Goal: Information Seeking & Learning: Find specific fact

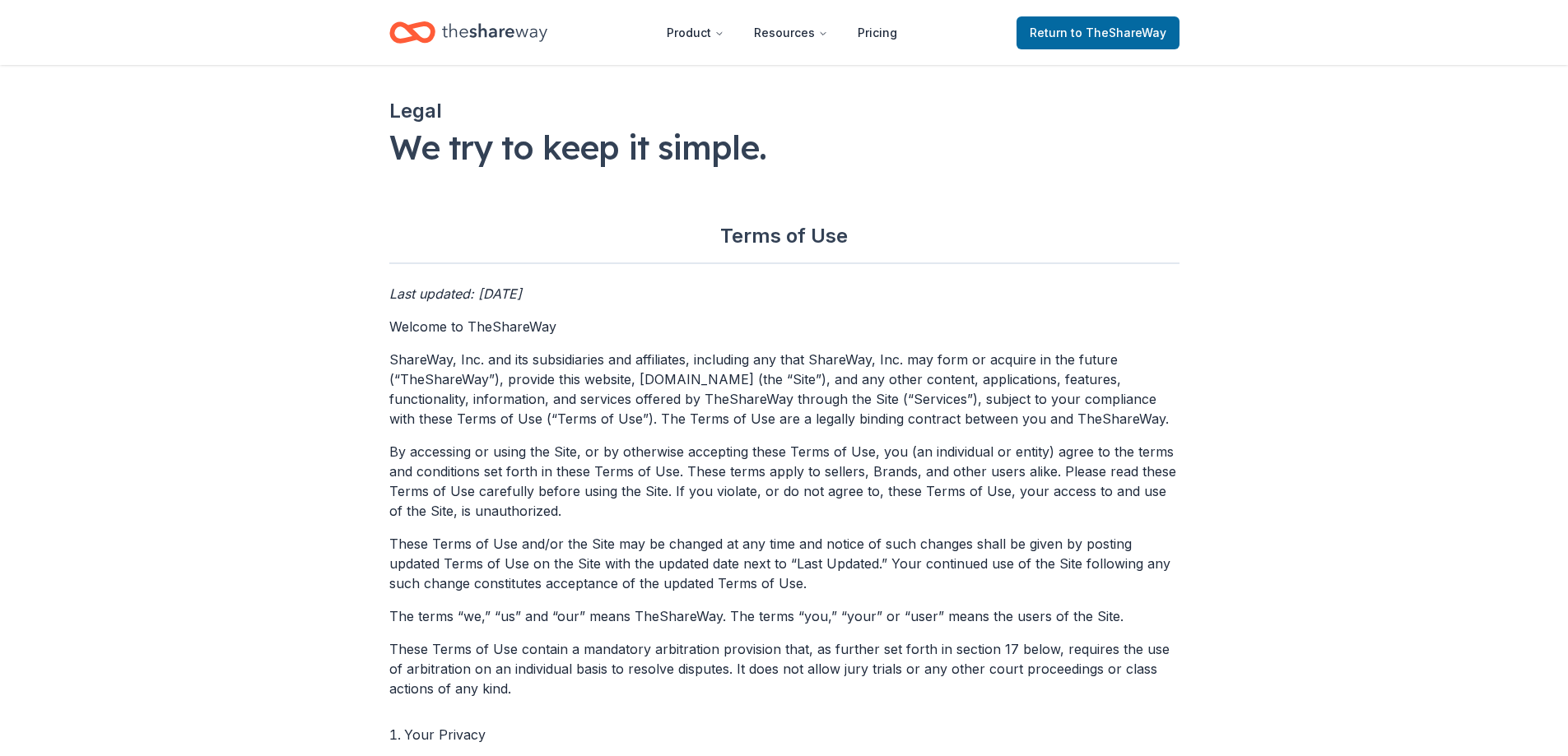
click at [1114, 27] on span "to TheShareWay" at bounding box center [1118, 32] width 95 height 14
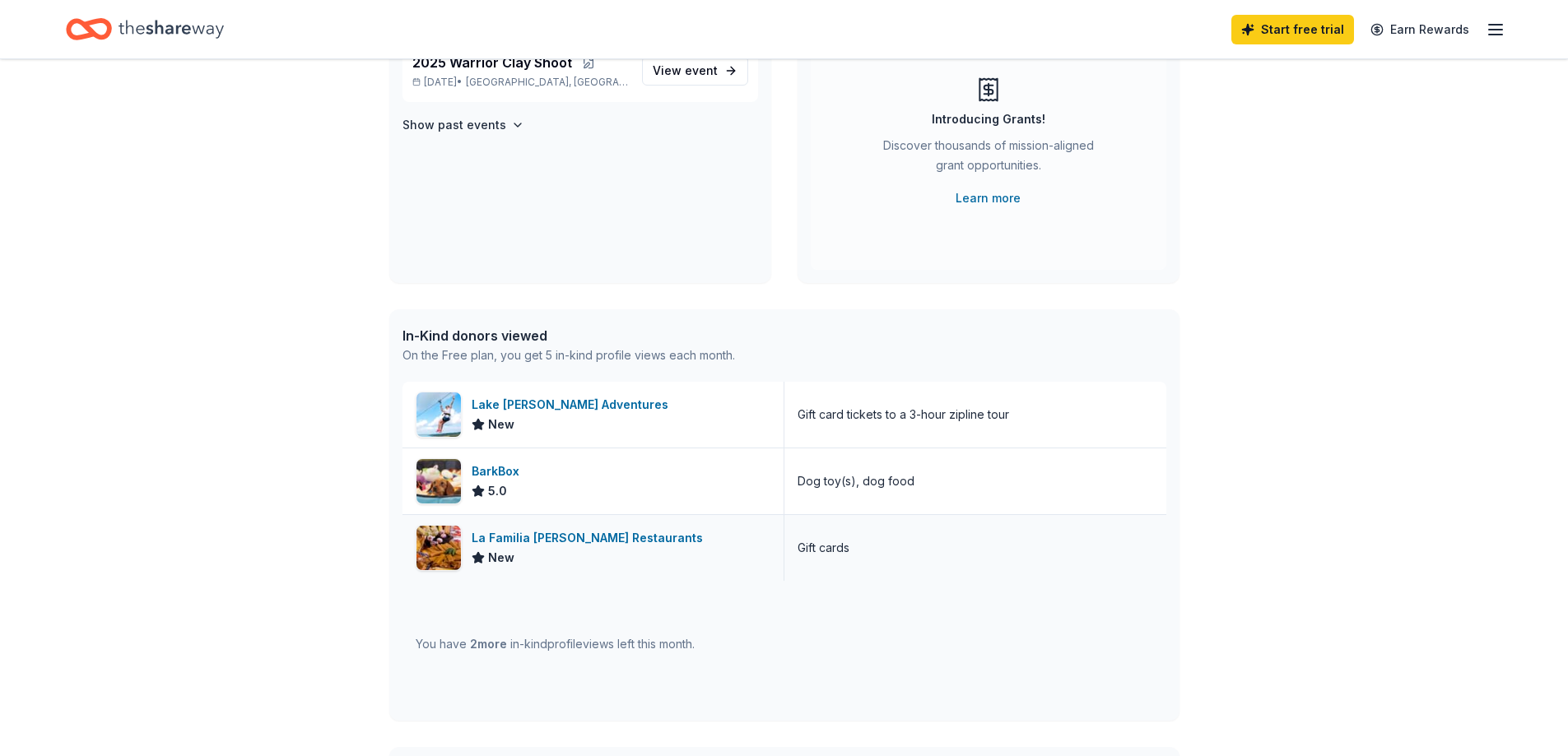
scroll to position [247, 0]
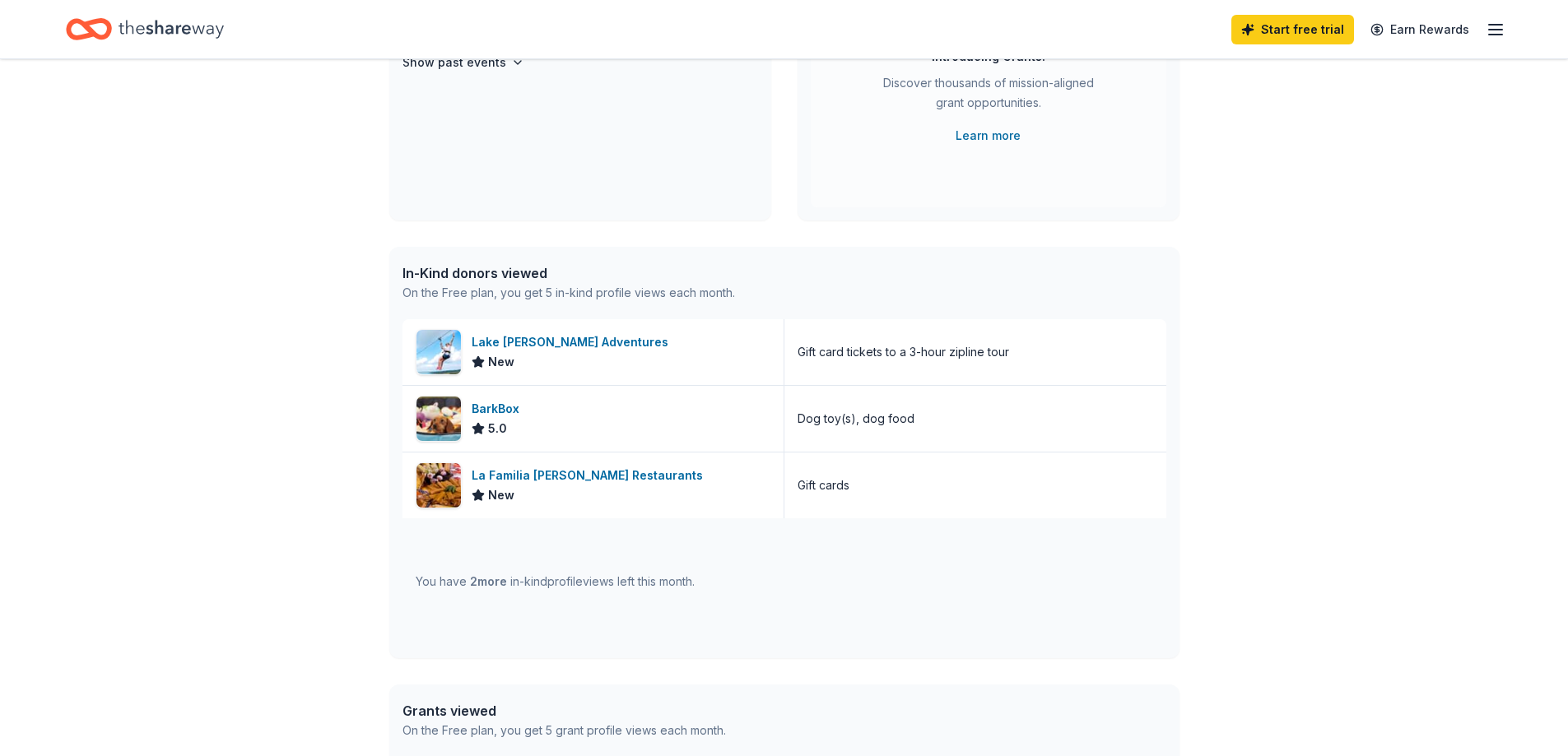
click at [491, 582] on span "2 more" at bounding box center [488, 581] width 37 height 14
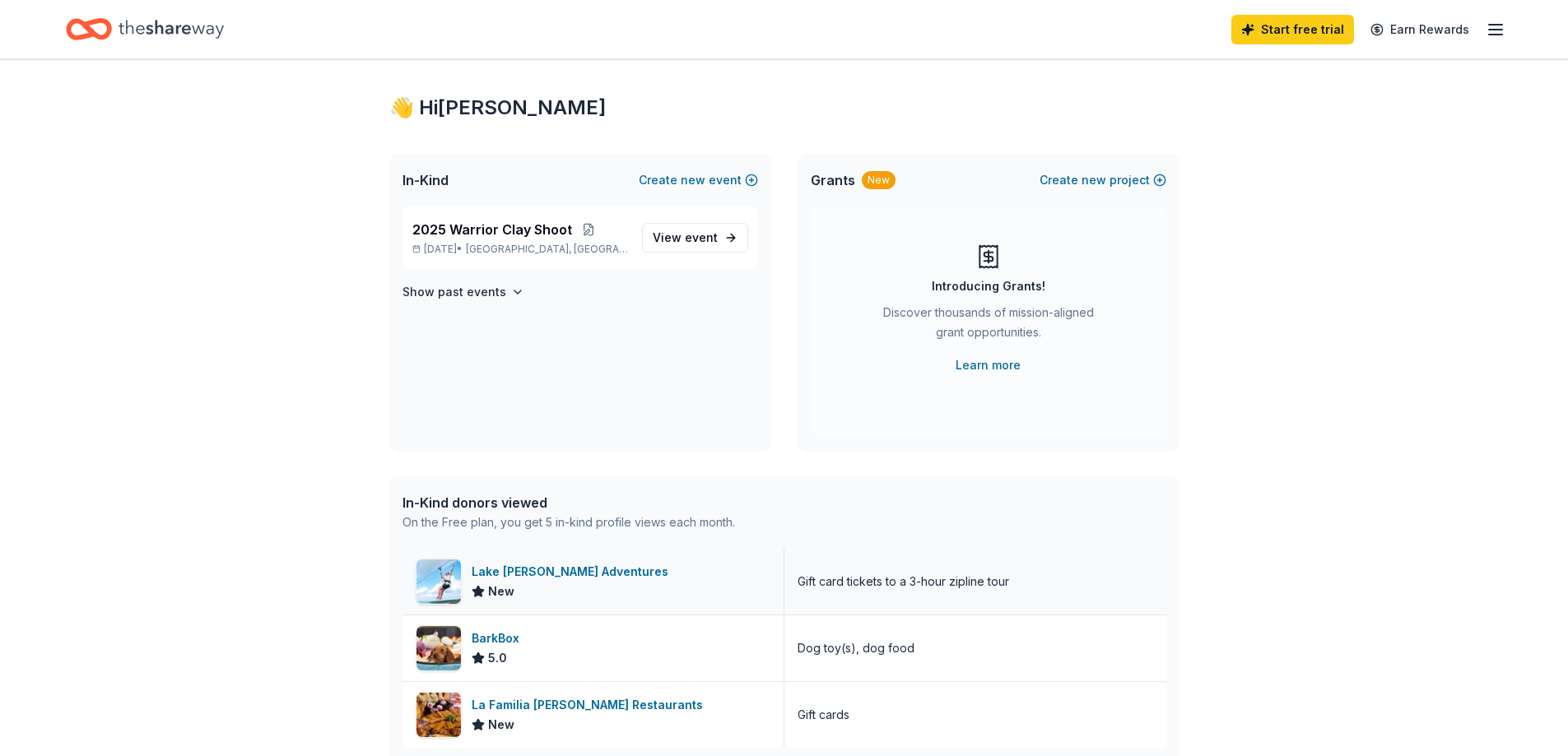
scroll to position [0, 0]
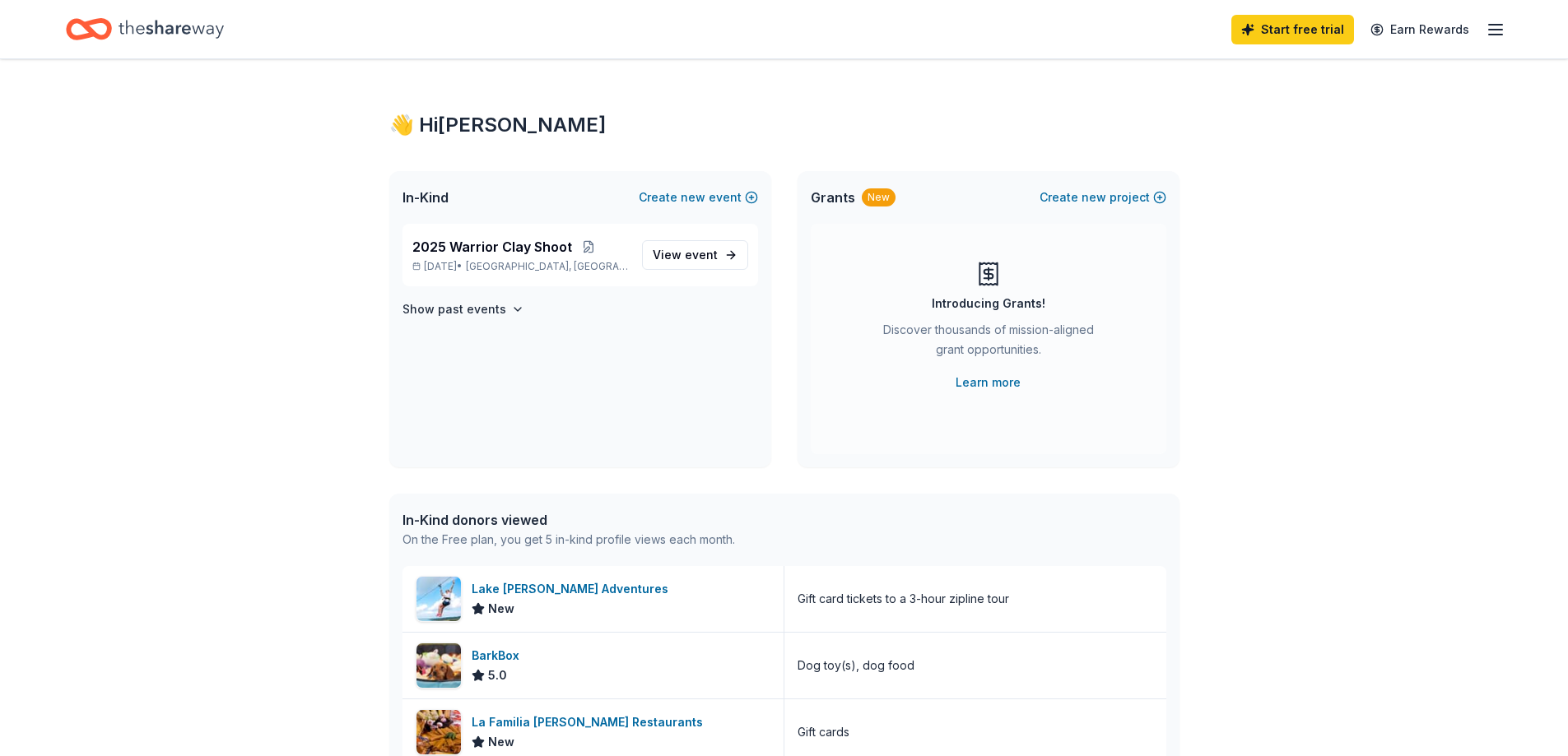
click at [421, 196] on span "In-Kind" at bounding box center [425, 197] width 46 height 20
click at [160, 23] on icon "Home" at bounding box center [171, 29] width 106 height 34
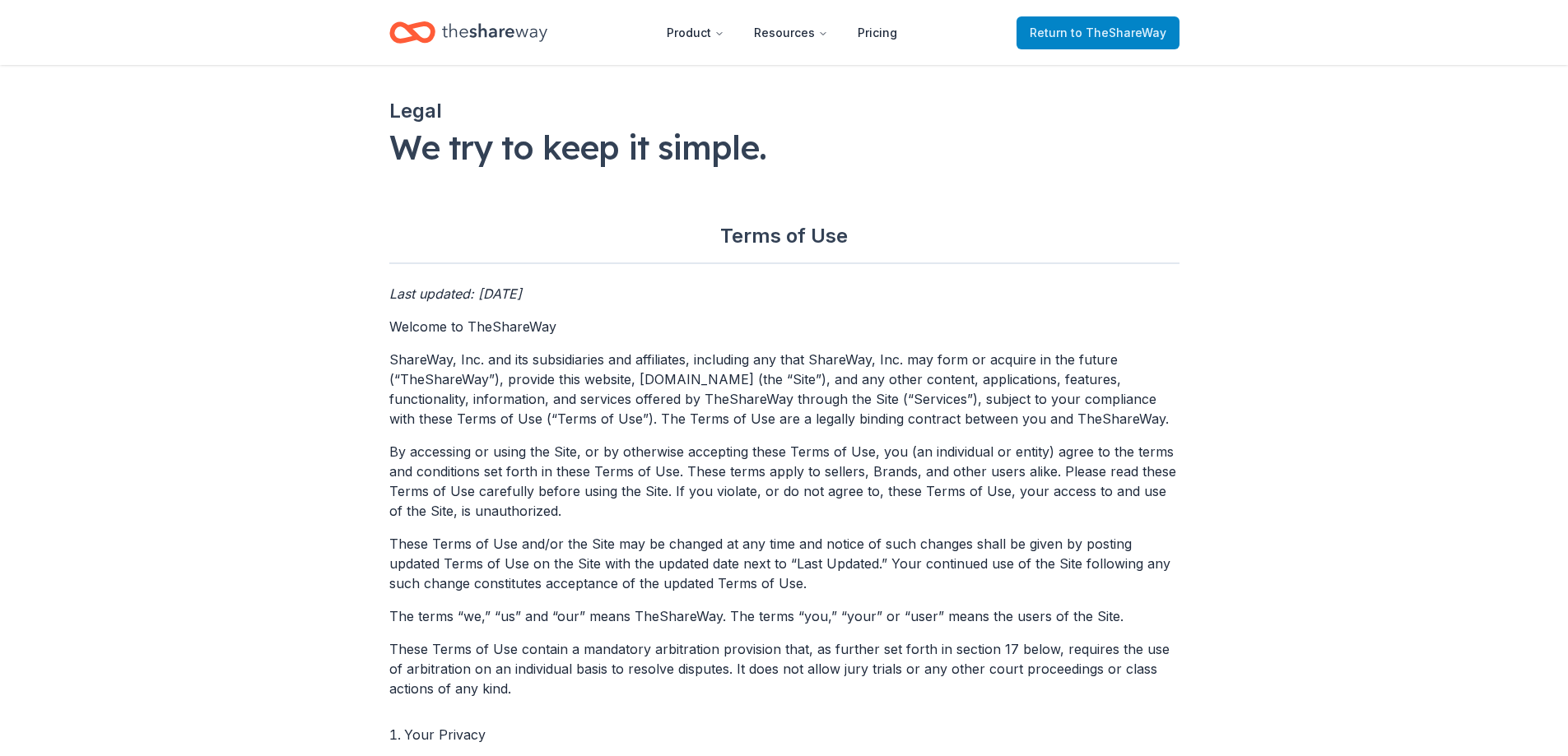
click at [1088, 27] on span "to TheShareWay" at bounding box center [1118, 32] width 95 height 14
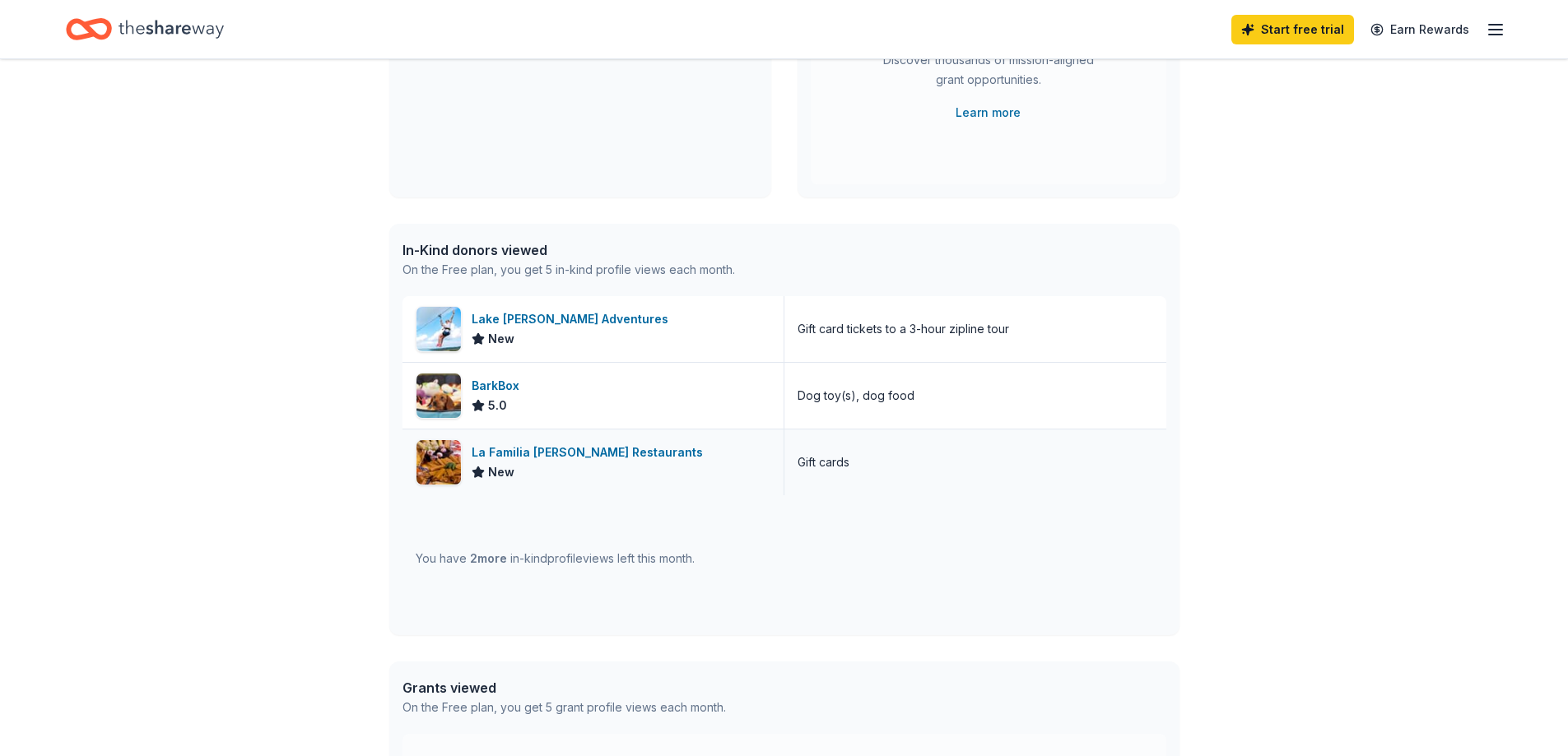
scroll to position [323, 0]
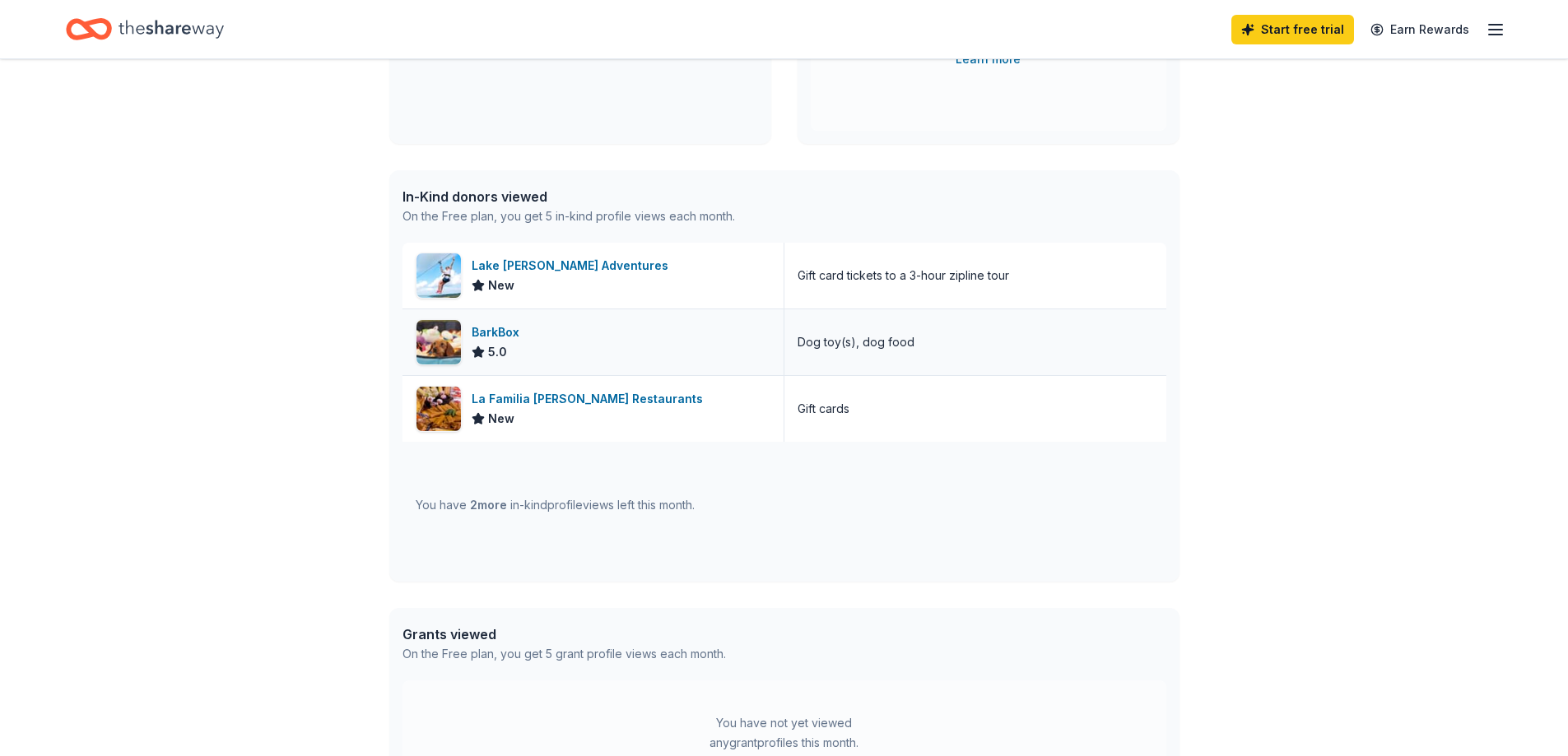
click at [498, 336] on div "BarkBox" at bounding box center [499, 332] width 54 height 20
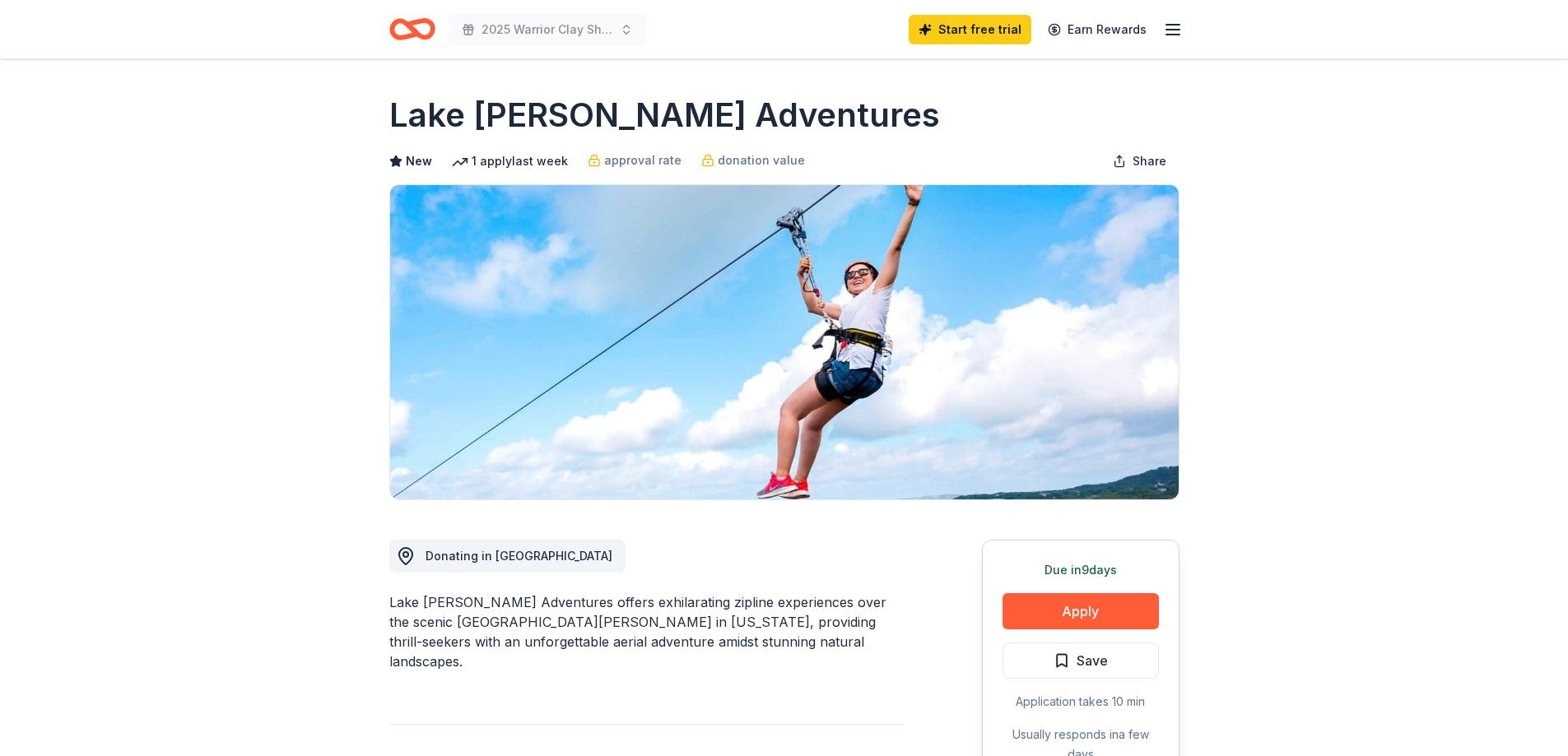
scroll to position [82, 0]
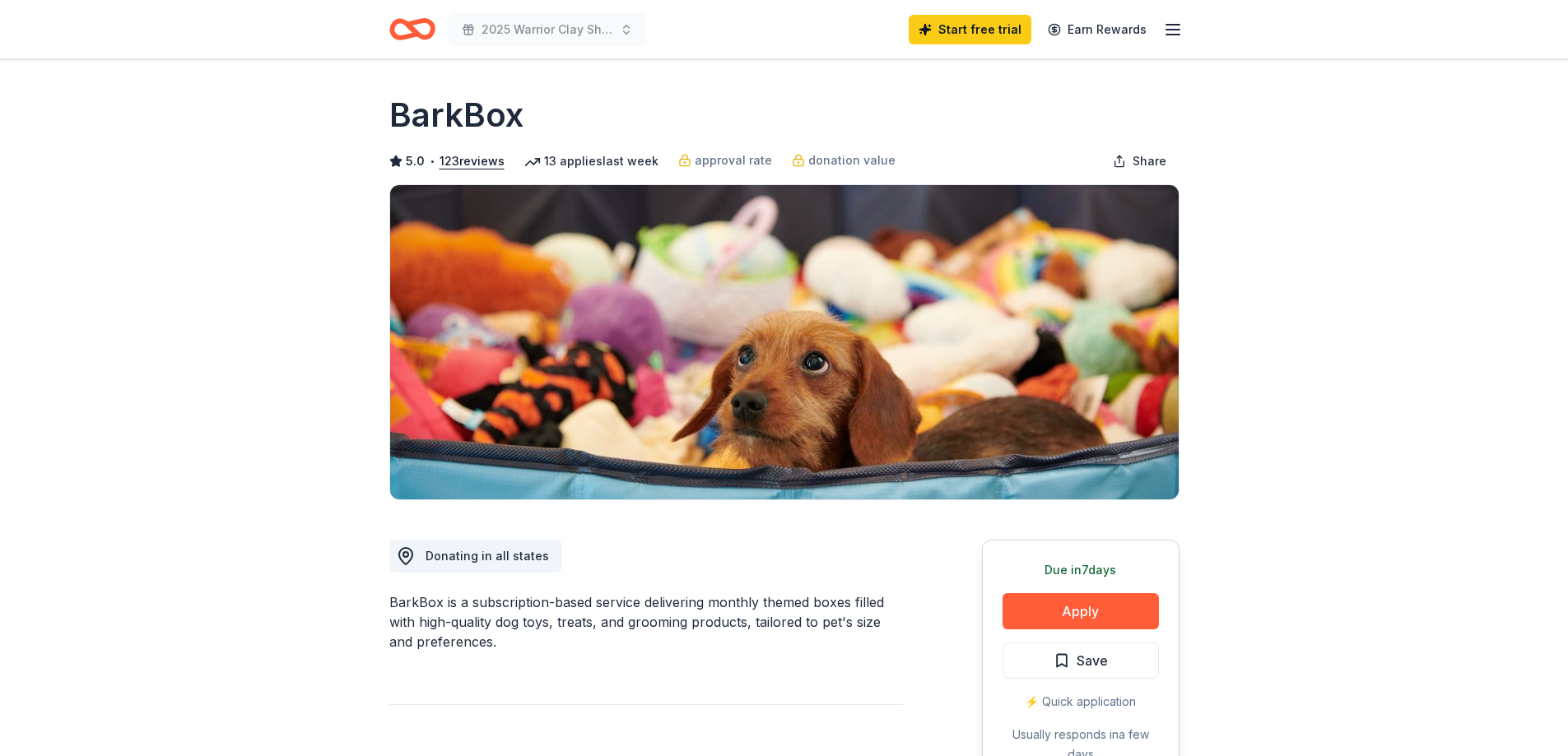
click at [1179, 32] on icon "button" at bounding box center [1173, 30] width 20 height 20
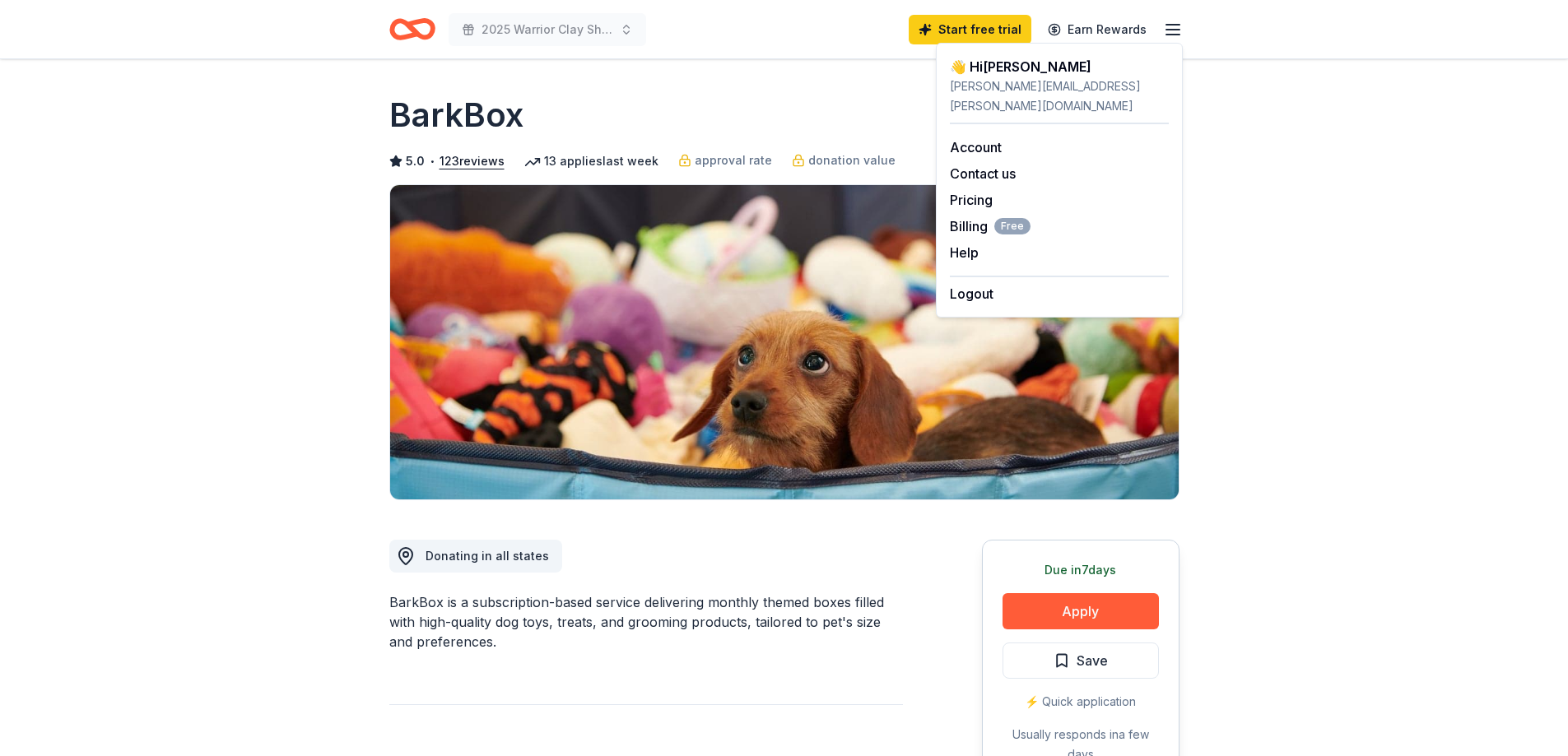
click at [718, 120] on div "BarkBox" at bounding box center [784, 115] width 791 height 46
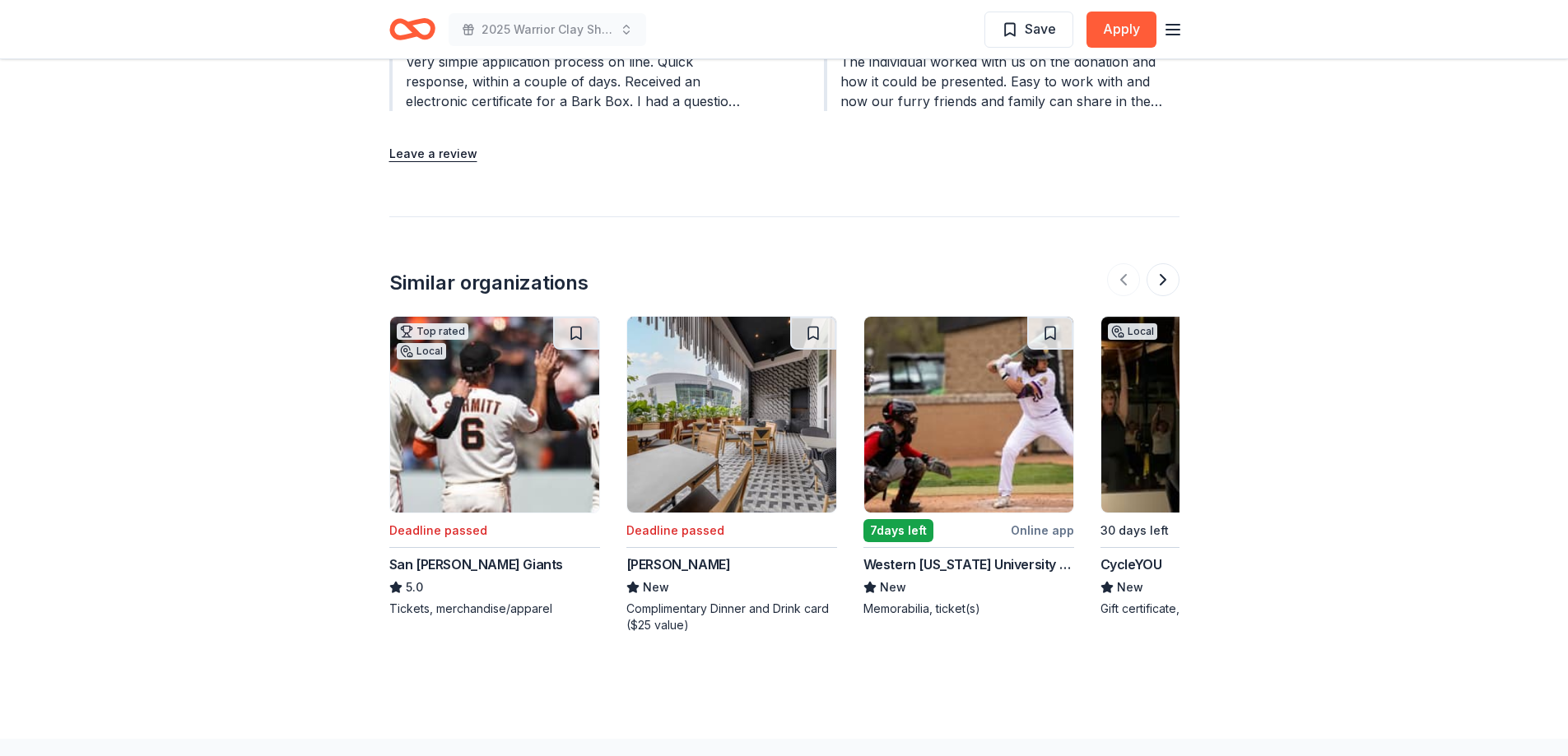
scroll to position [2057, 0]
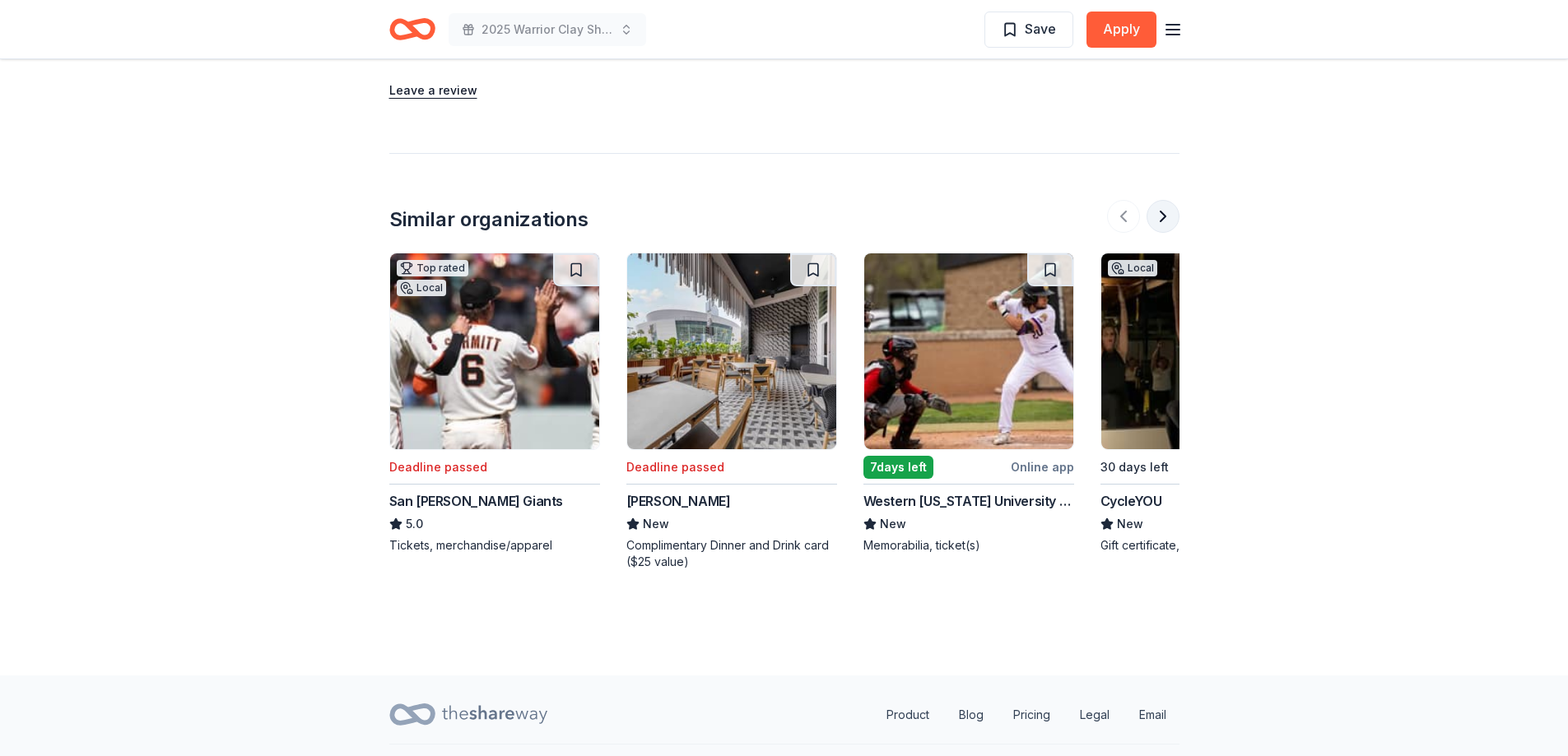
click at [1167, 222] on button at bounding box center [1164, 216] width 33 height 33
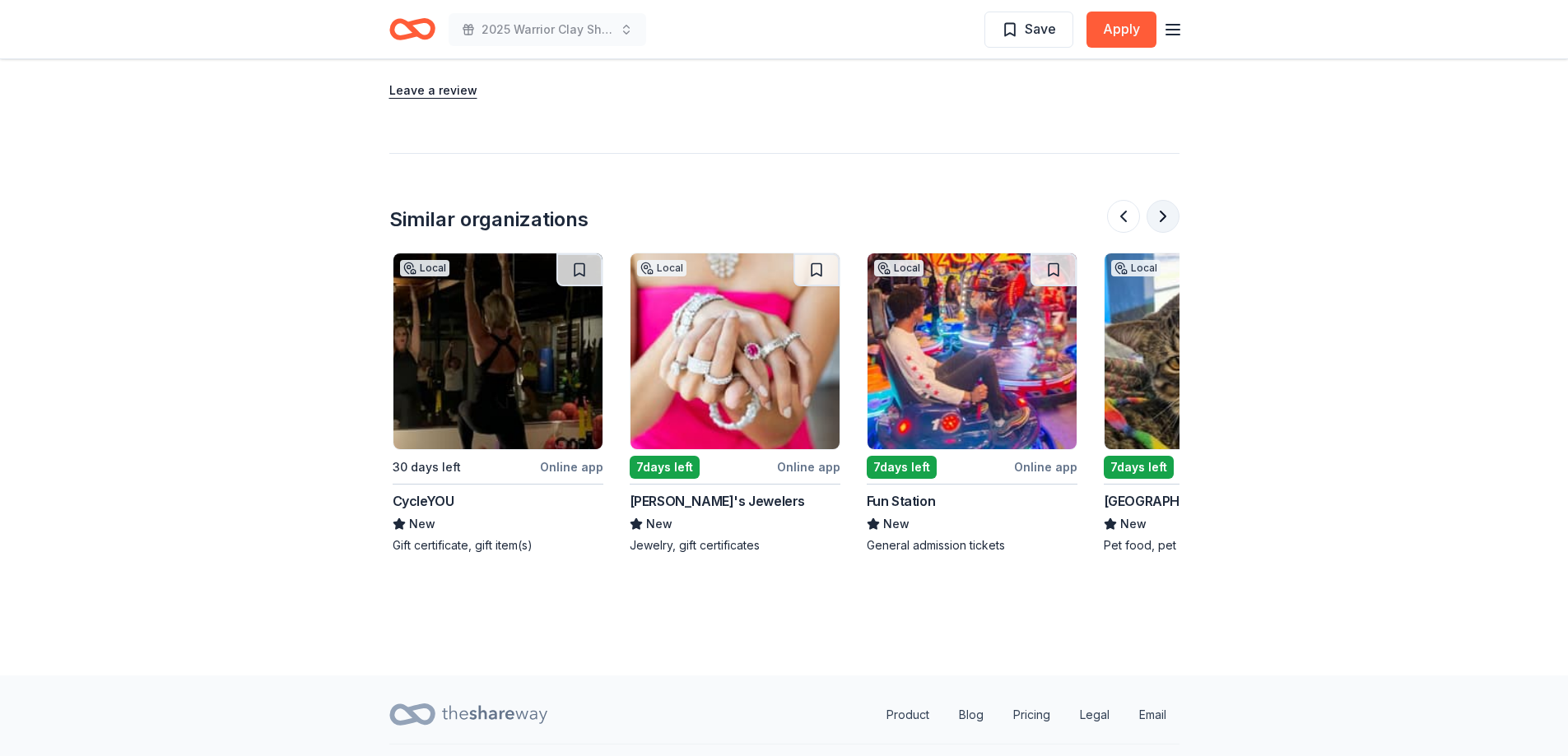
scroll to position [0, 711]
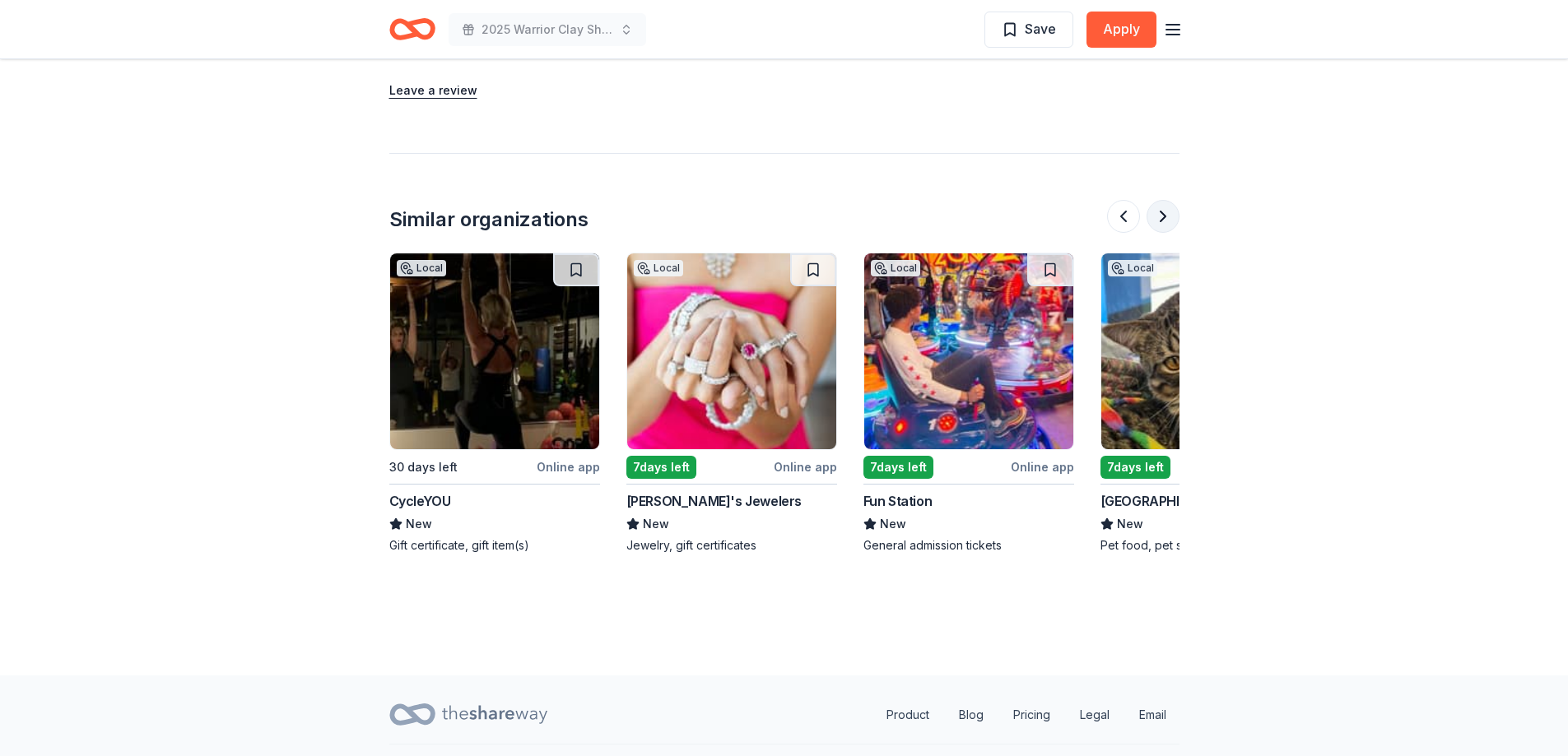
click at [1167, 222] on button at bounding box center [1164, 216] width 33 height 33
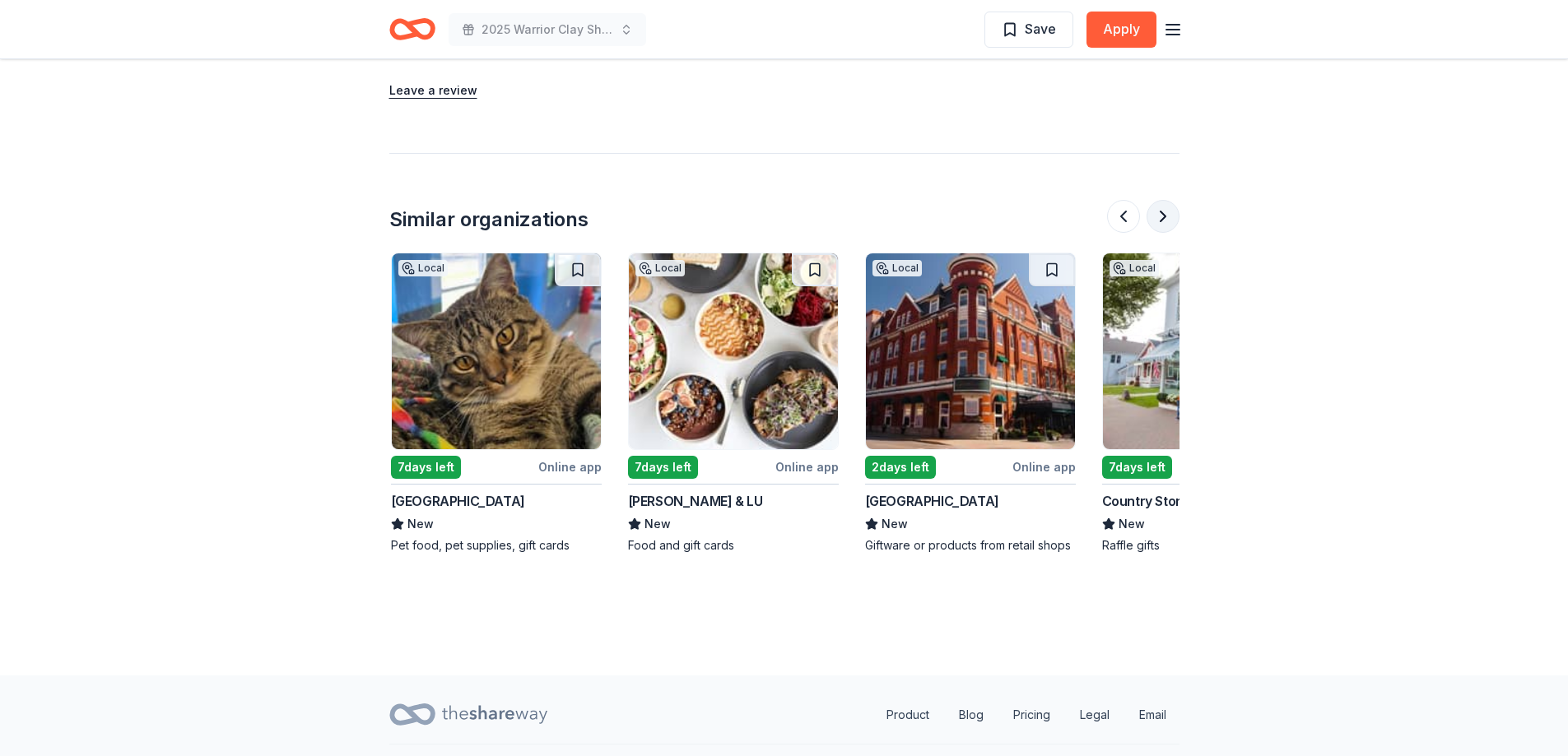
scroll to position [0, 1423]
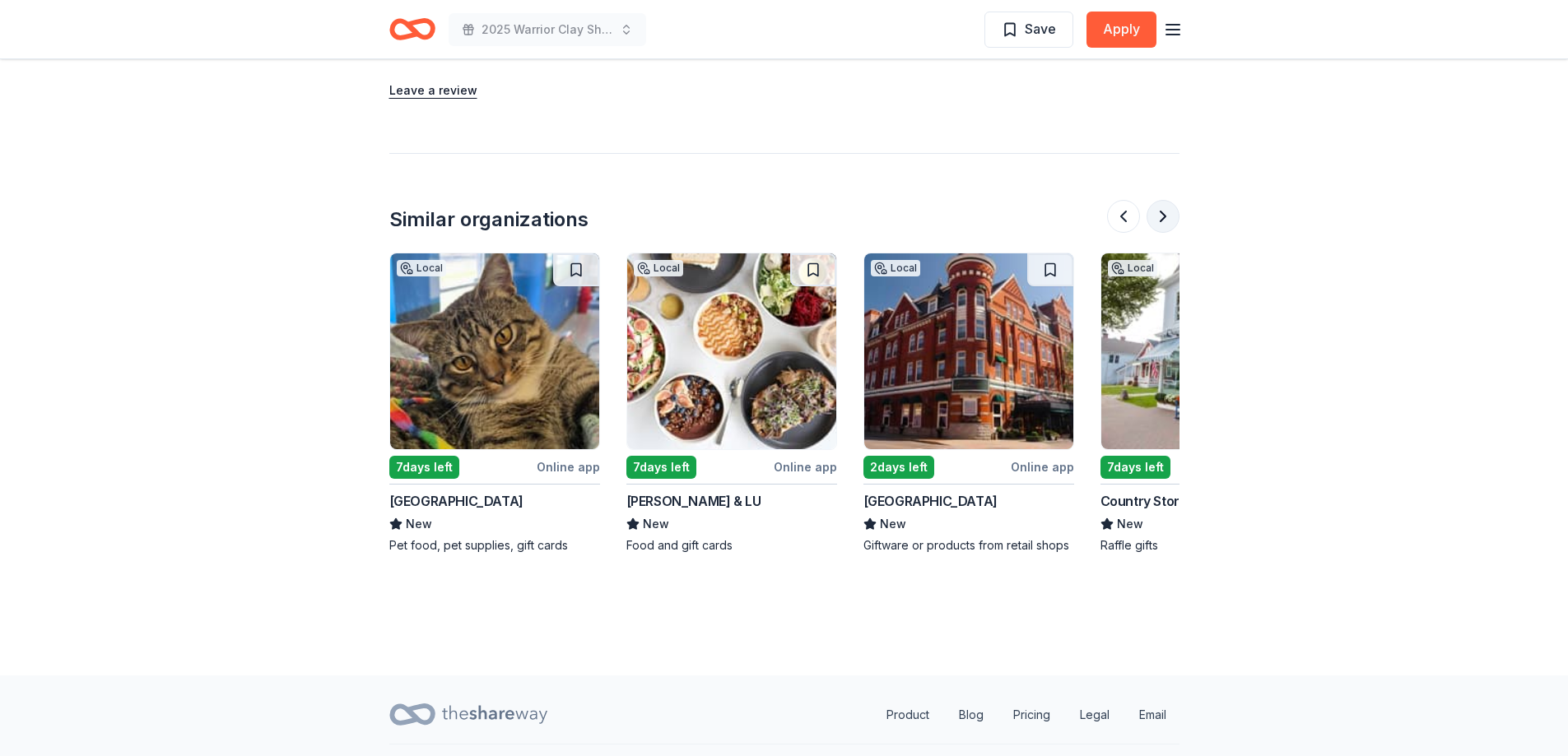
click at [1167, 222] on button at bounding box center [1164, 216] width 33 height 33
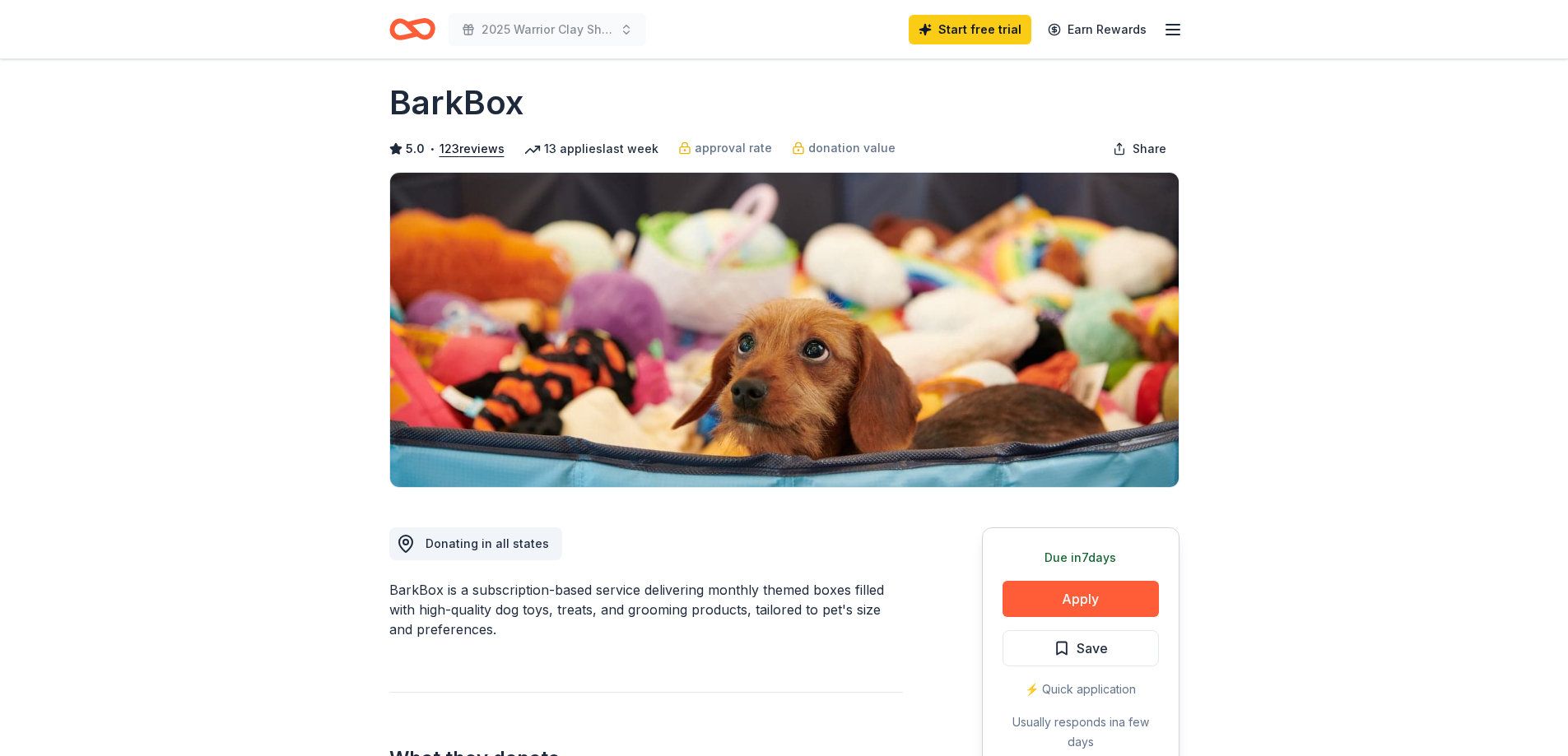
scroll to position [0, 0]
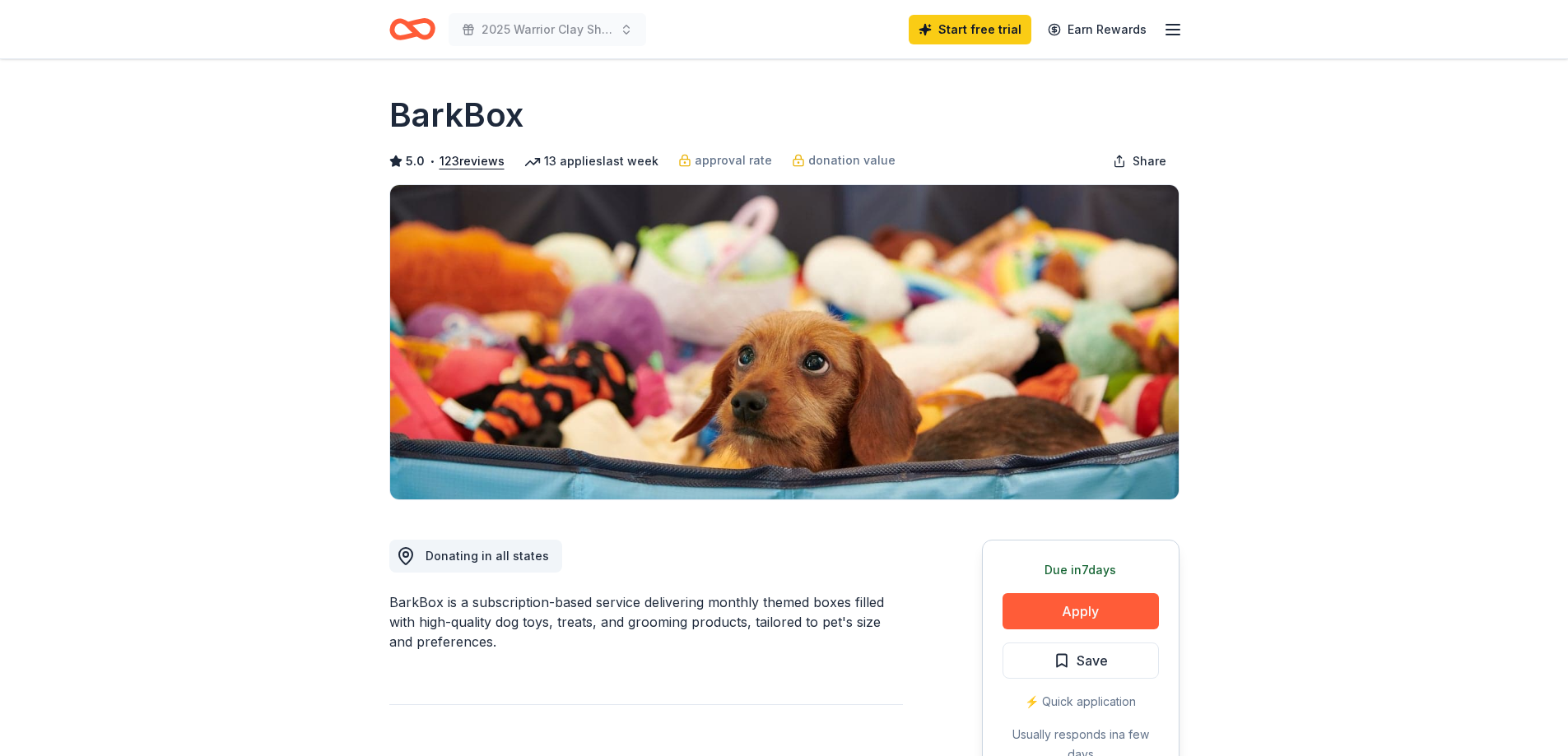
click at [431, 40] on icon "Home" at bounding box center [412, 29] width 46 height 38
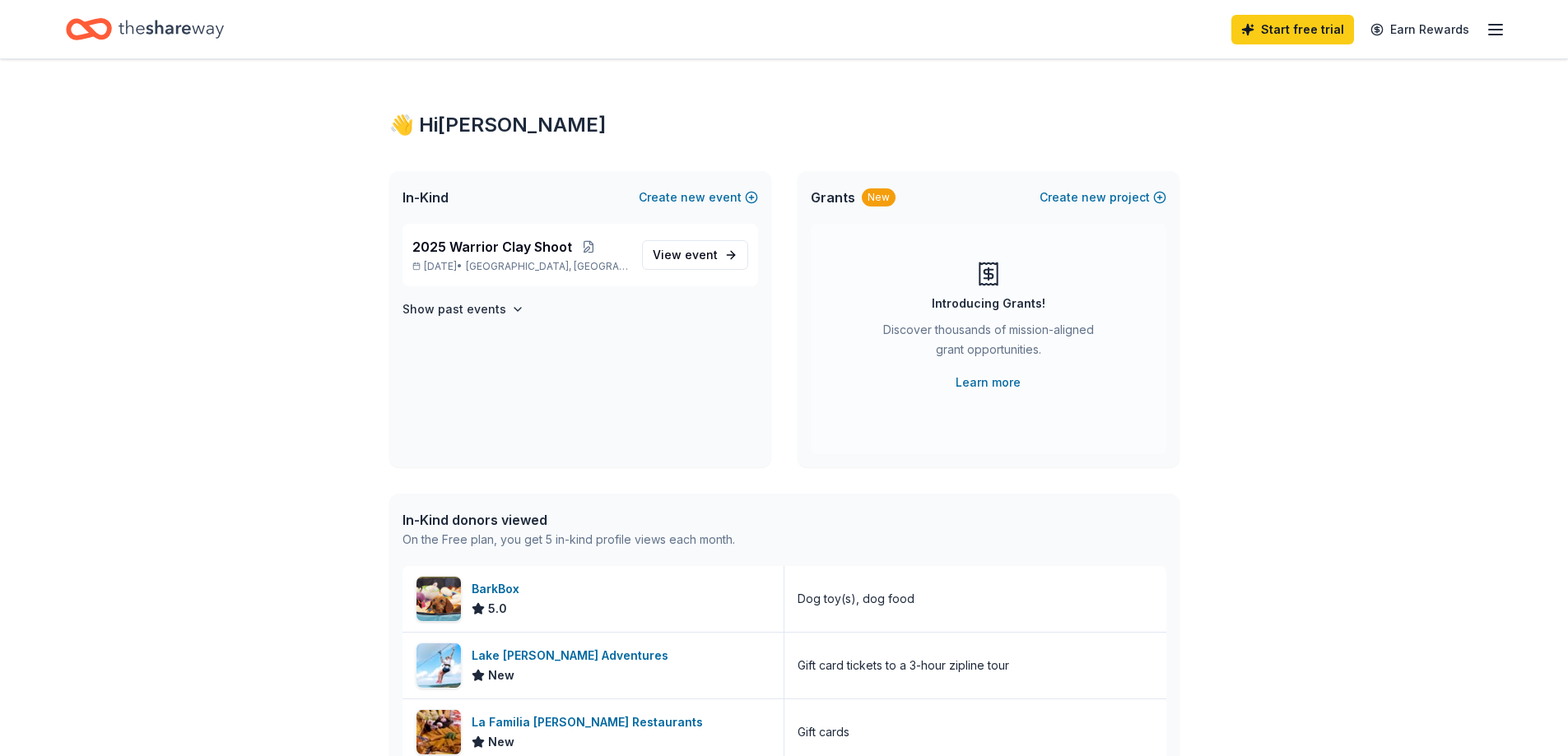
click at [431, 40] on div "Start free trial Earn Rewards" at bounding box center [784, 29] width 1437 height 38
click at [453, 130] on div "👋 Hi Verlyn" at bounding box center [784, 125] width 791 height 26
click at [408, 121] on div "👋 Hi Verlyn" at bounding box center [784, 125] width 791 height 26
click at [176, 37] on icon "Home" at bounding box center [171, 29] width 106 height 34
click at [72, 24] on icon "Home" at bounding box center [80, 29] width 25 height 17
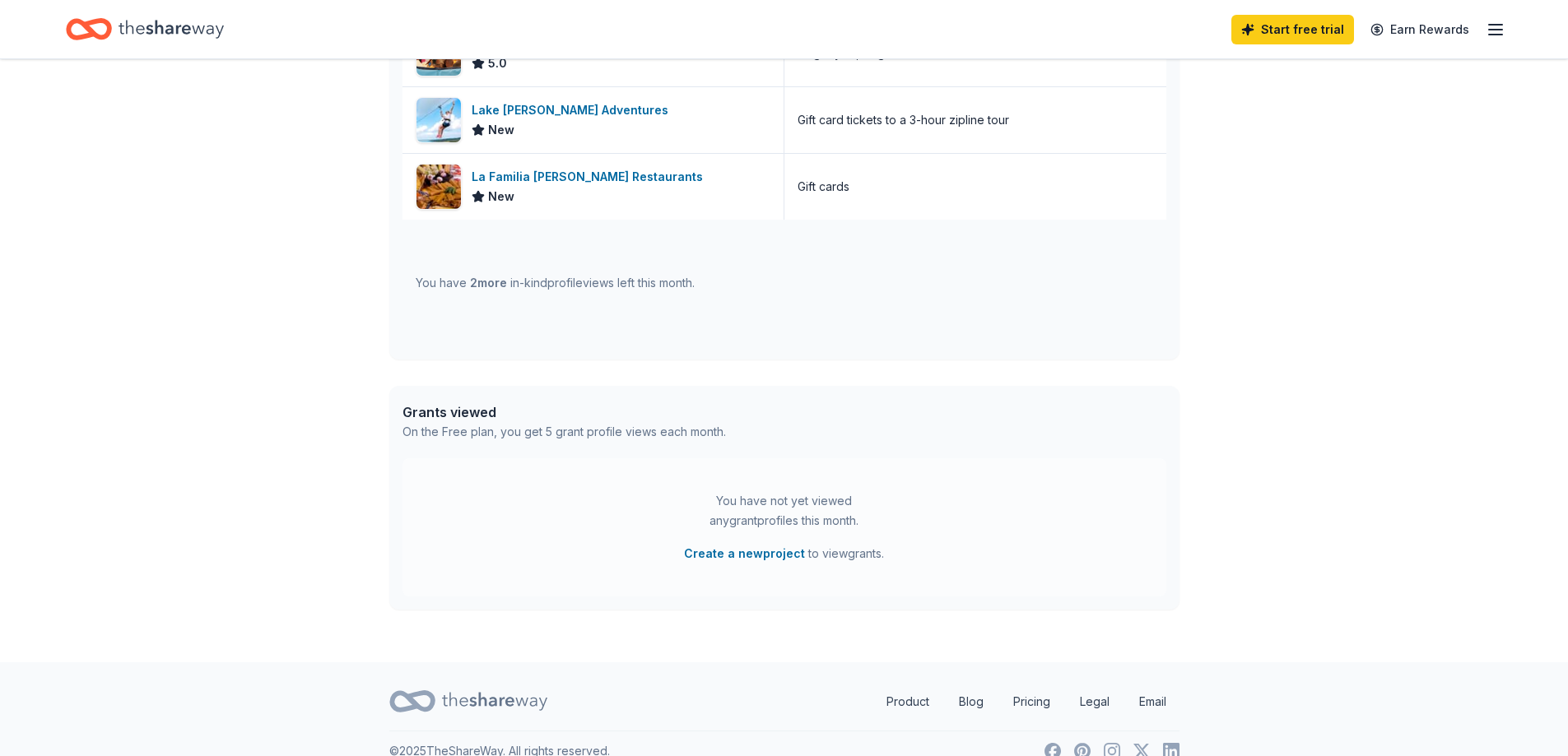
scroll to position [570, 0]
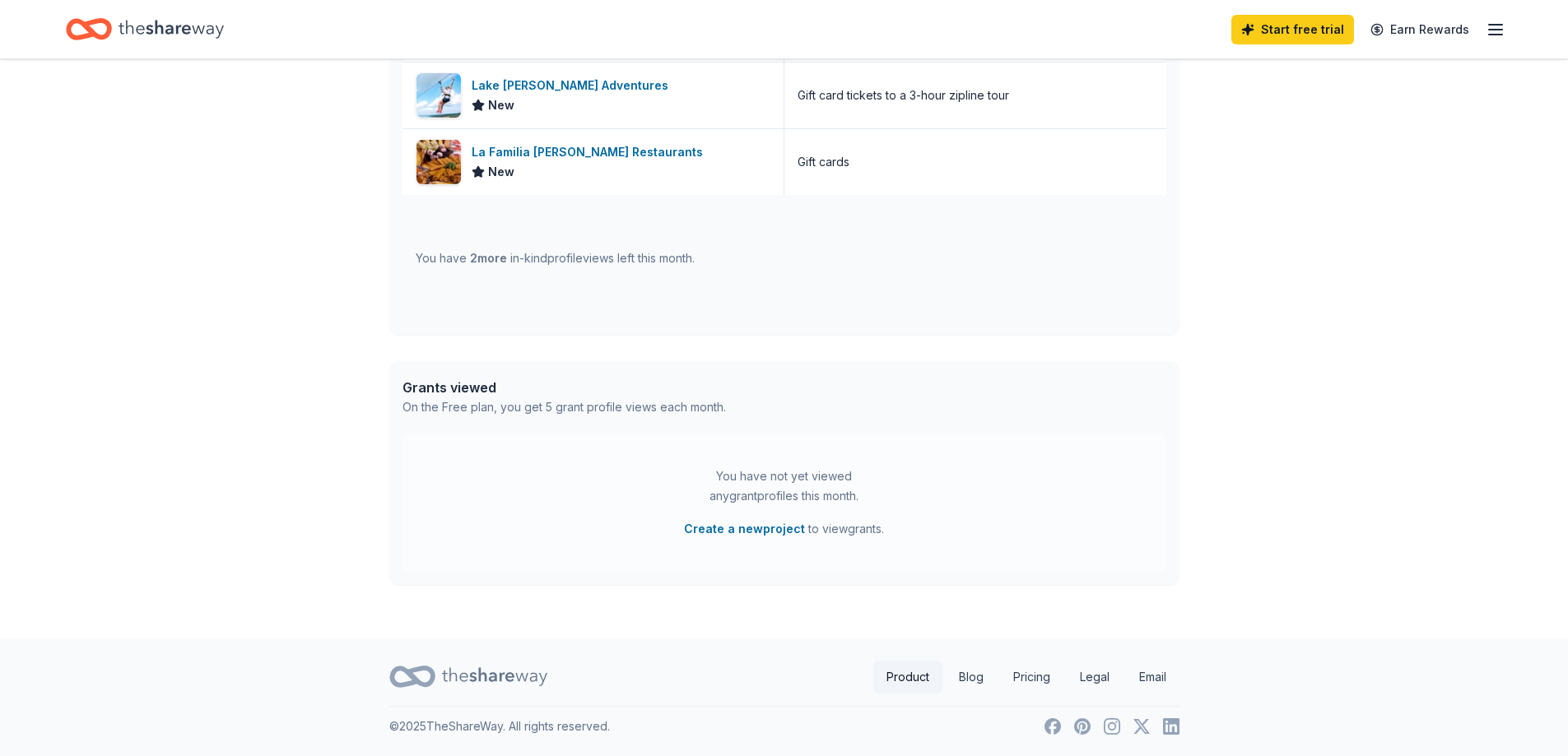
click at [899, 681] on link "Product" at bounding box center [908, 677] width 69 height 33
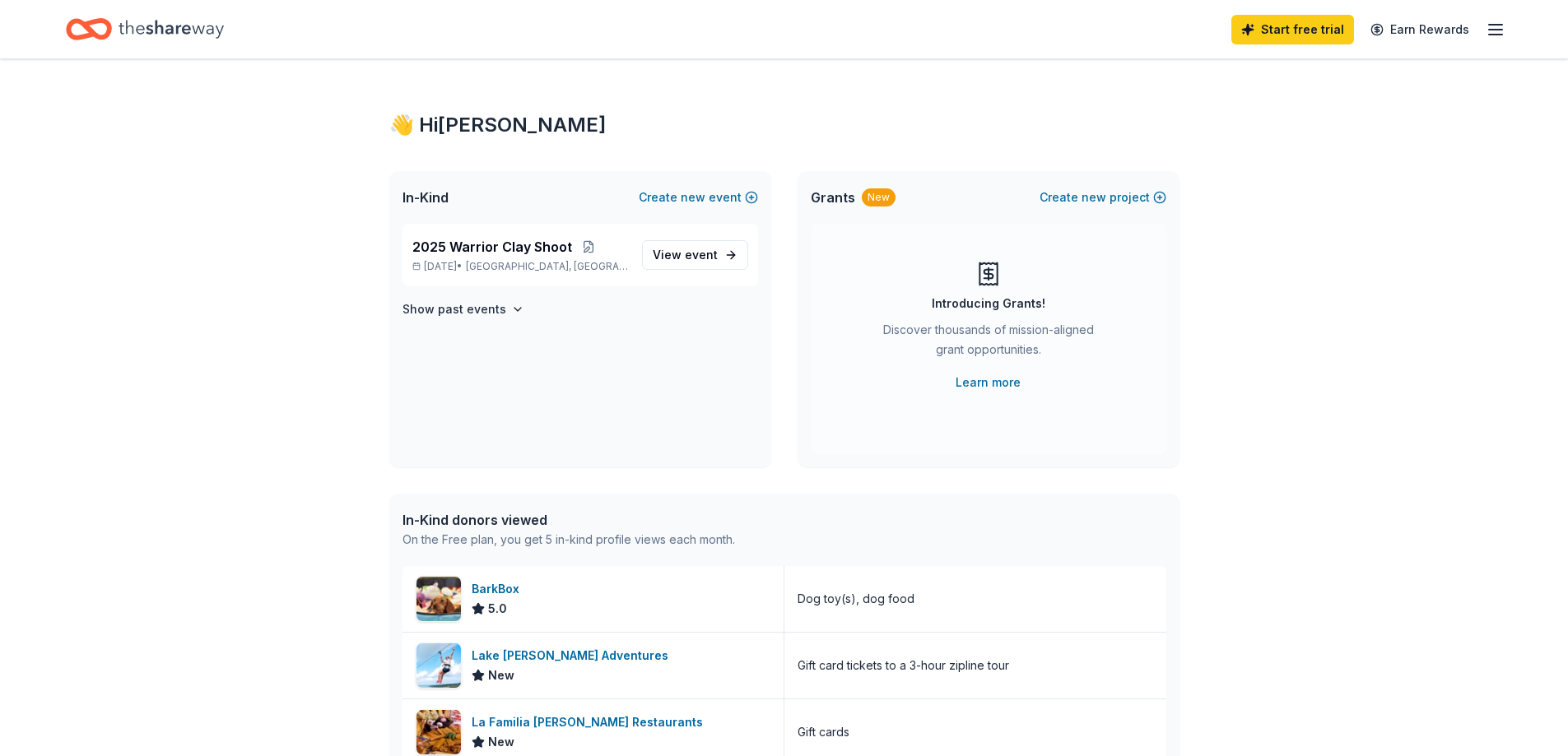
click at [1502, 33] on icon "button" at bounding box center [1495, 30] width 20 height 20
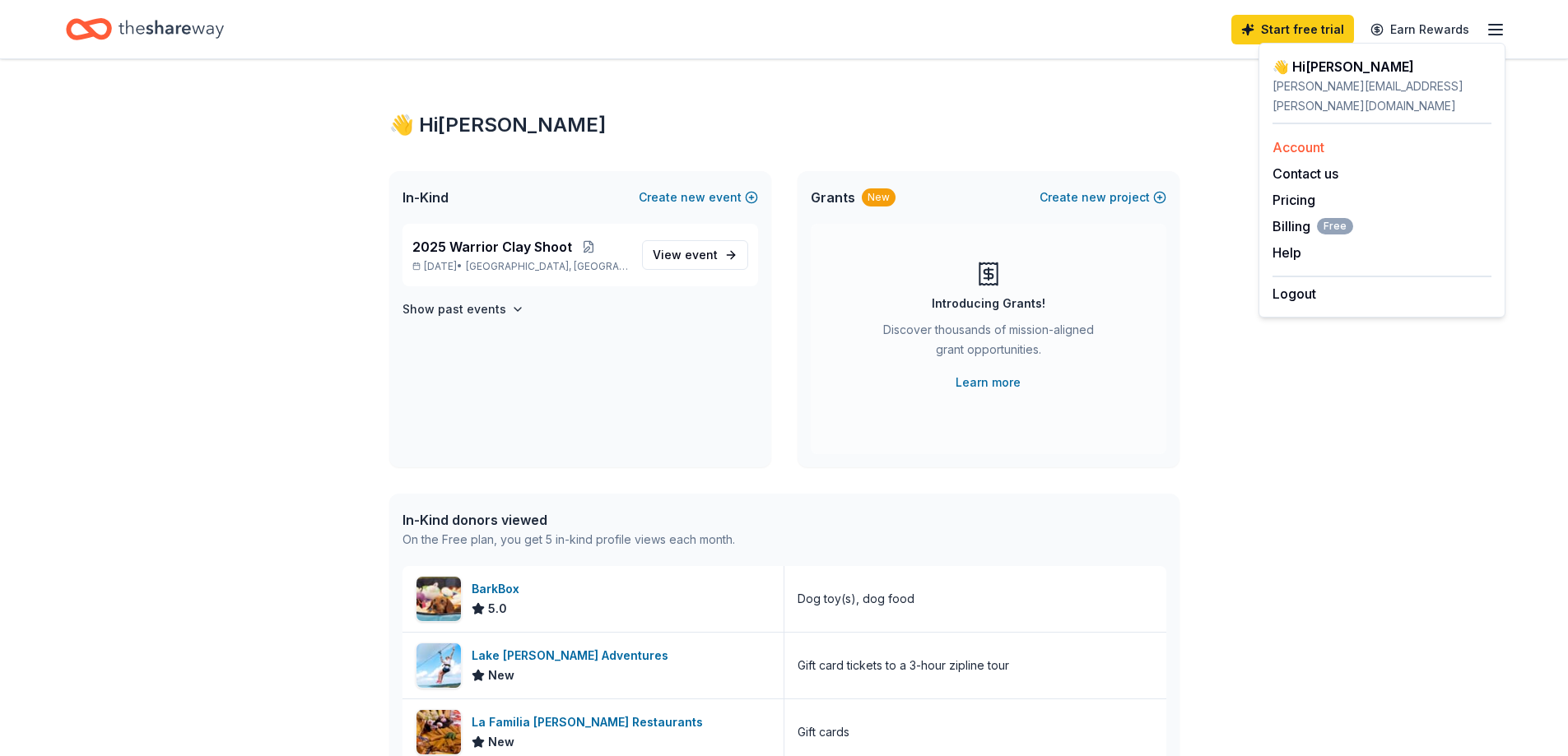
click at [1288, 139] on link "Account" at bounding box center [1298, 147] width 52 height 17
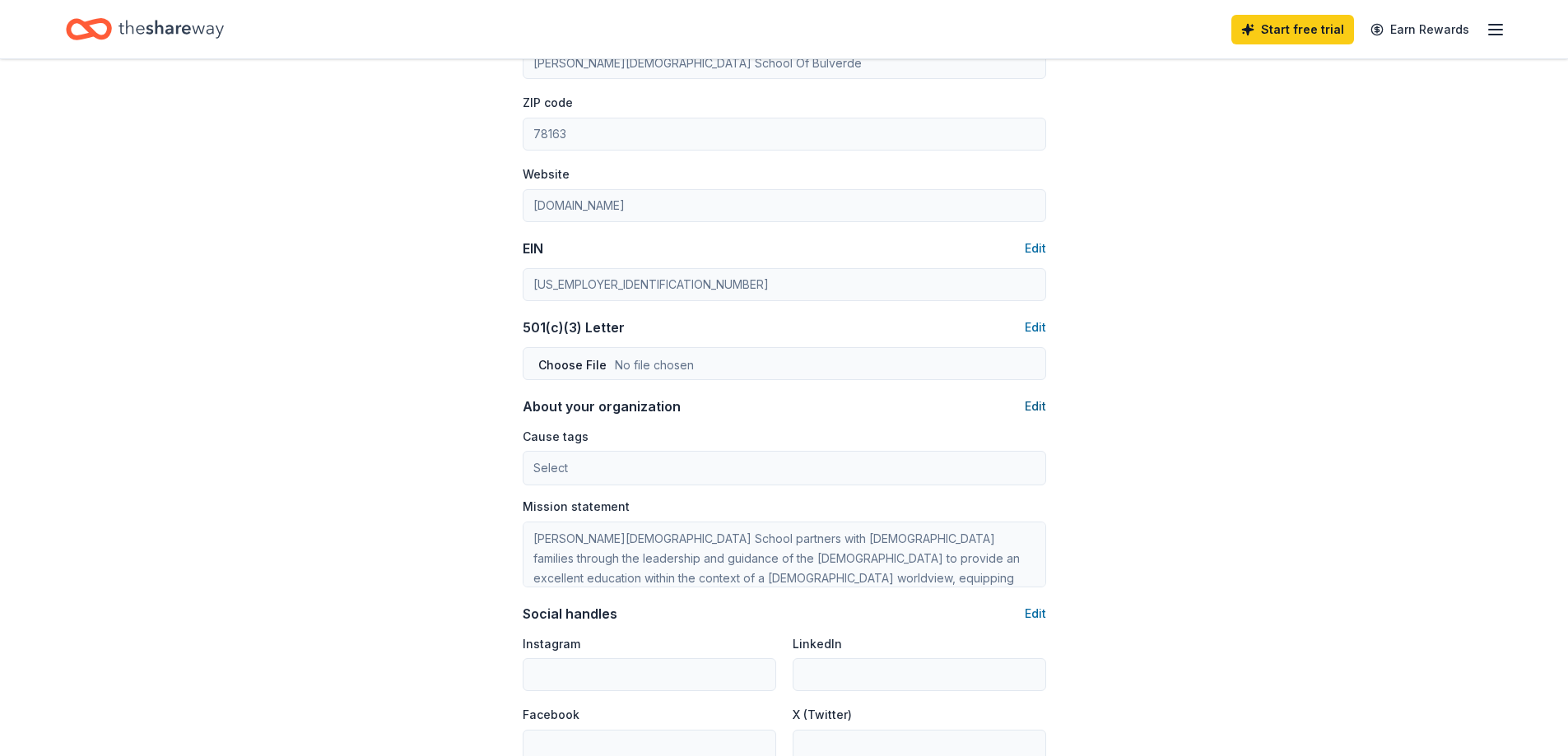
click at [1039, 408] on button "Edit" at bounding box center [1035, 406] width 22 height 20
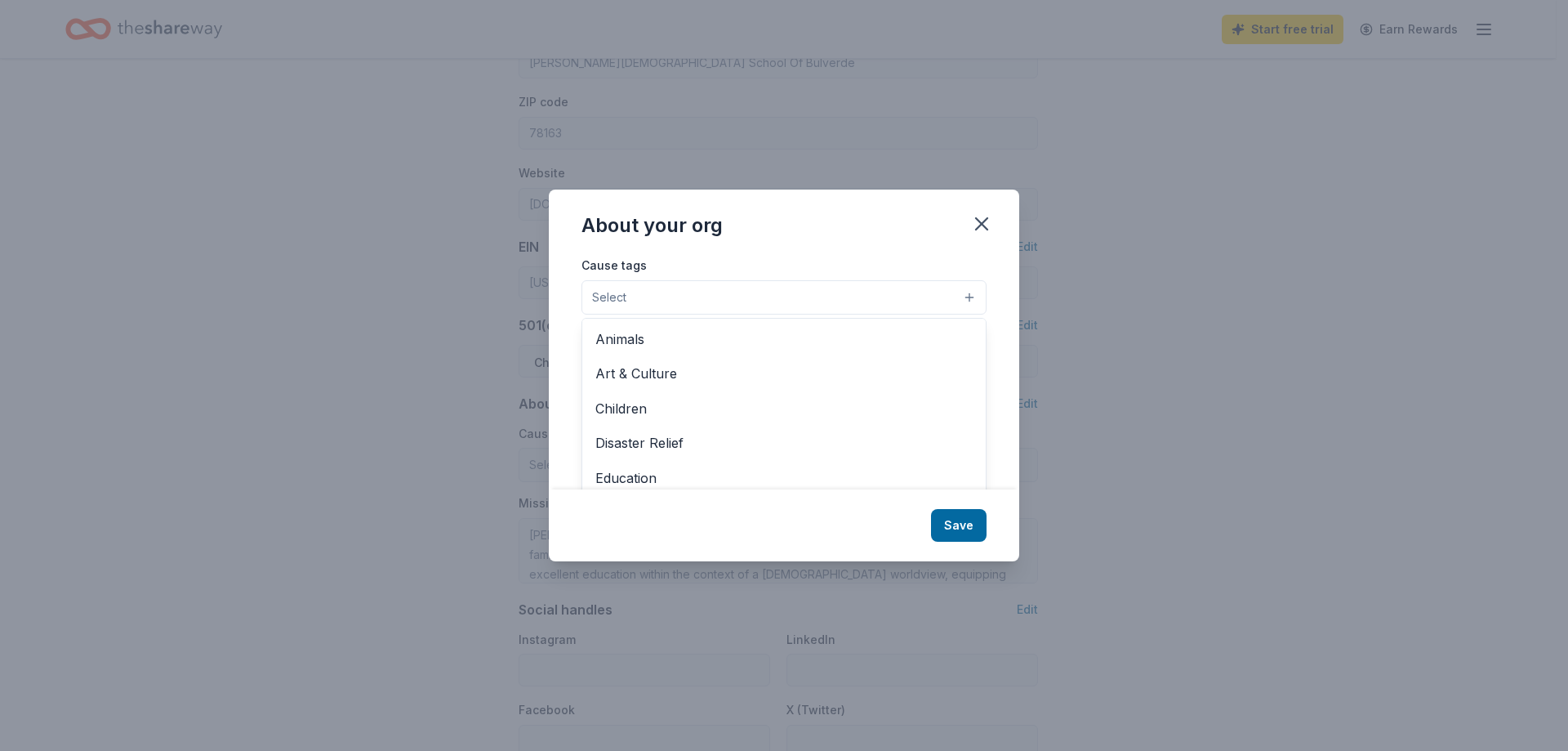
click at [836, 297] on button "Select" at bounding box center [784, 297] width 405 height 35
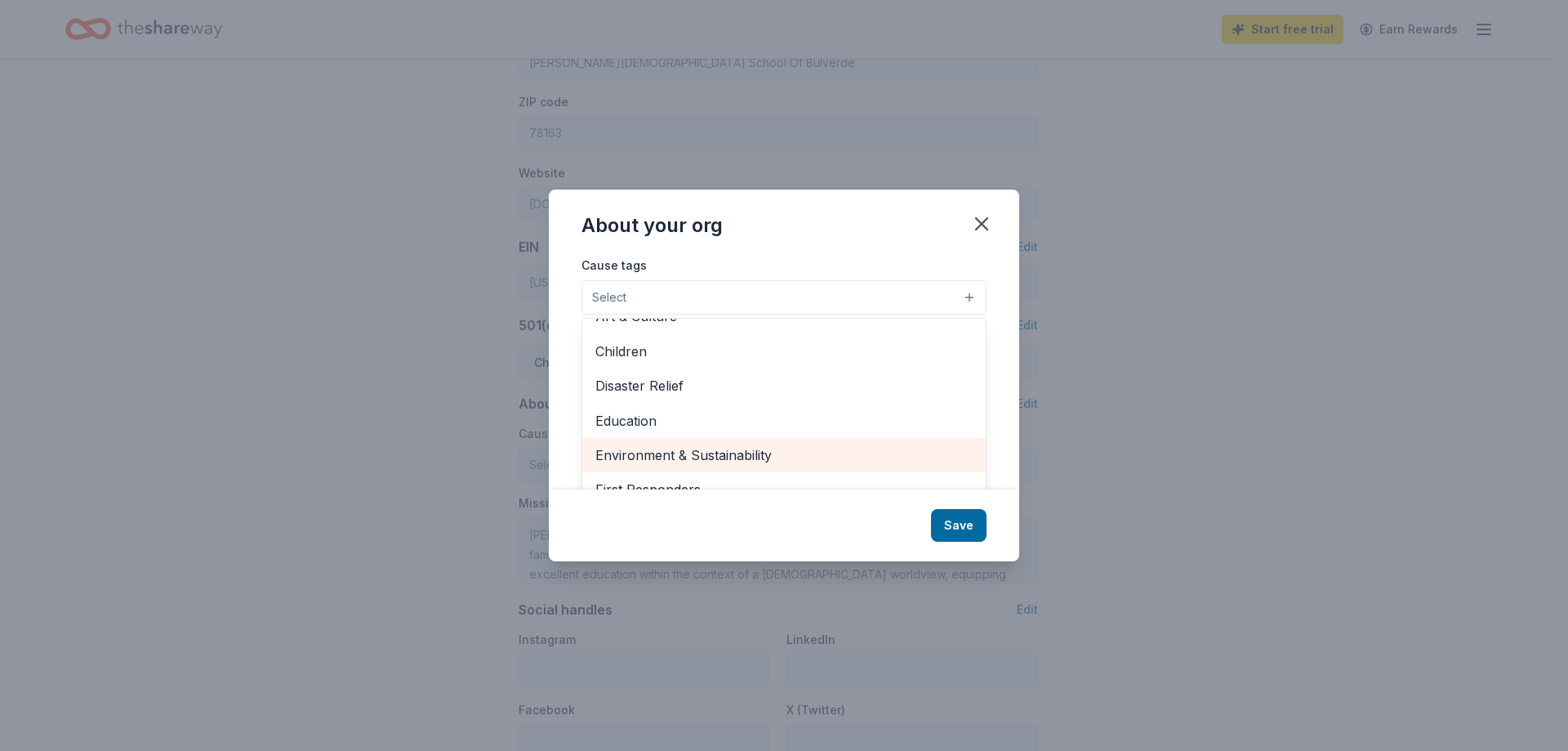
scroll to position [82, 0]
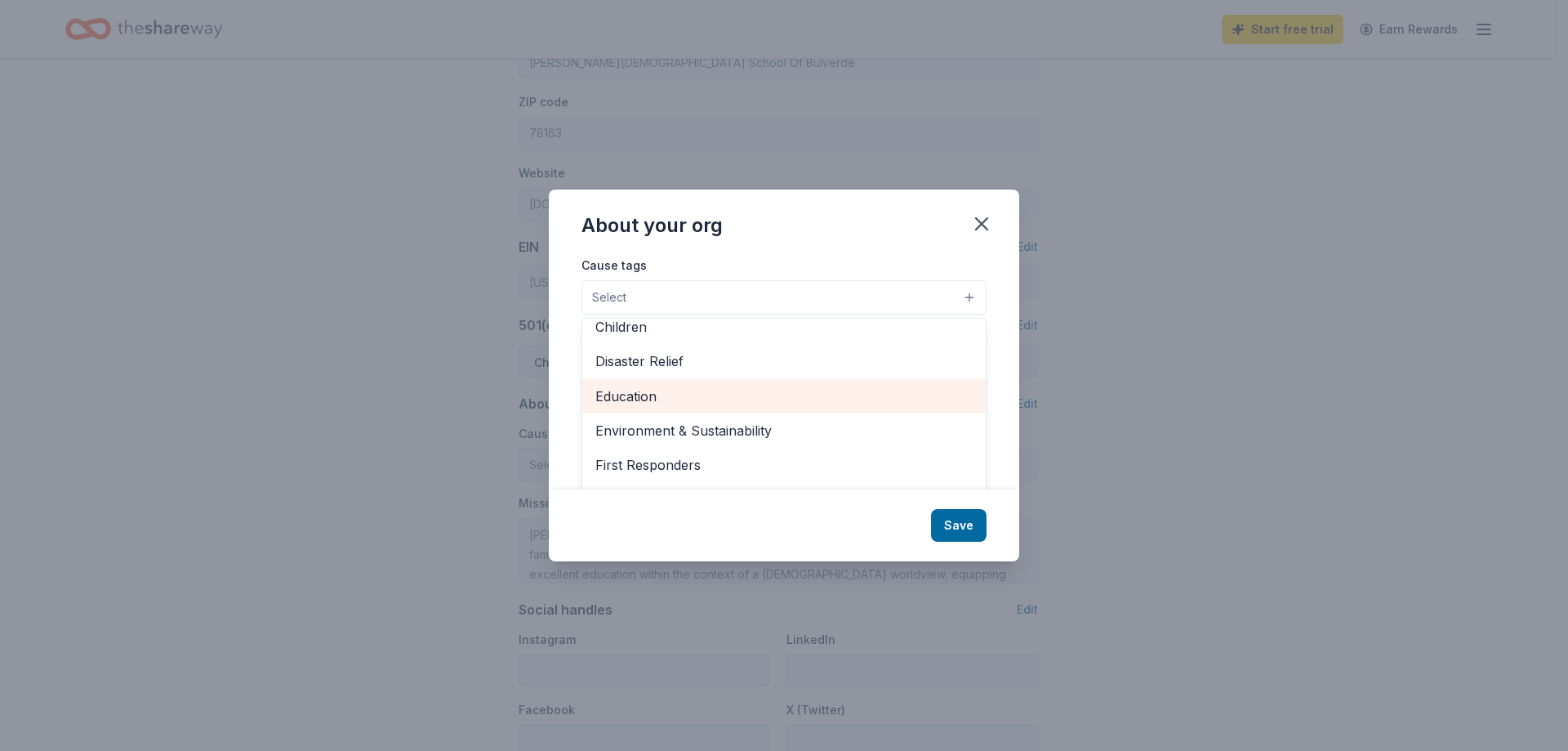
click at [632, 396] on span "Education" at bounding box center [784, 396] width 377 height 22
click at [960, 531] on div "About your org Cause tags Education Animals Art & Culture Children Disaster Rel…" at bounding box center [784, 376] width 471 height 373
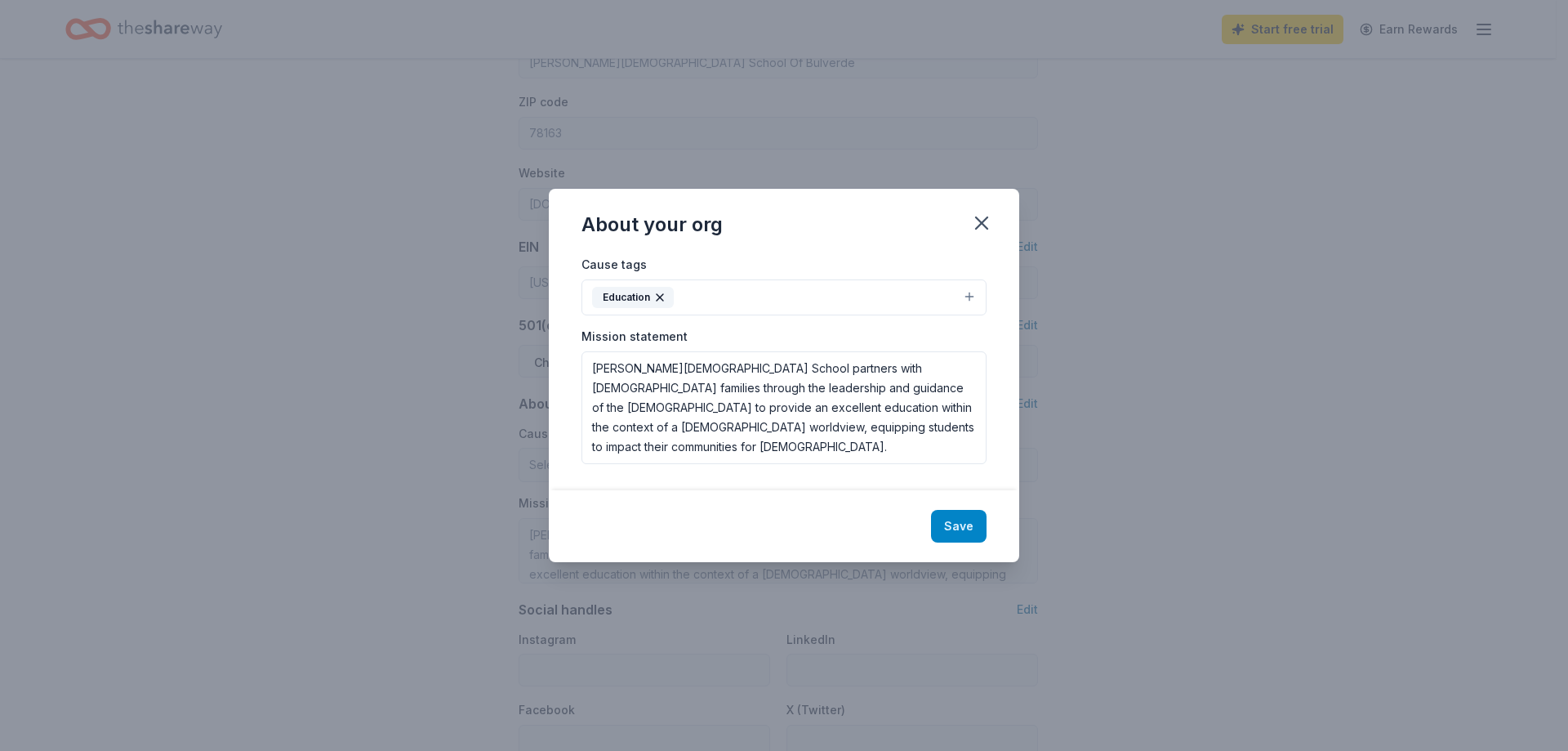
click at [948, 532] on button "Save" at bounding box center [959, 526] width 55 height 33
click at [971, 224] on icon "button" at bounding box center [982, 223] width 23 height 23
click at [970, 532] on div "Save" at bounding box center [784, 526] width 471 height 72
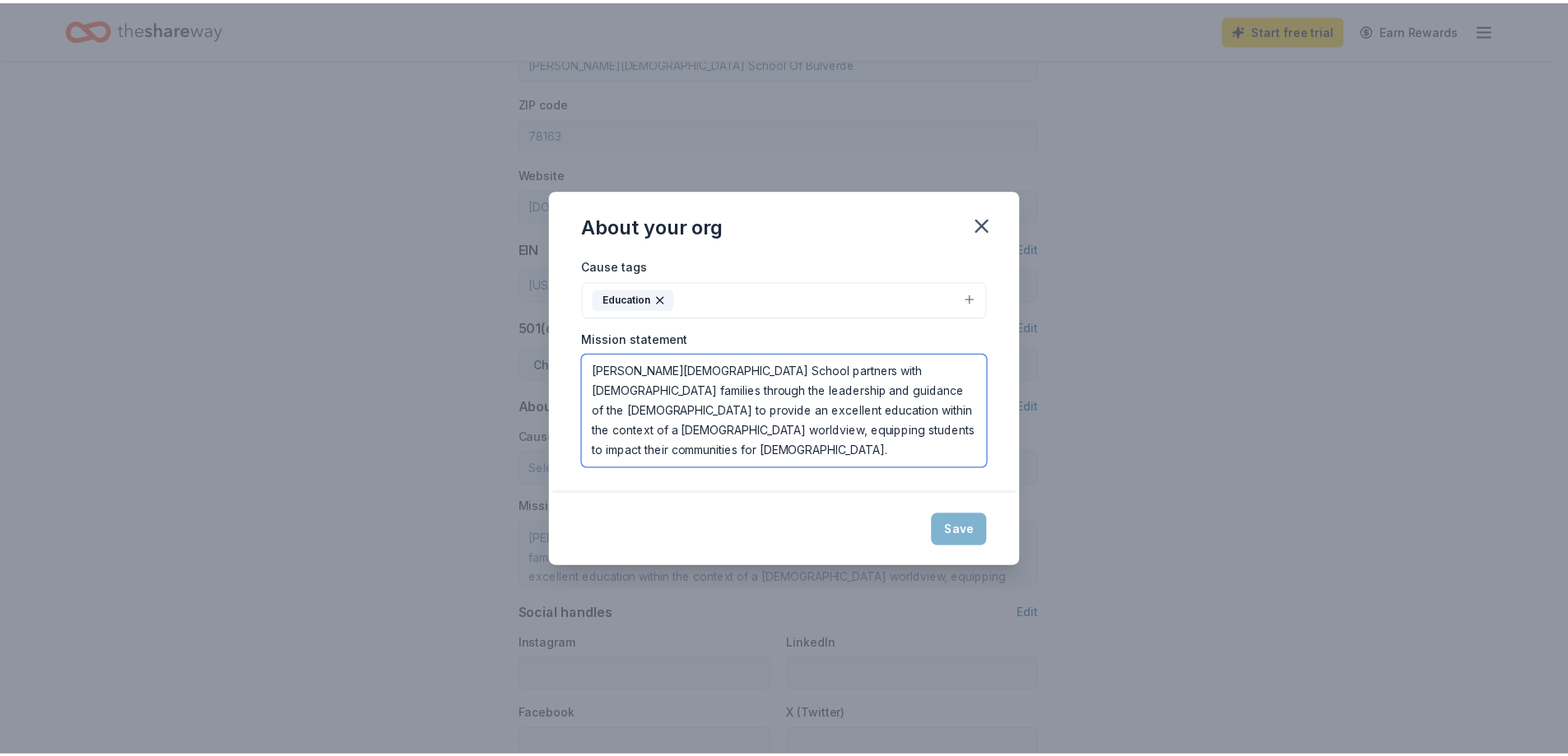
scroll to position [0, 0]
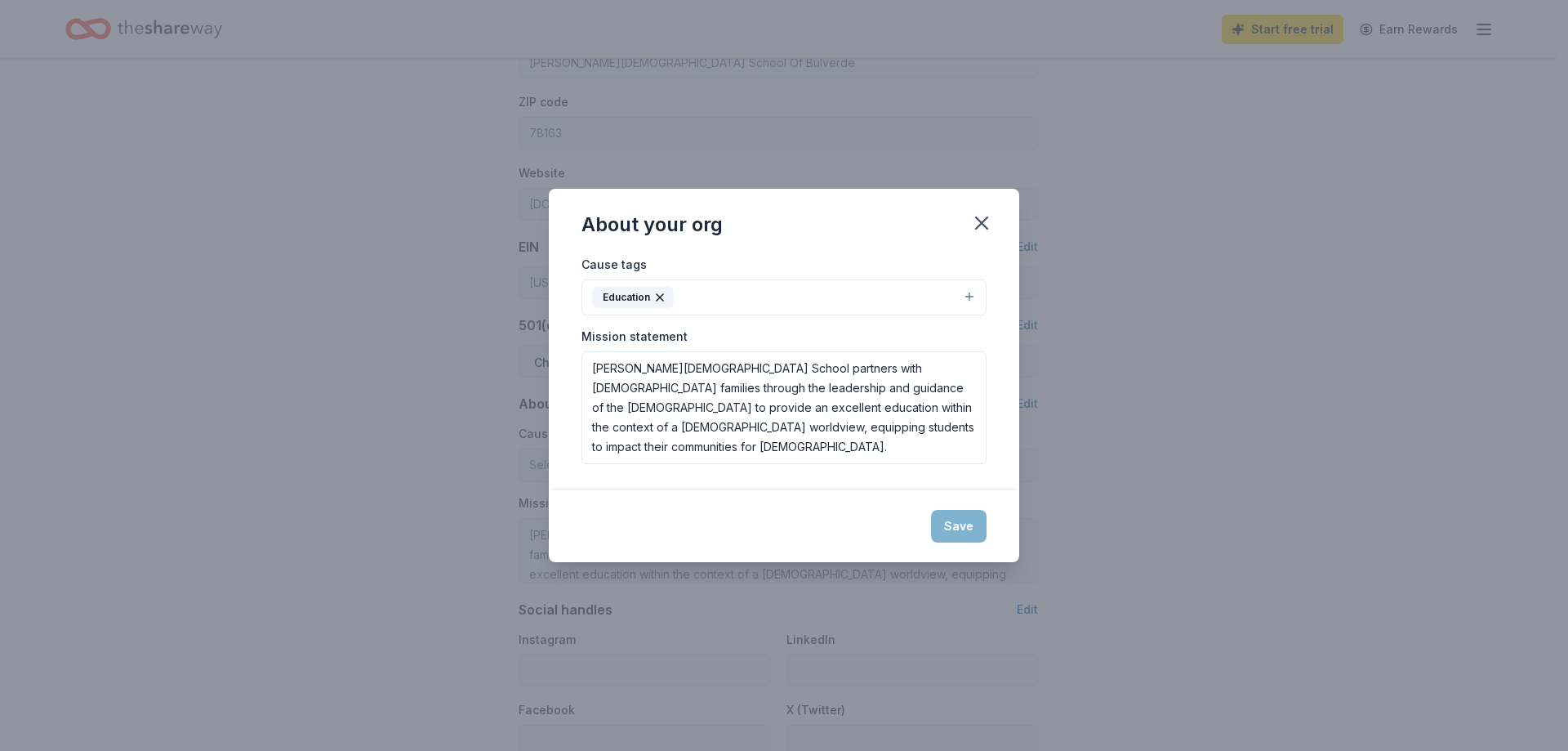
click at [1209, 365] on div "About your org Cause tags Education Mission statement Bracken Christian School …" at bounding box center [784, 376] width 1568 height 751
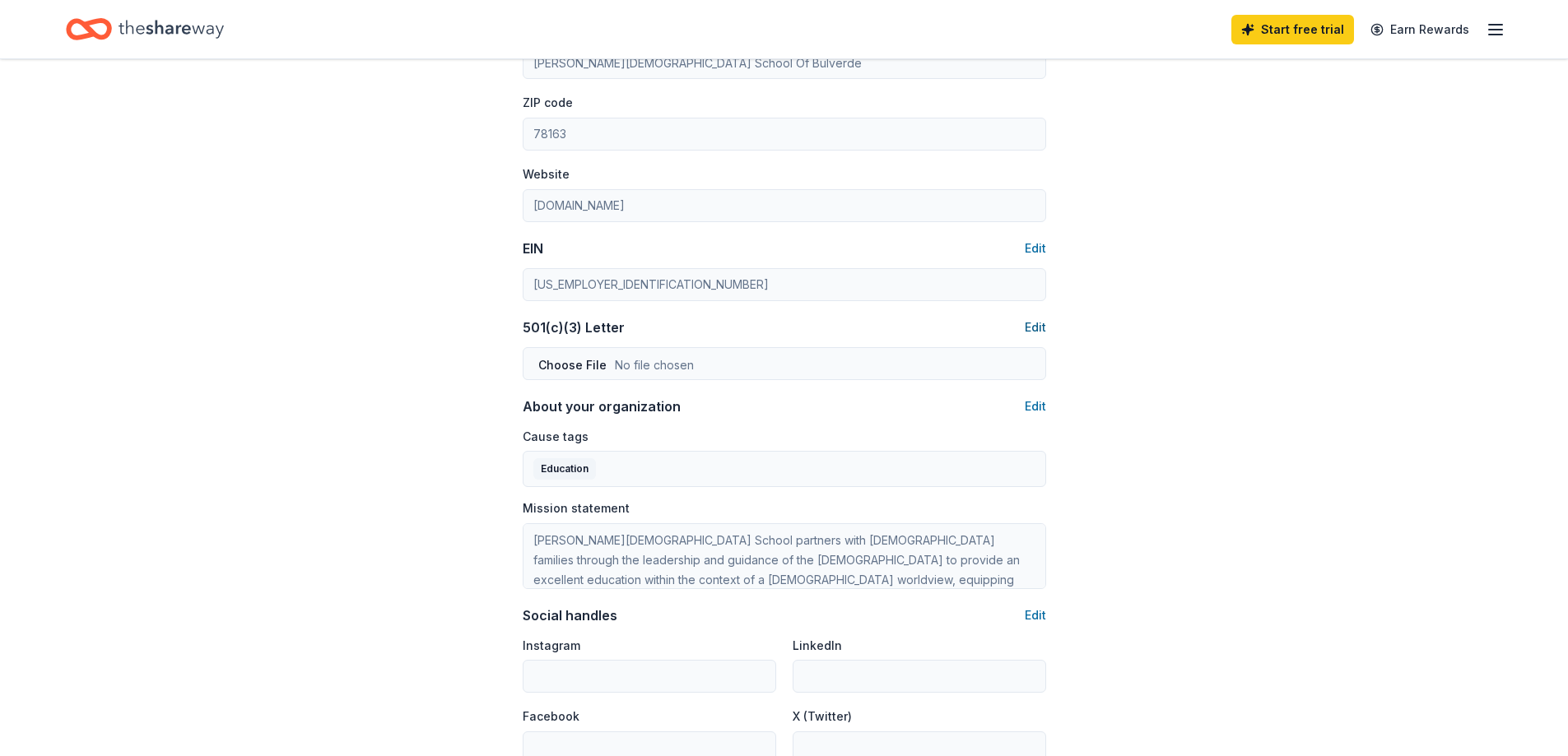
click at [1037, 333] on button "Edit" at bounding box center [1035, 327] width 22 height 20
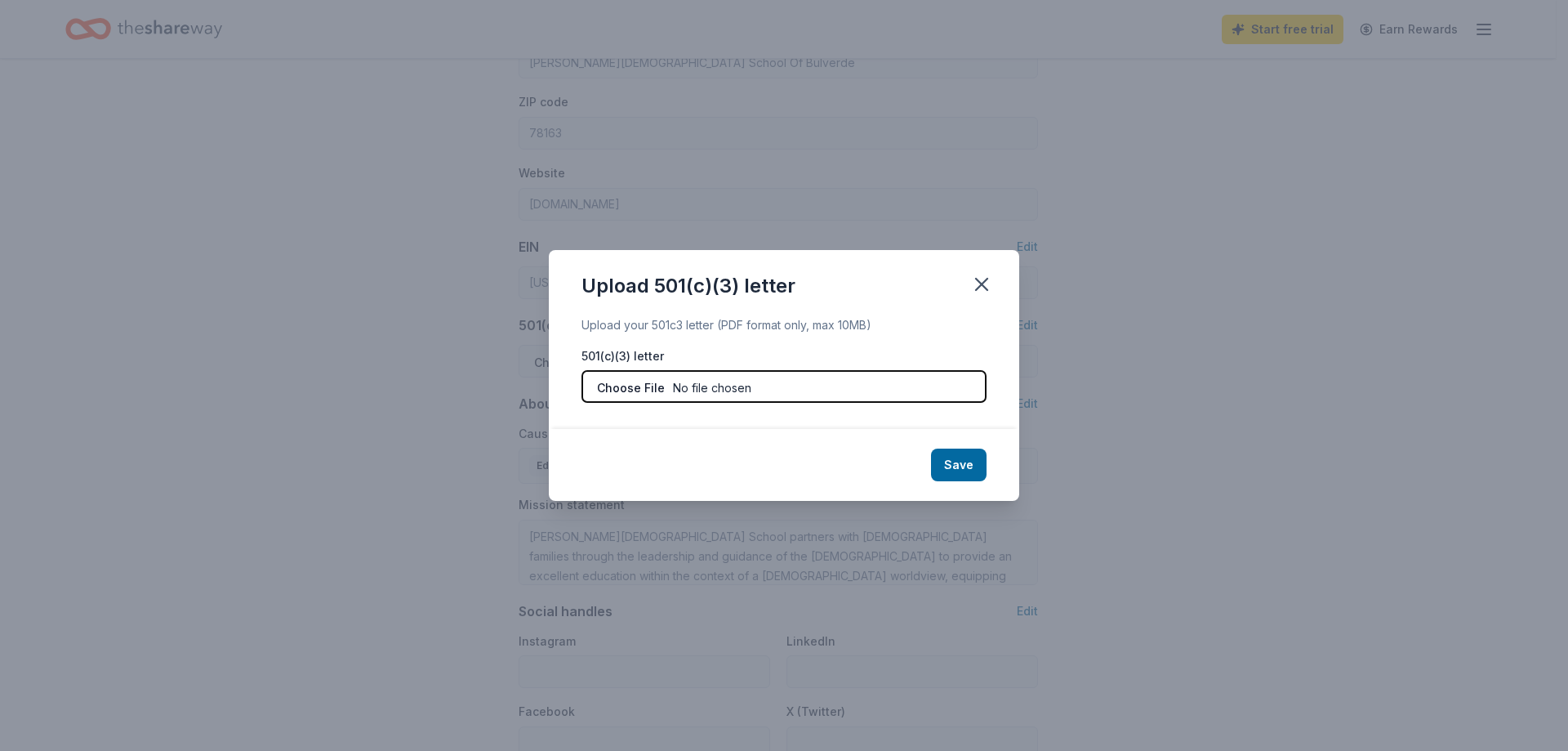
click at [802, 376] on input "file" at bounding box center [784, 387] width 405 height 33
type input "C:\fakepath\501 c-3 Determination letter and w-9 BCS (1).pdf"
click at [964, 468] on button "Save" at bounding box center [959, 465] width 55 height 33
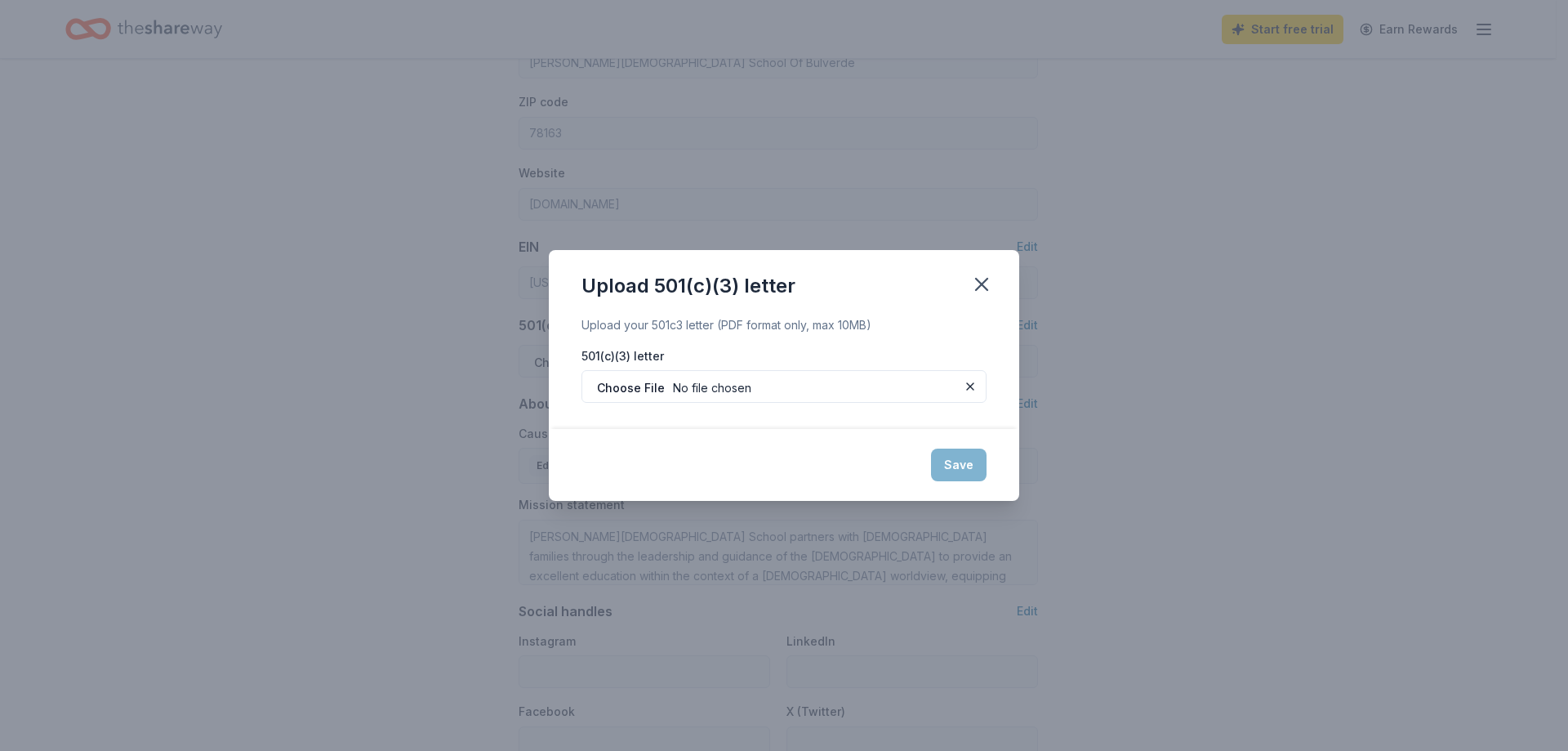
click at [1130, 466] on div "Upload 501(c)(3) letter Upload your 501c3 letter (PDF format only, max 10MB) 50…" at bounding box center [784, 376] width 1568 height 751
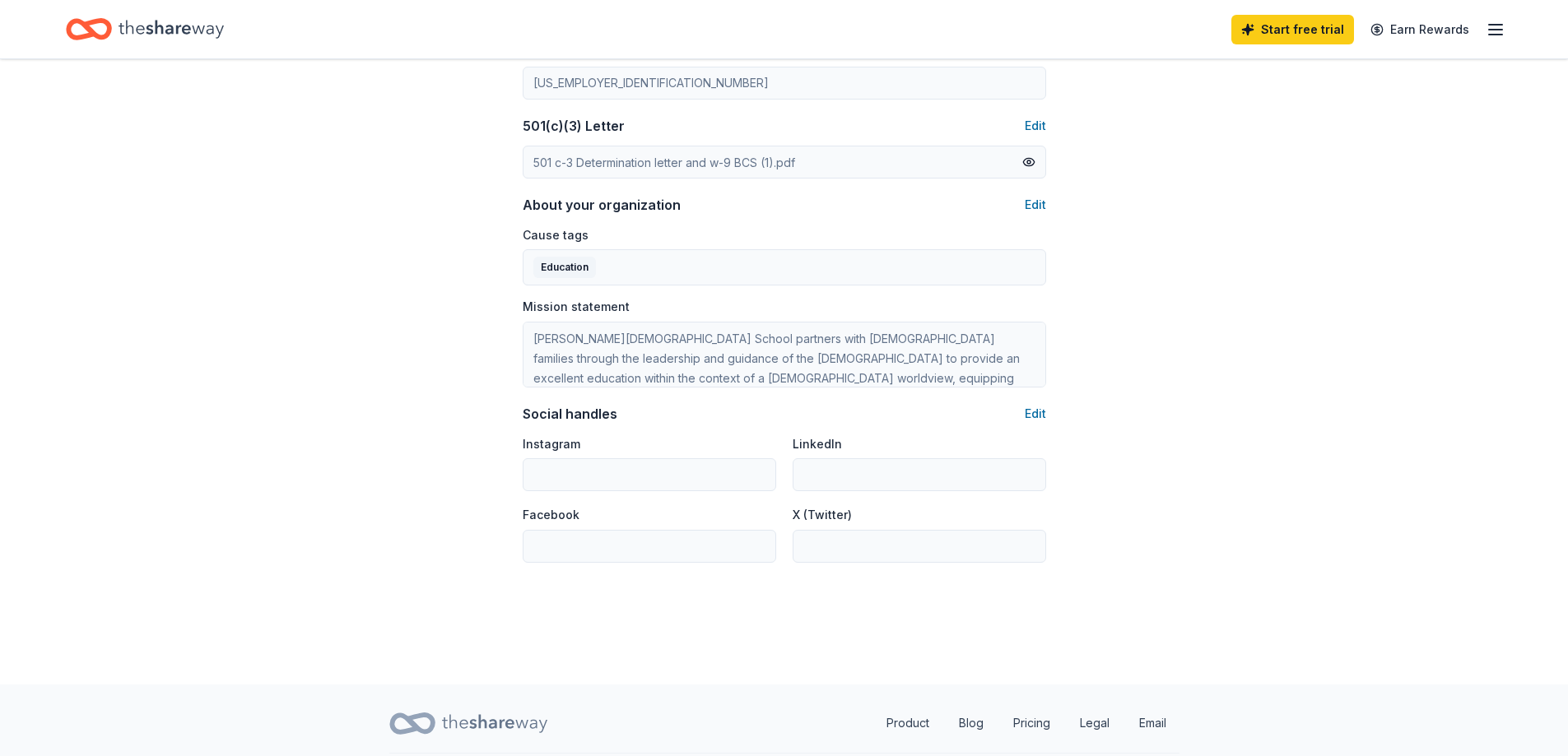
scroll to position [892, 0]
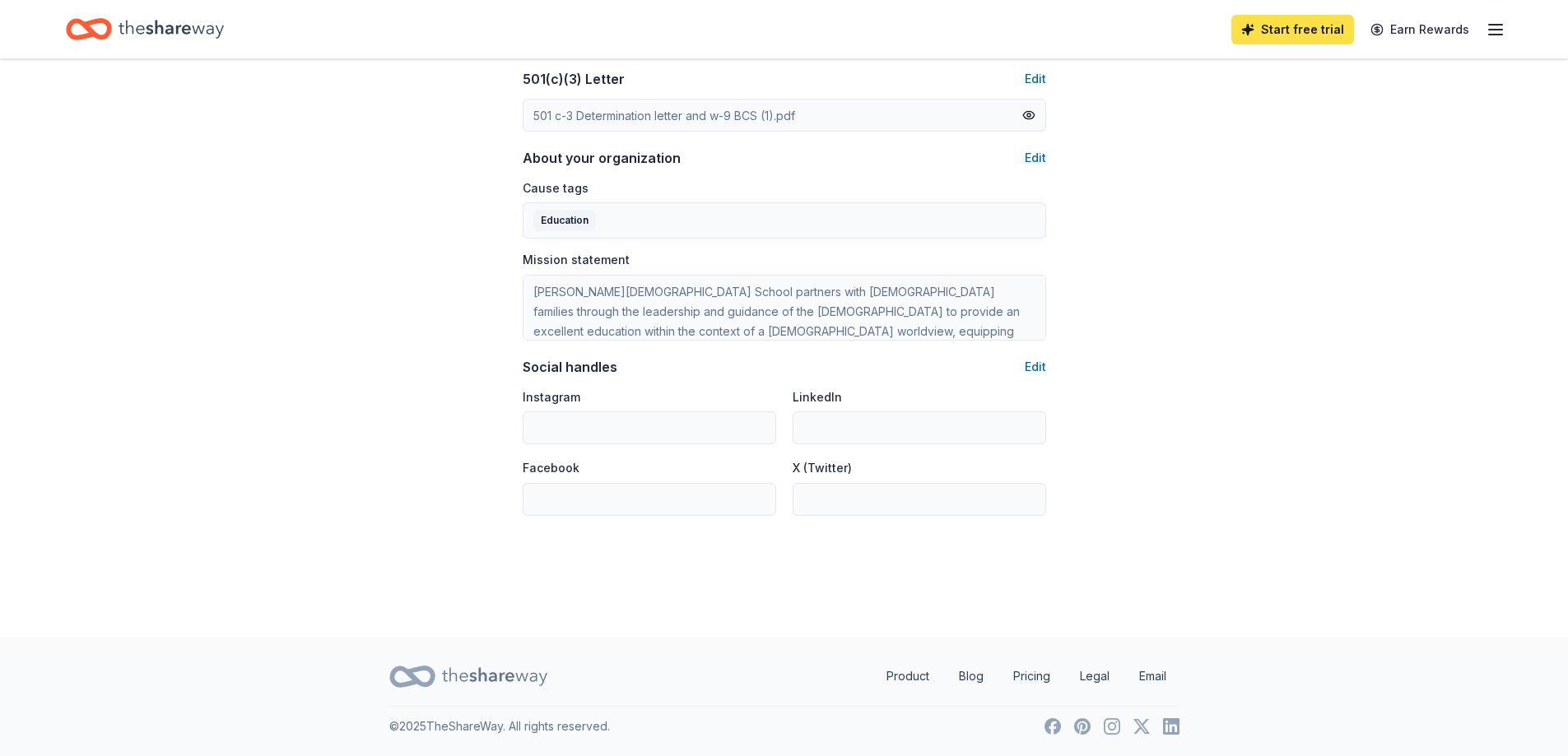
click at [1286, 23] on link "Start free trial" at bounding box center [1293, 30] width 122 height 30
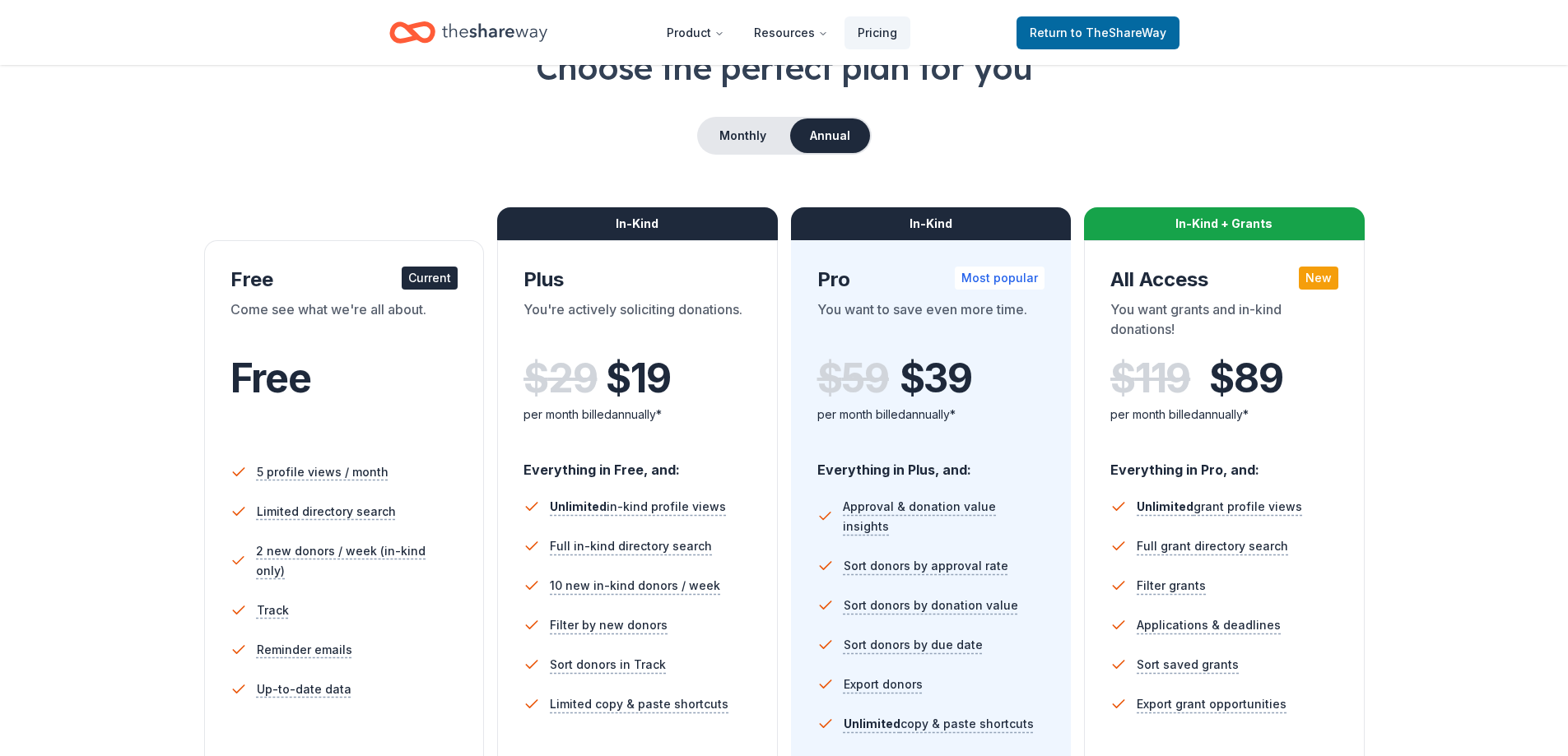
scroll to position [82, 0]
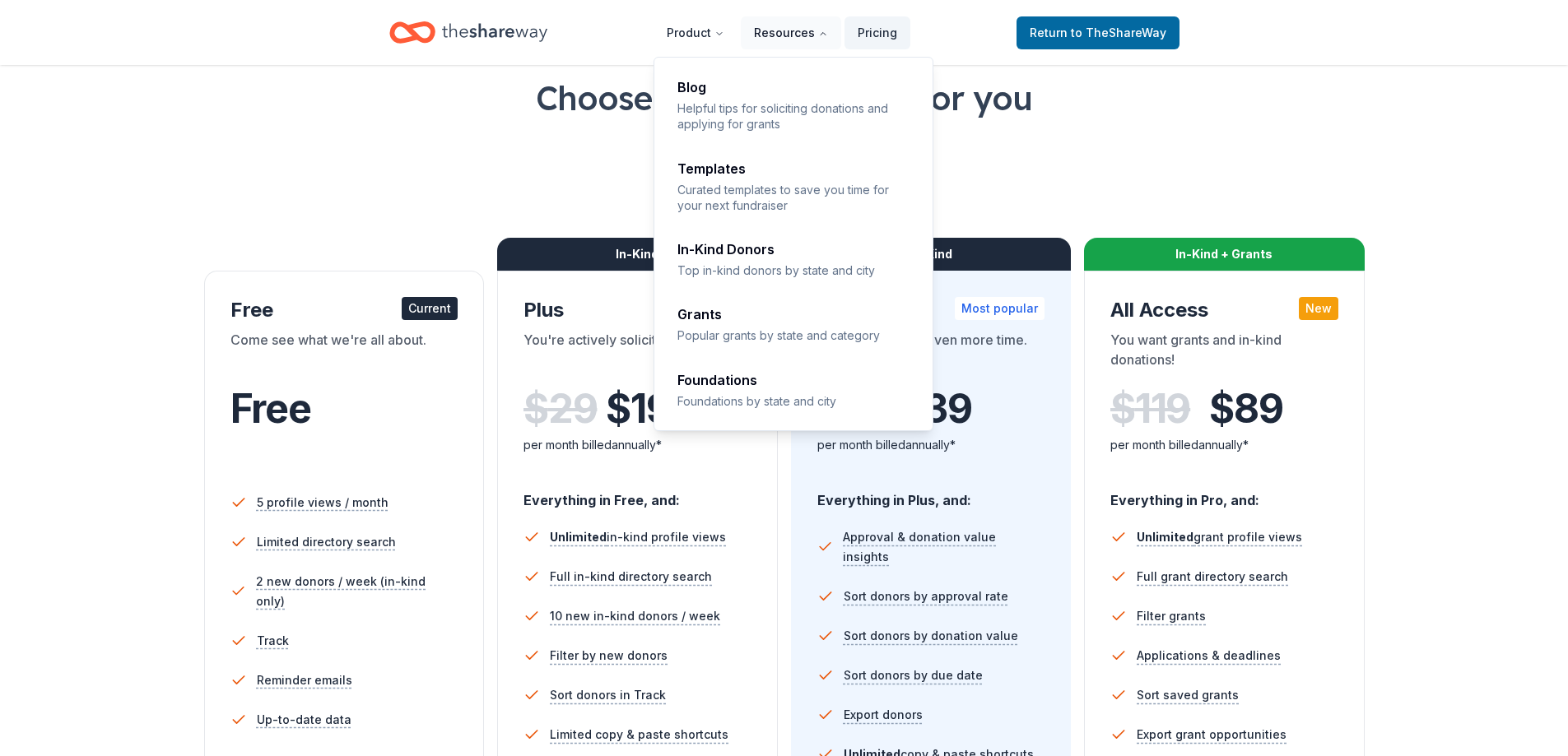
click at [792, 35] on button "Resources" at bounding box center [791, 33] width 100 height 33
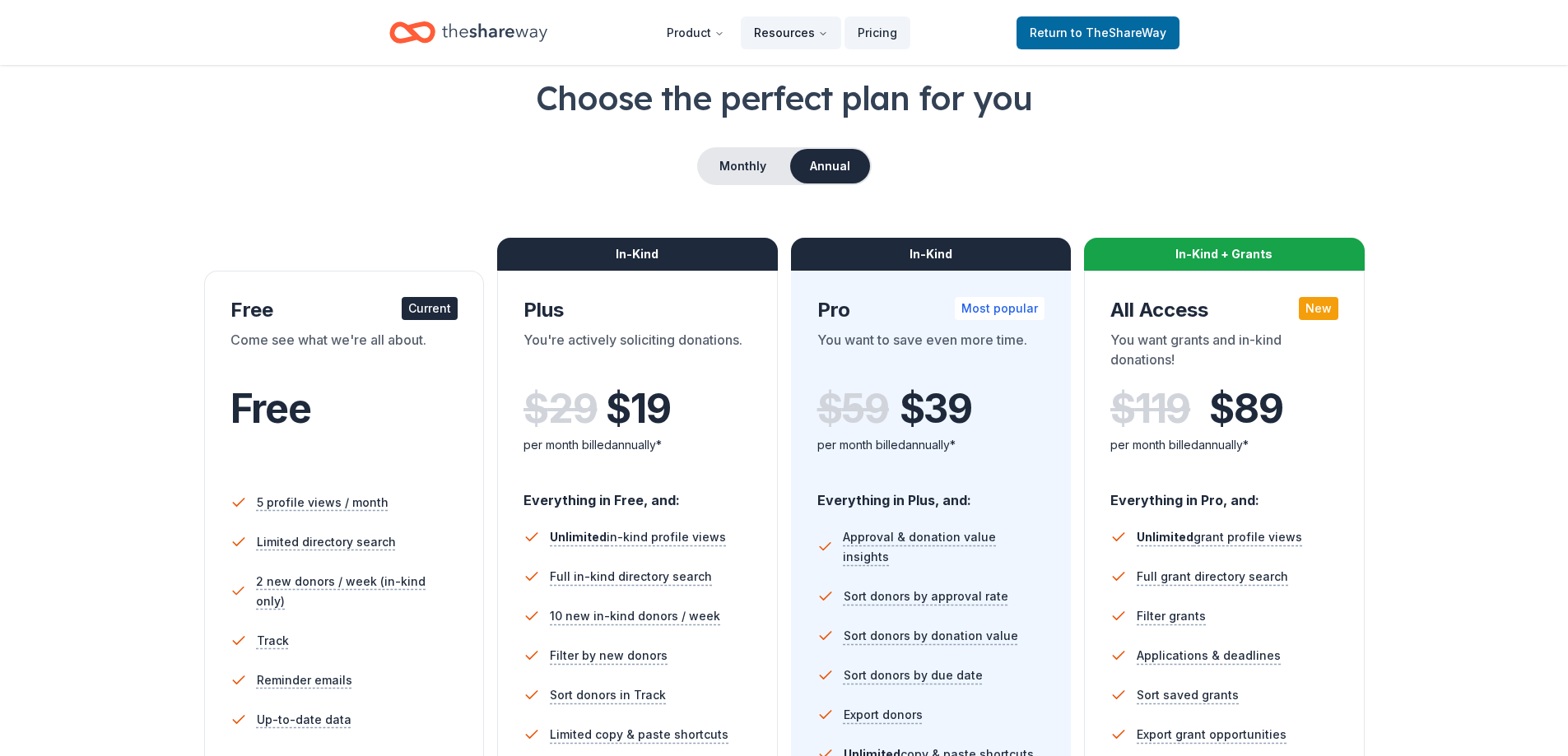
click at [788, 35] on button "Resources" at bounding box center [791, 33] width 100 height 33
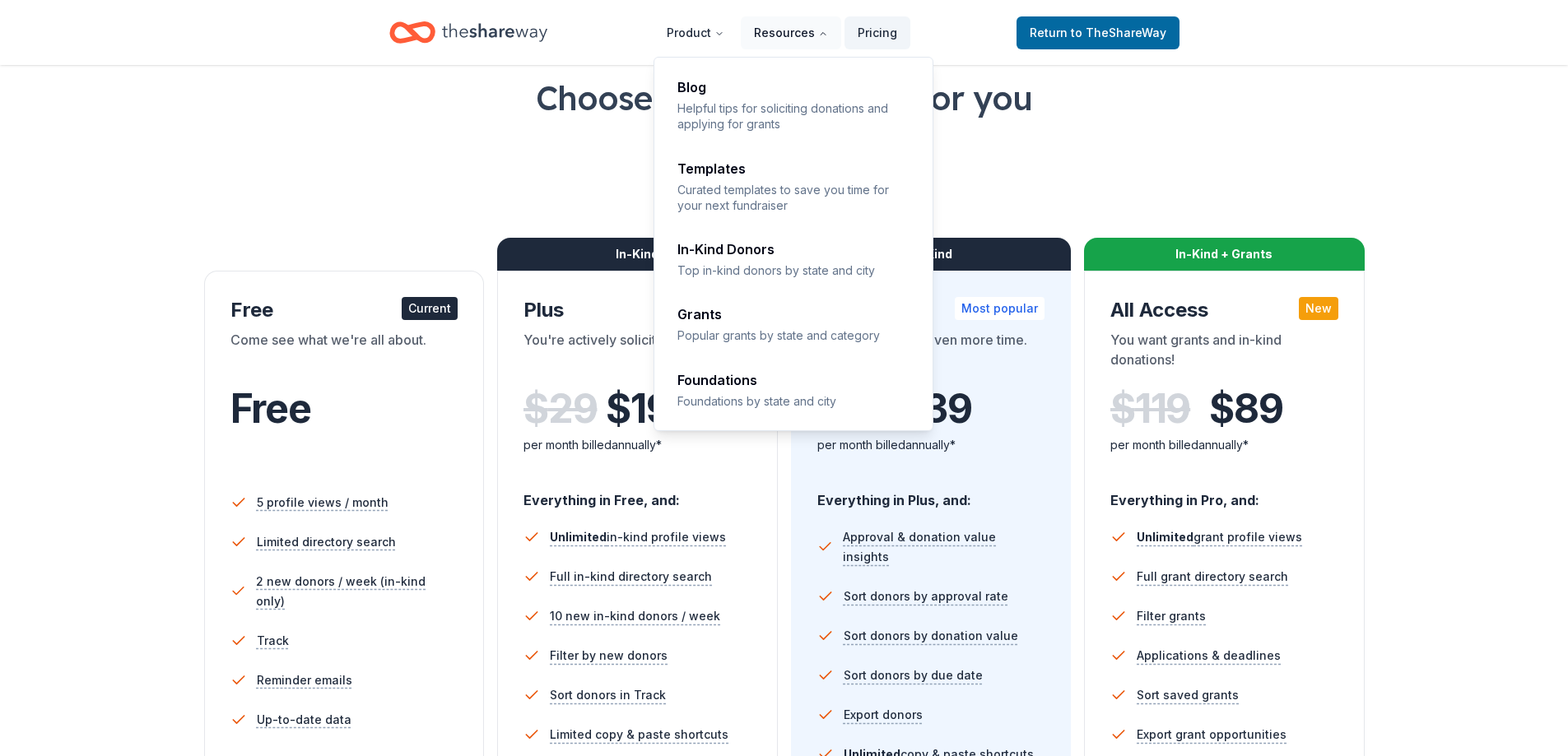
click at [787, 35] on button "Resources" at bounding box center [791, 33] width 100 height 33
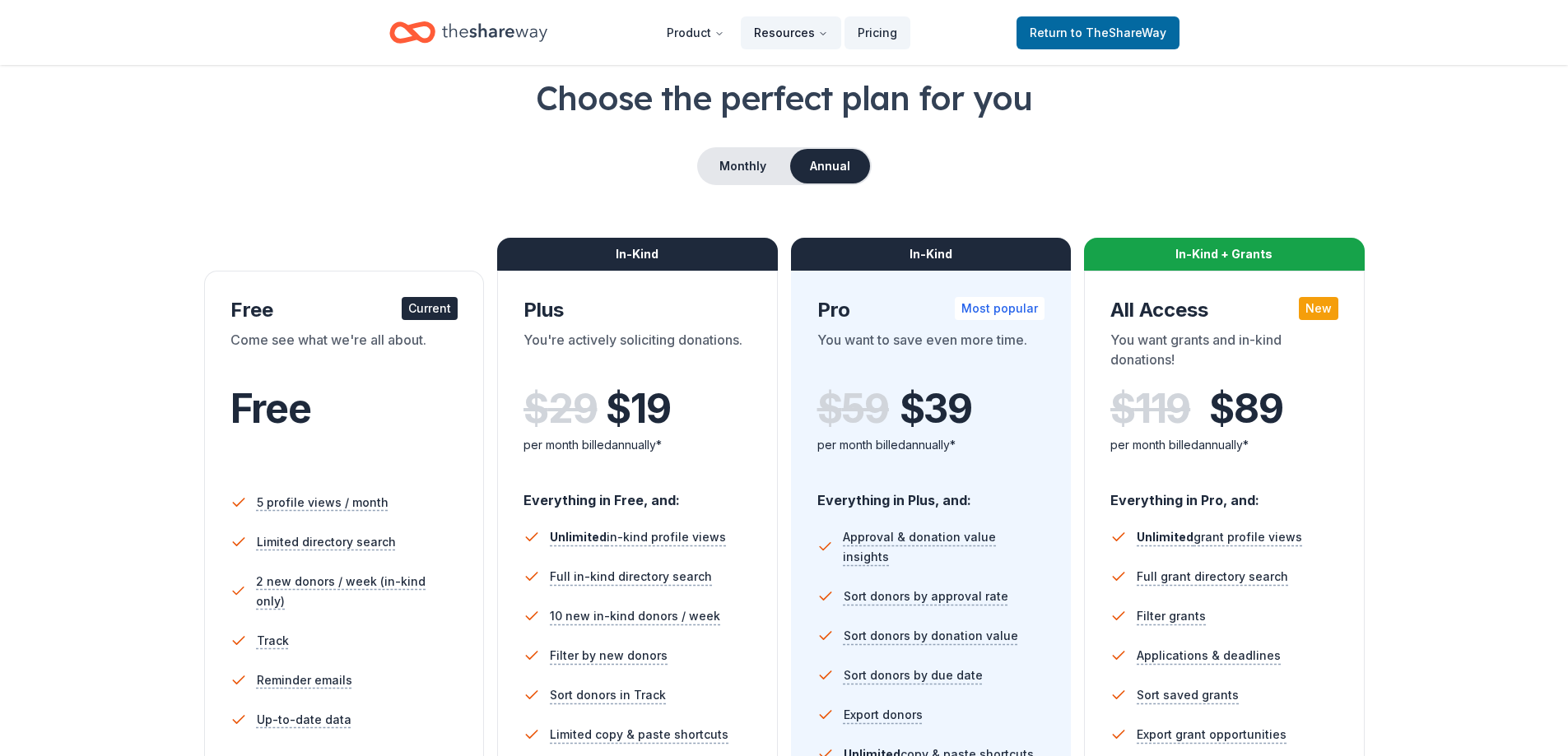
click at [785, 35] on button "Resources" at bounding box center [791, 33] width 100 height 33
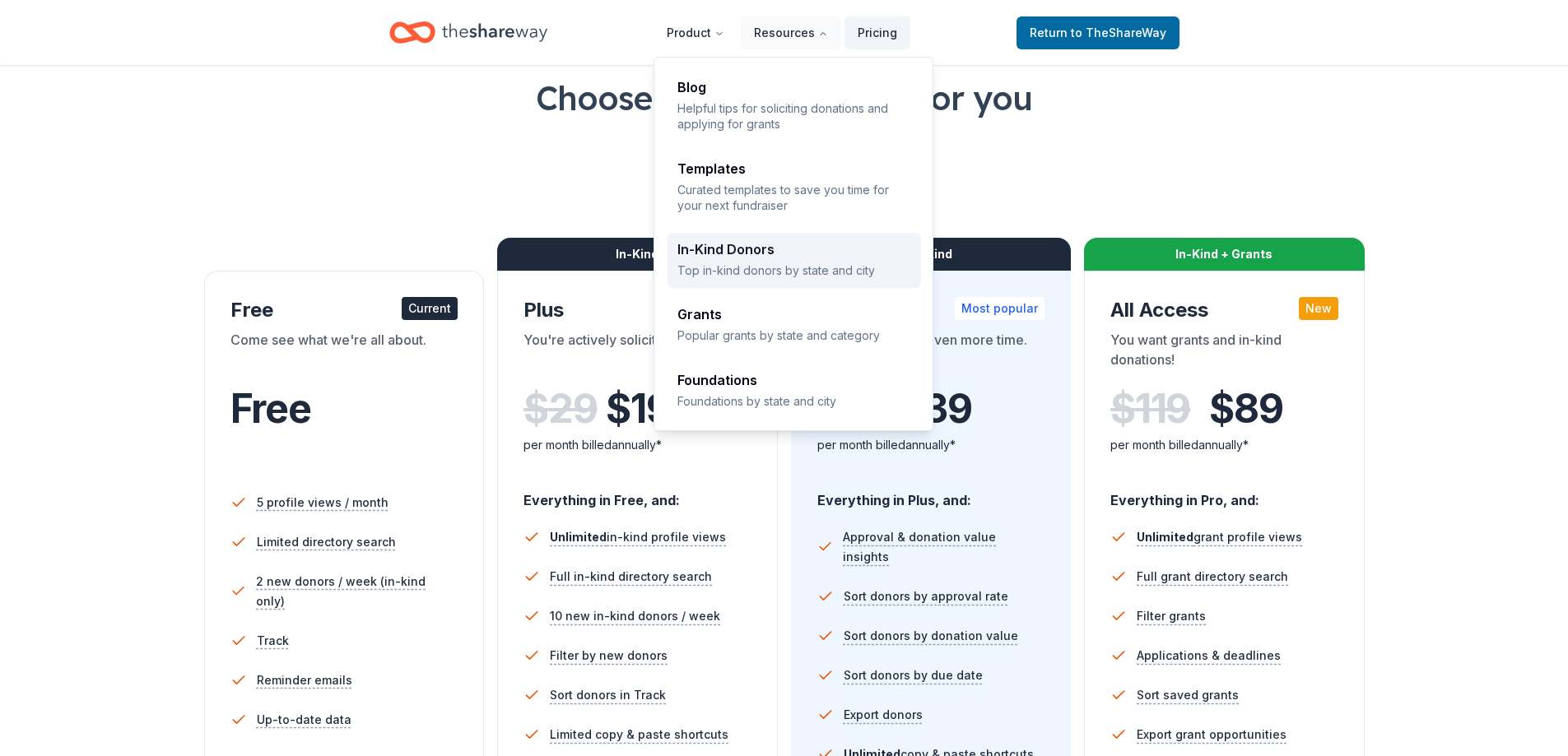
click at [773, 271] on p "Top in-kind donors by state and city" at bounding box center [795, 271] width 234 height 16
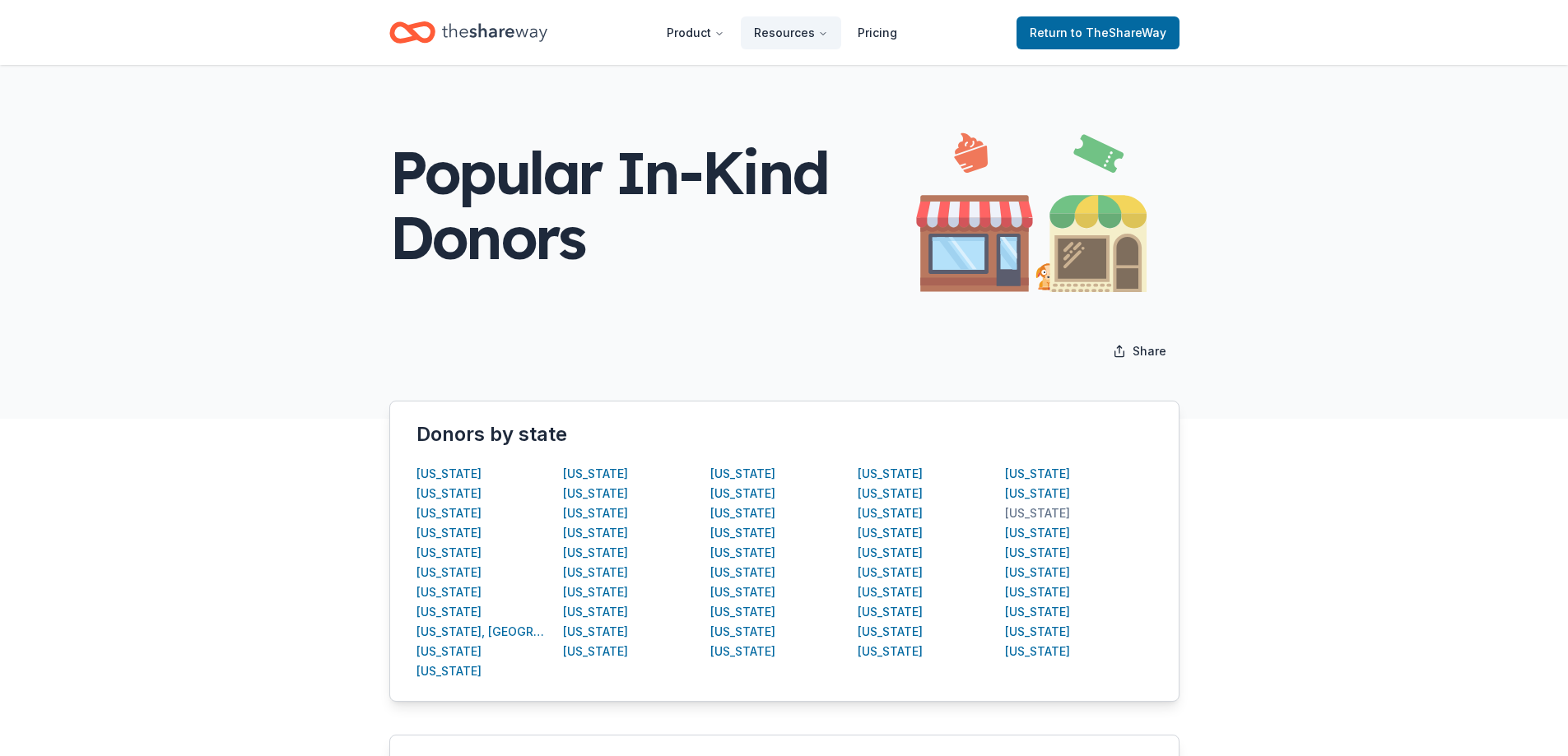
click at [1026, 516] on div "[US_STATE]" at bounding box center [1038, 513] width 65 height 20
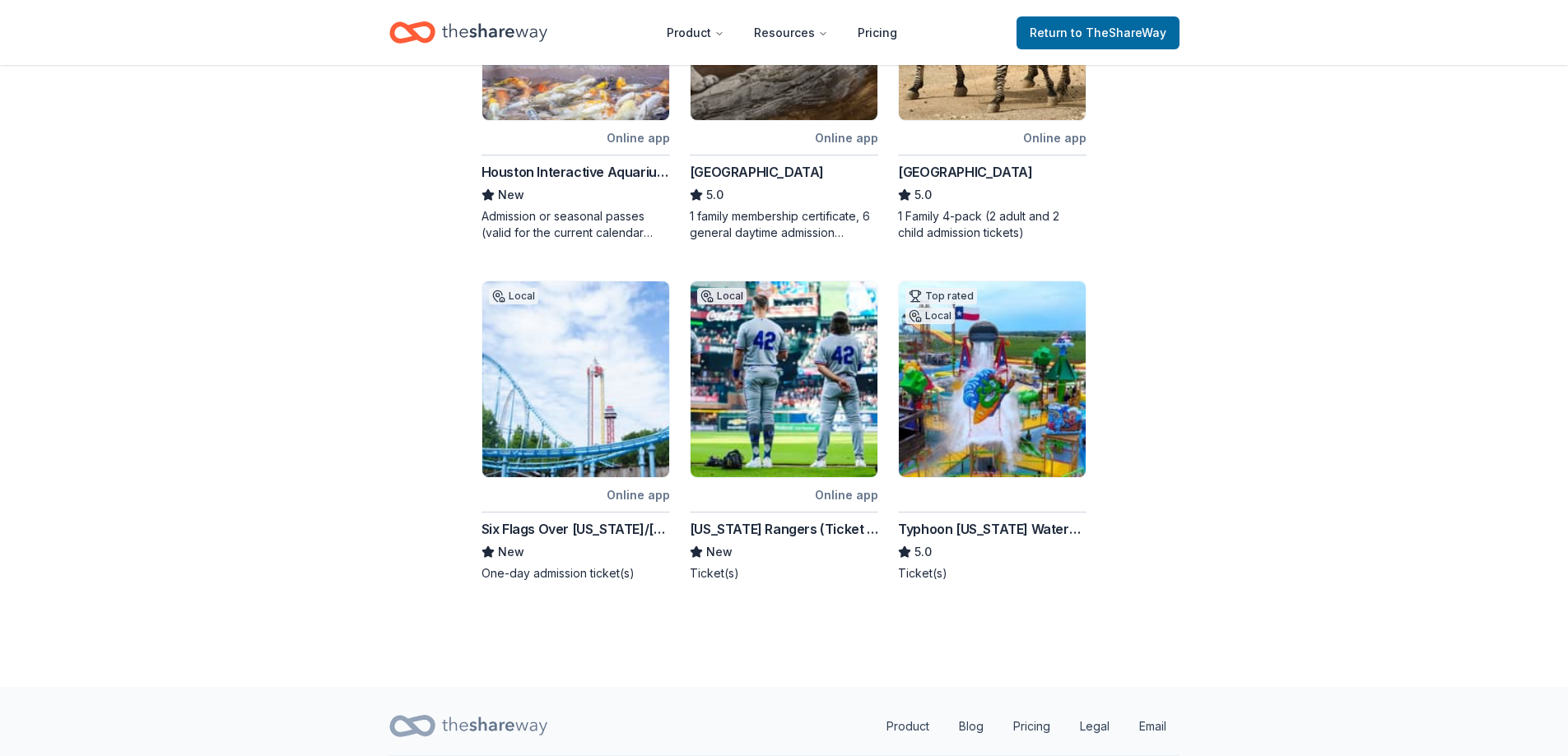
scroll to position [822, 0]
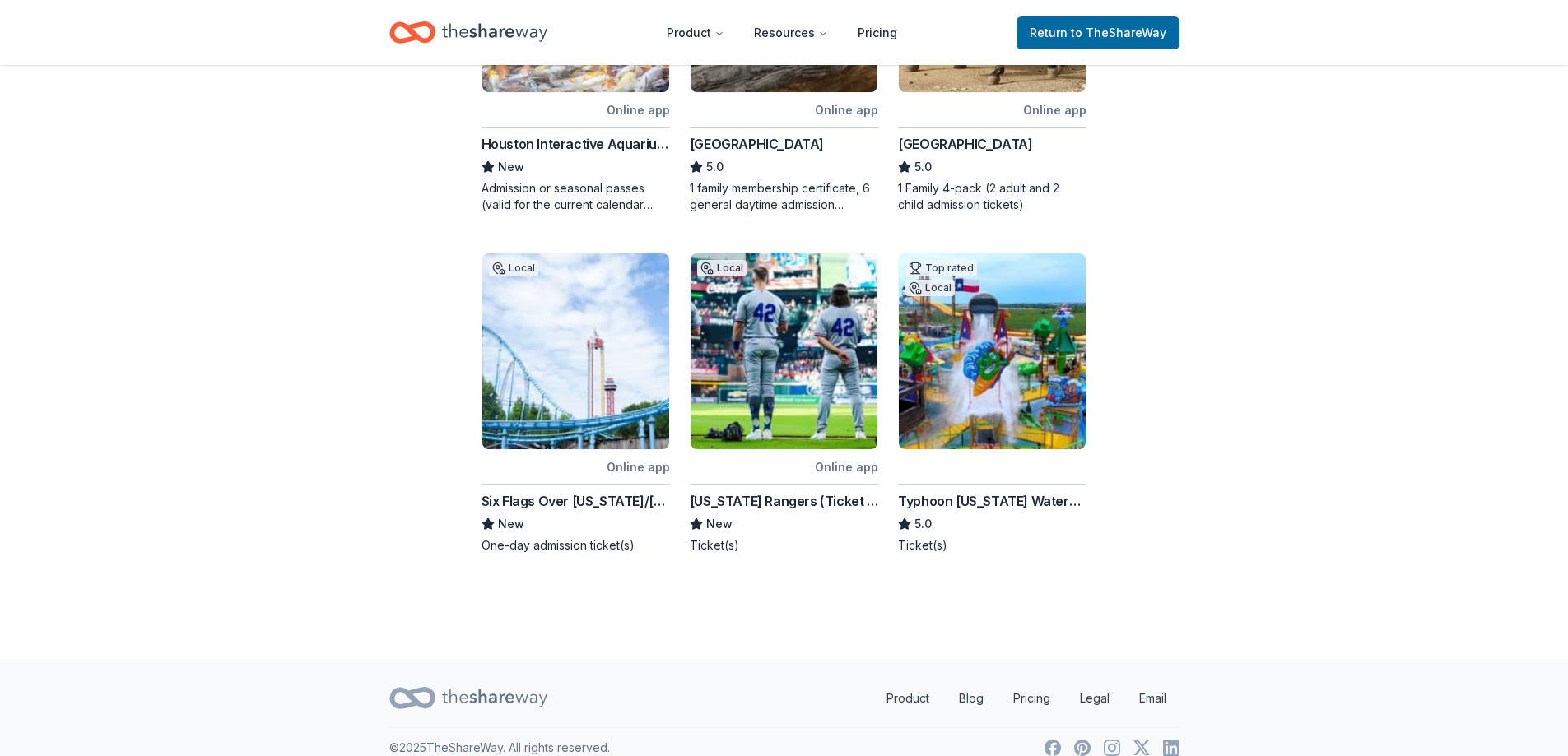
click at [574, 506] on div "Six Flags Over Texas/Hurricane Harbor (Arlington)" at bounding box center [576, 501] width 189 height 20
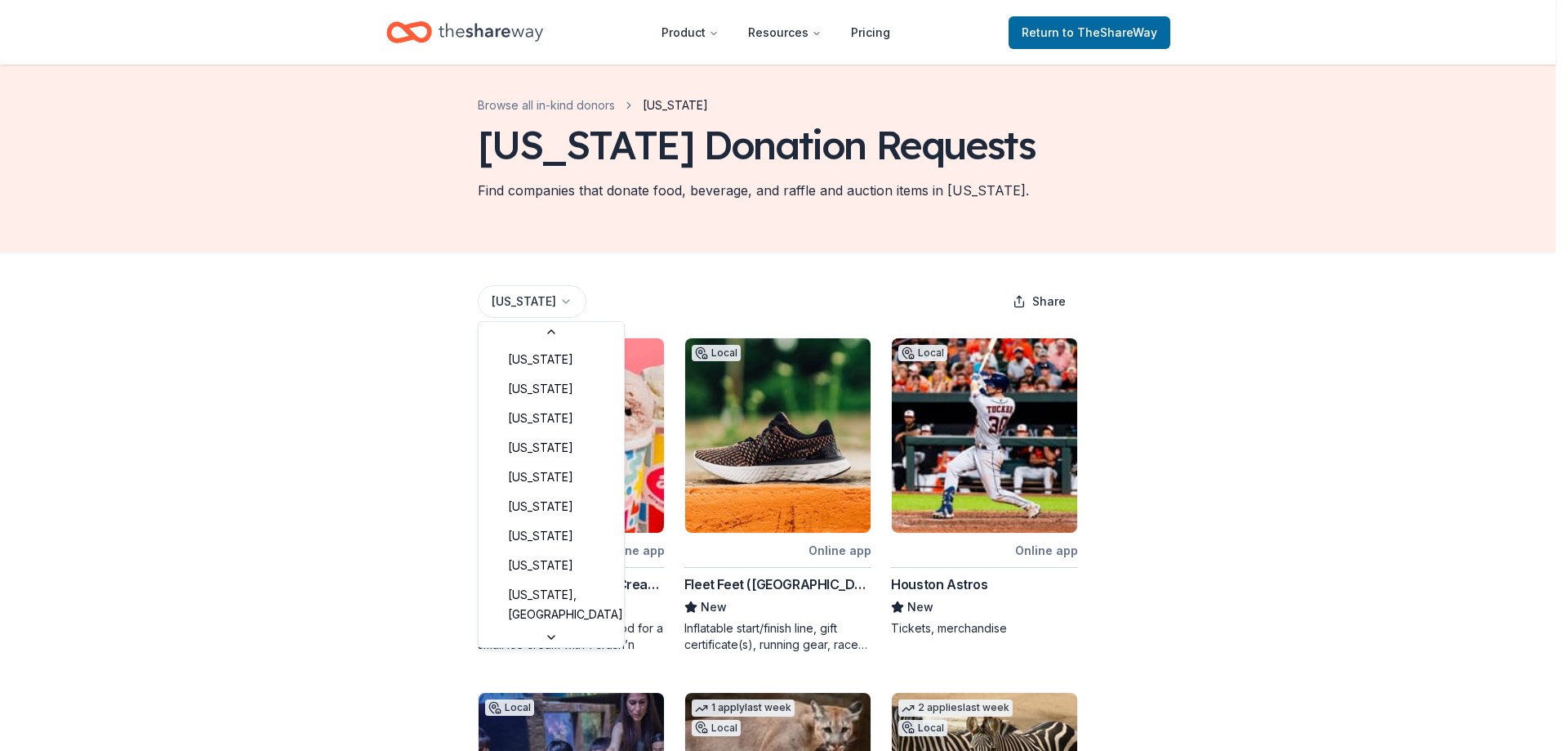
scroll to position [1012, 0]
click at [530, 299] on html "Product Resources Pricing Return to TheShareWay Browse all in-kind donors Texas…" at bounding box center [784, 354] width 1568 height 751
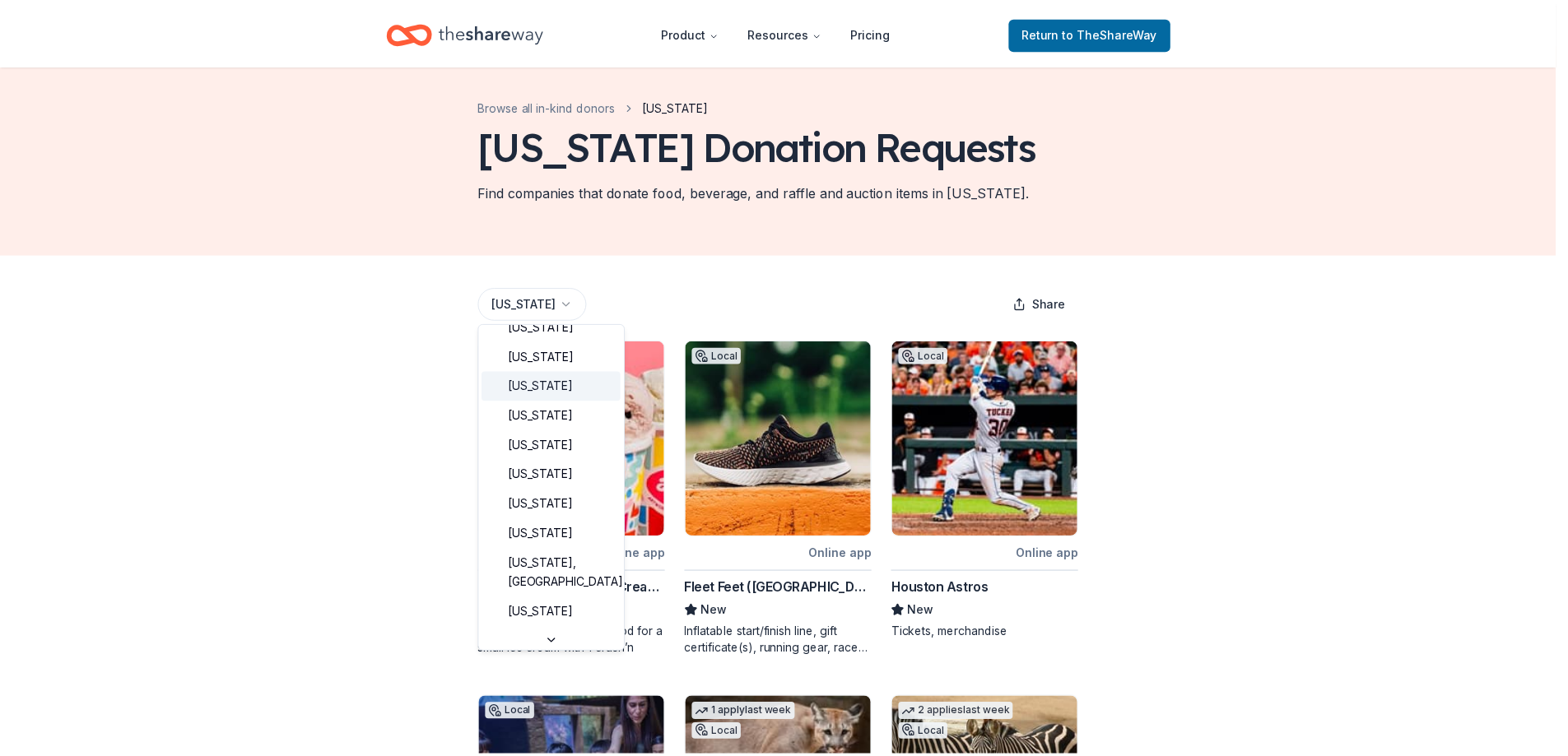
scroll to position [0, 0]
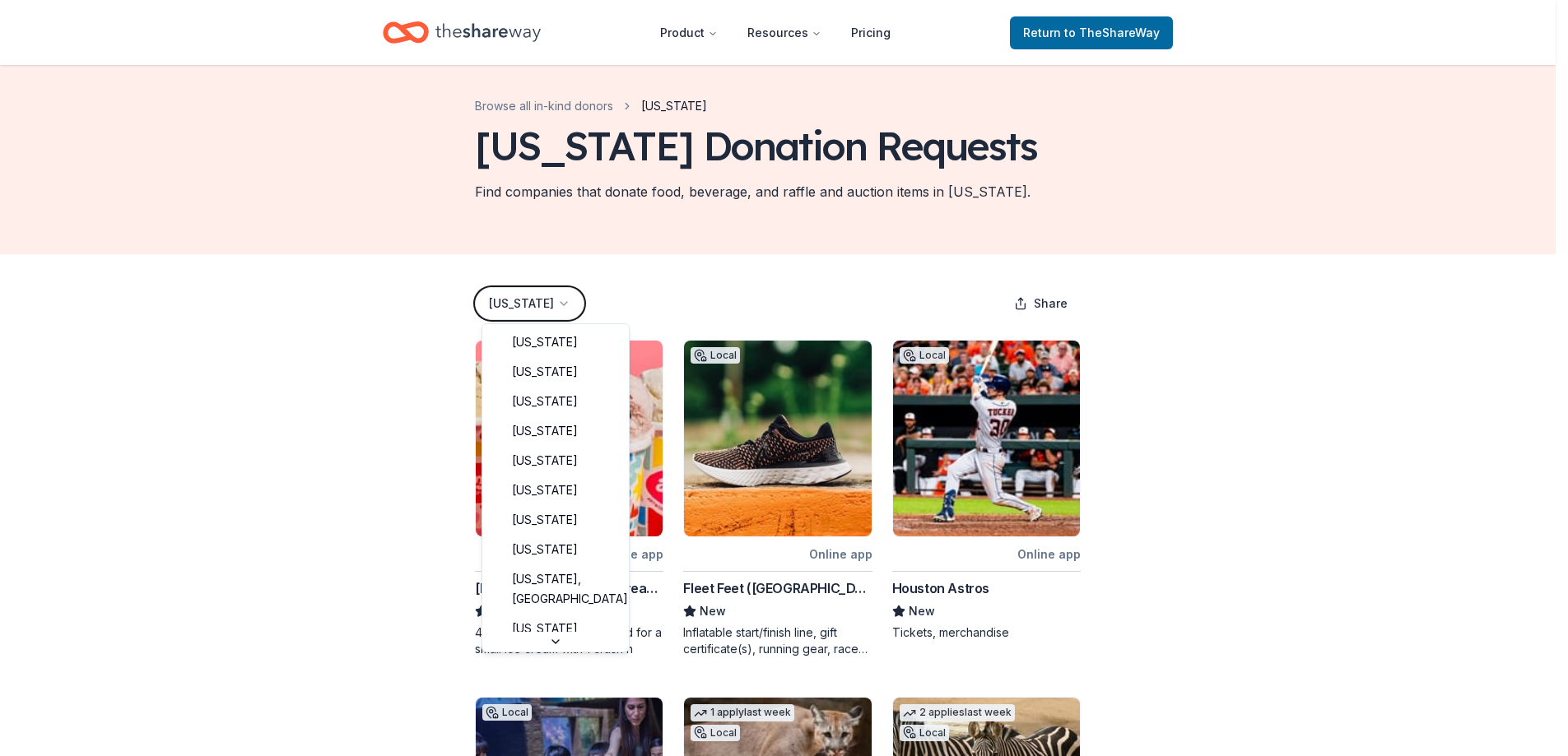
click at [736, 301] on html "Product Resources Pricing Return to TheShareWay Browse all in-kind donors Texas…" at bounding box center [784, 356] width 1568 height 756
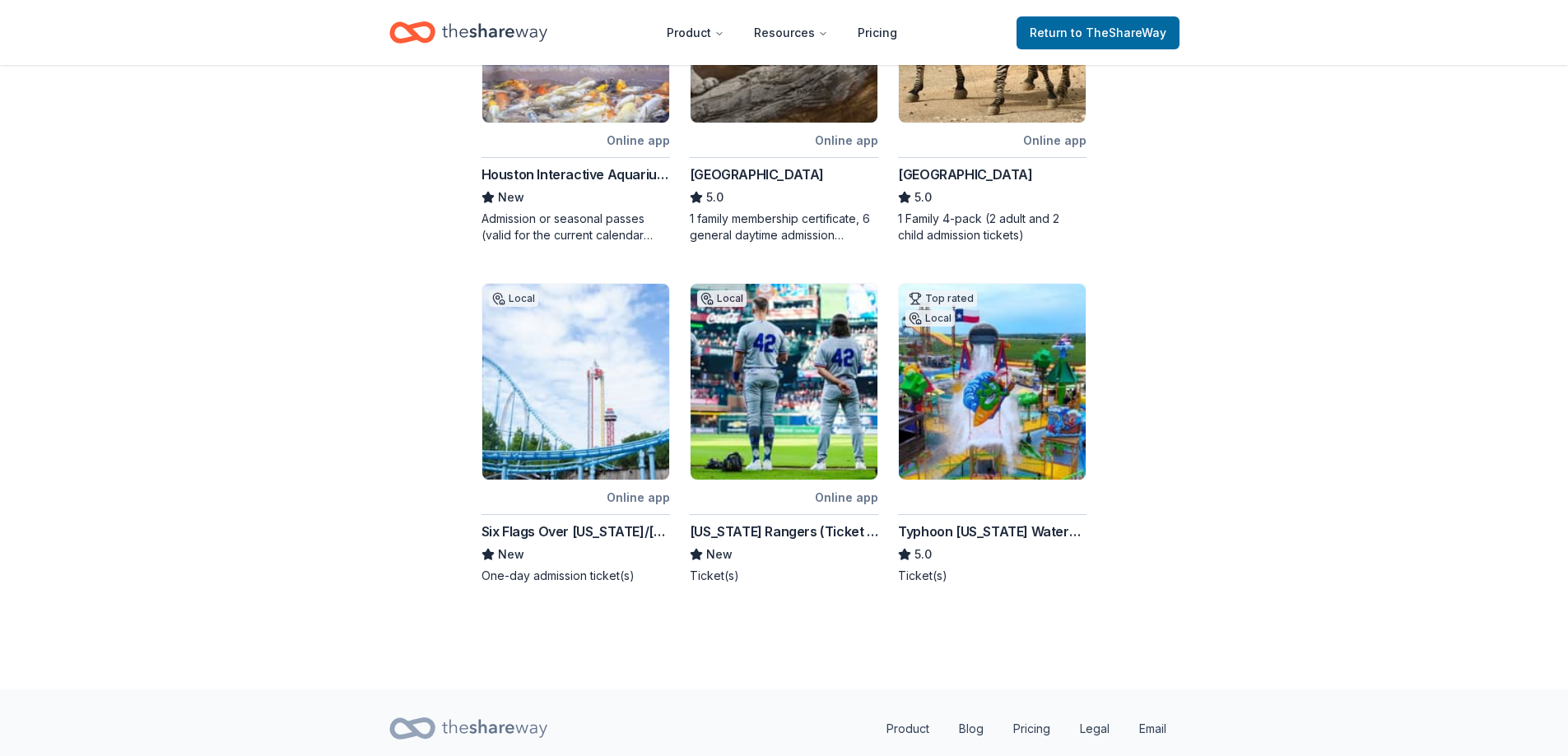
scroll to position [844, 0]
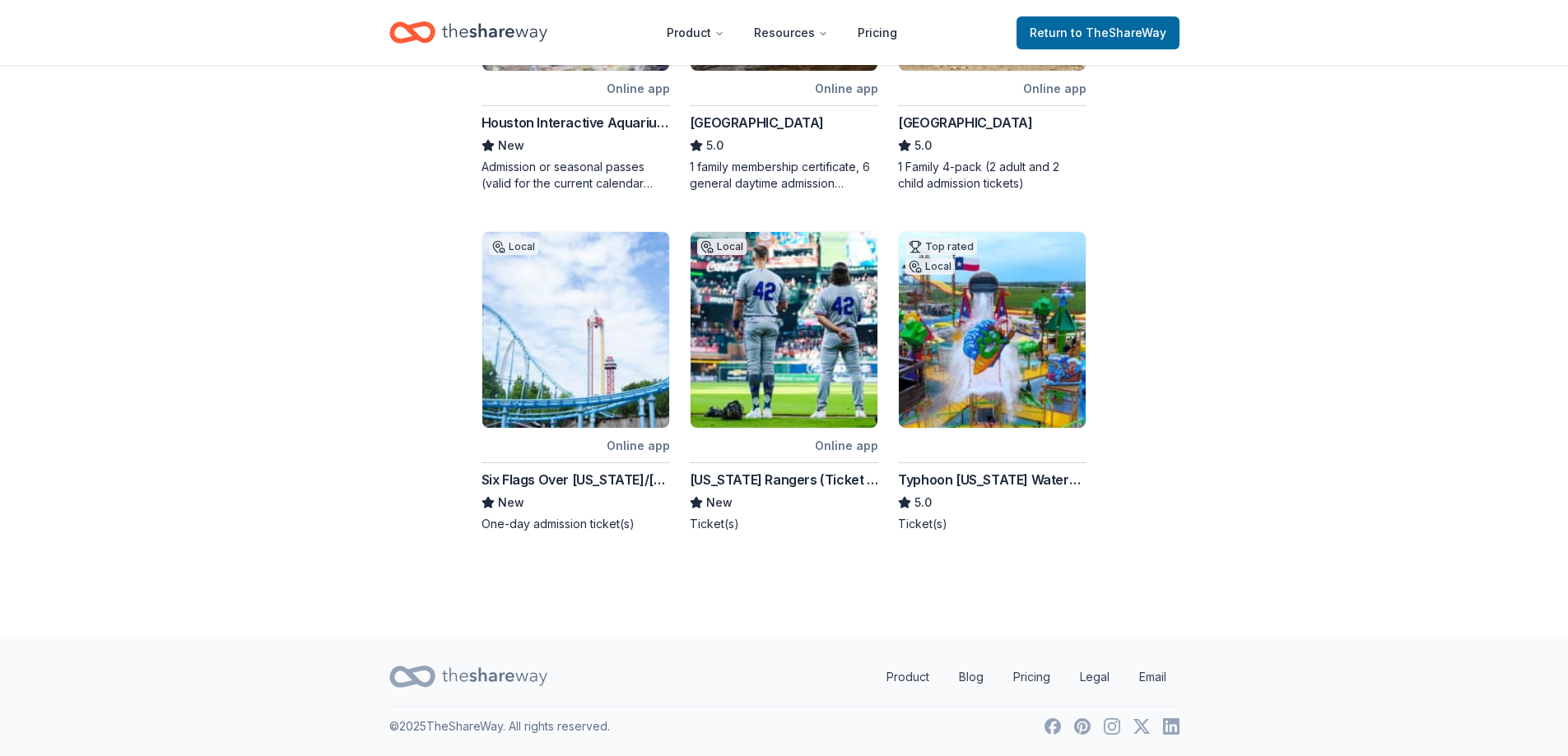
click at [767, 481] on div "Texas Rangers (Ticket Donation)" at bounding box center [784, 479] width 189 height 20
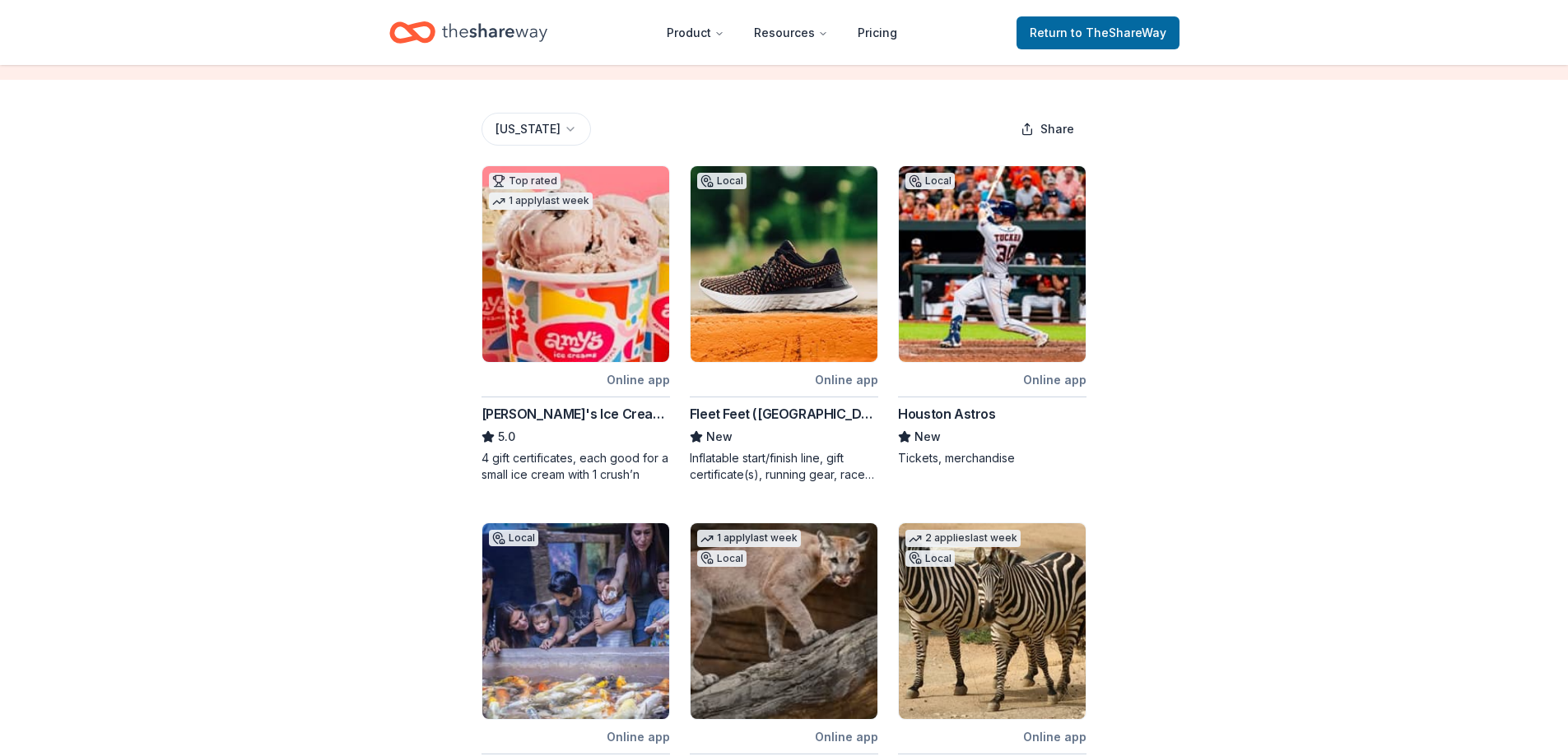
scroll to position [186, 0]
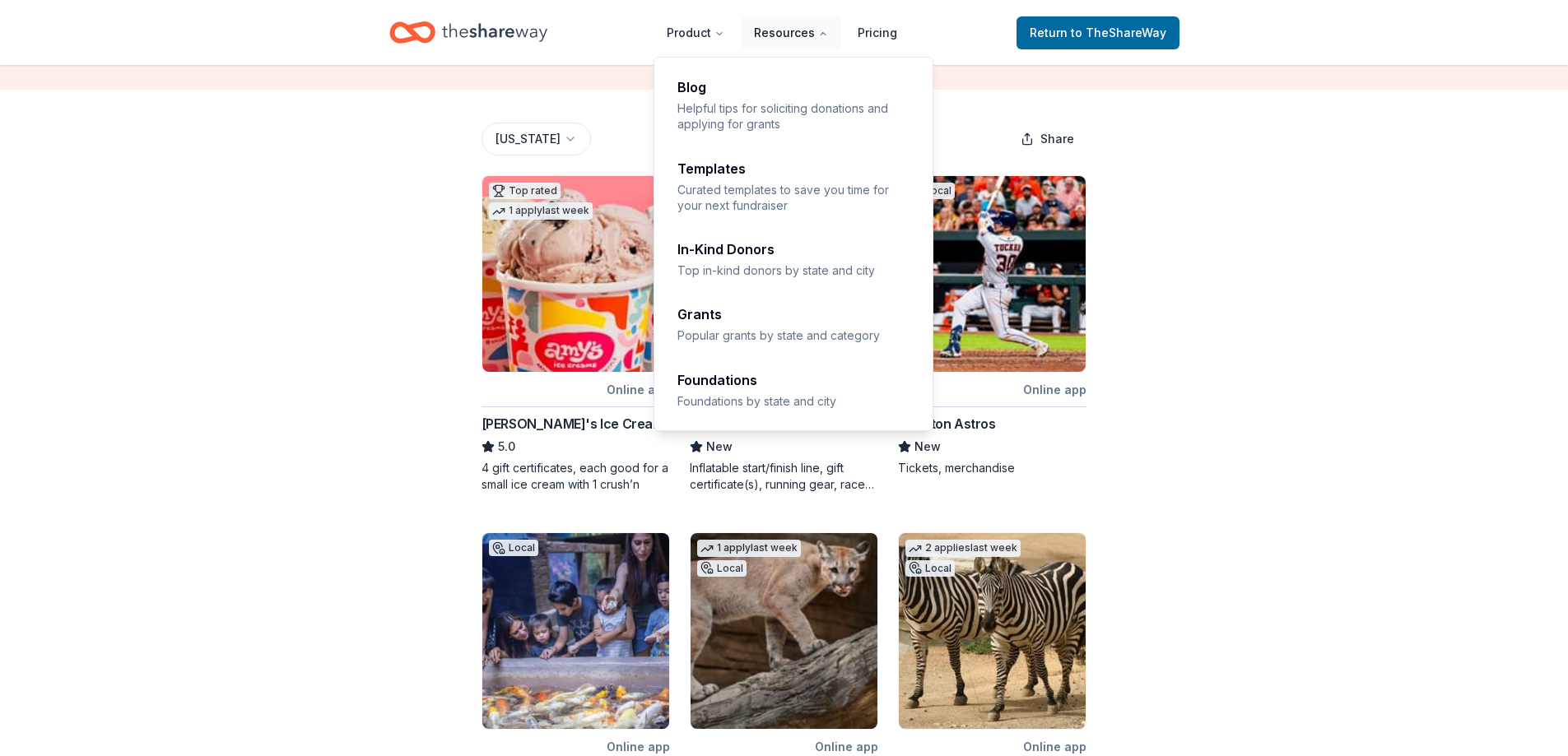
click at [794, 30] on button "Resources" at bounding box center [791, 33] width 100 height 33
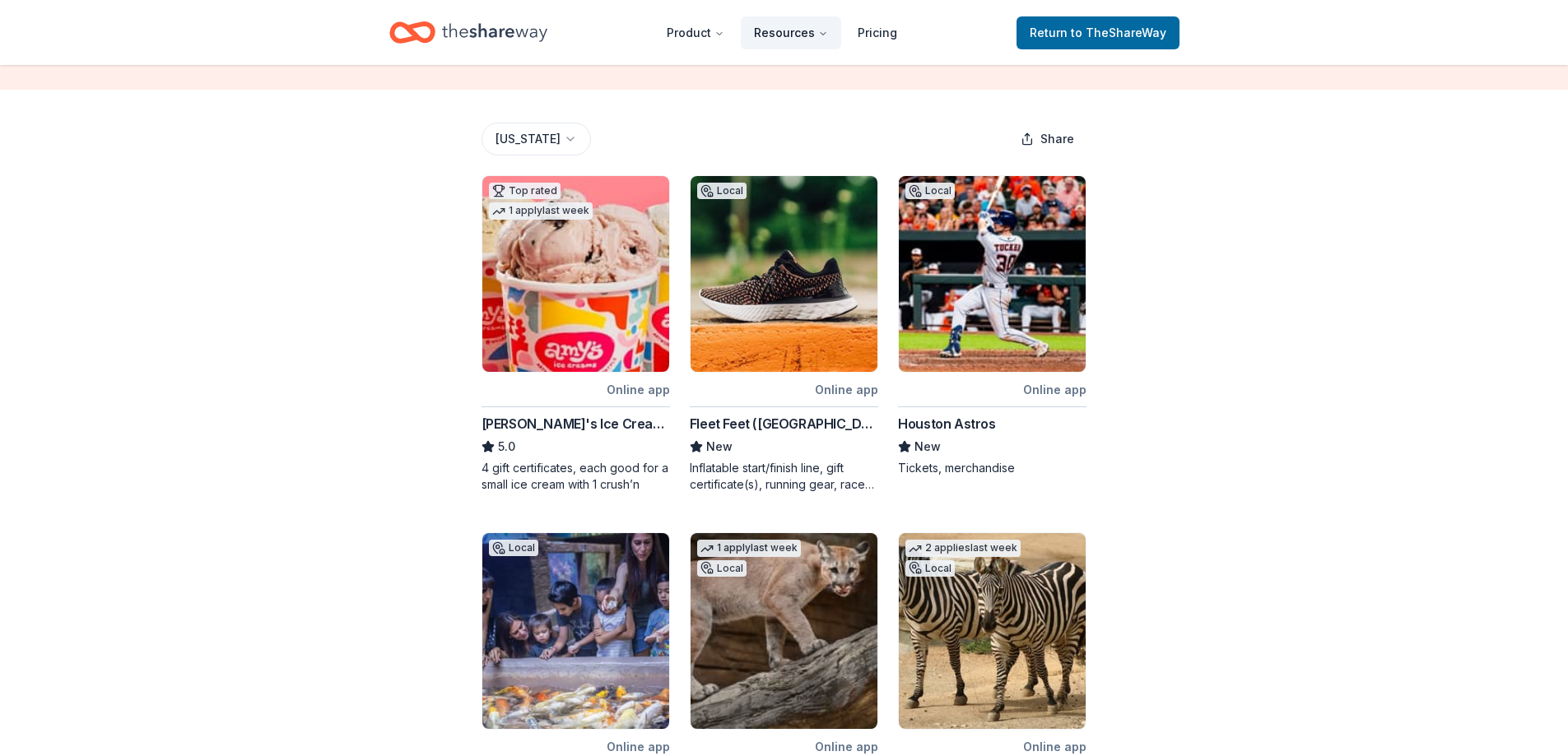
click at [794, 32] on button "Resources" at bounding box center [791, 33] width 100 height 33
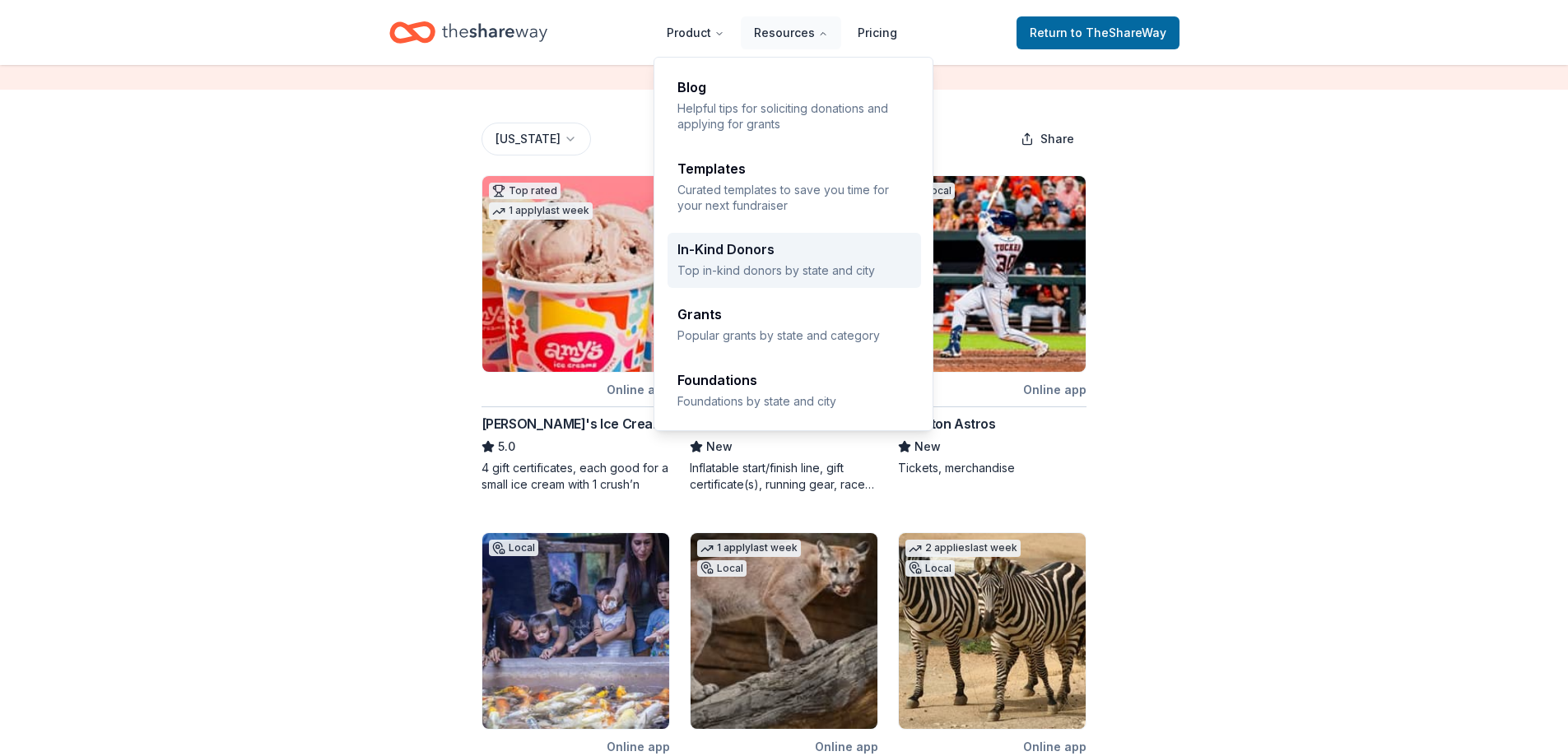
click at [738, 262] on div "In-Kind Donors Top in-kind donors by state and city" at bounding box center [795, 260] width 234 height 36
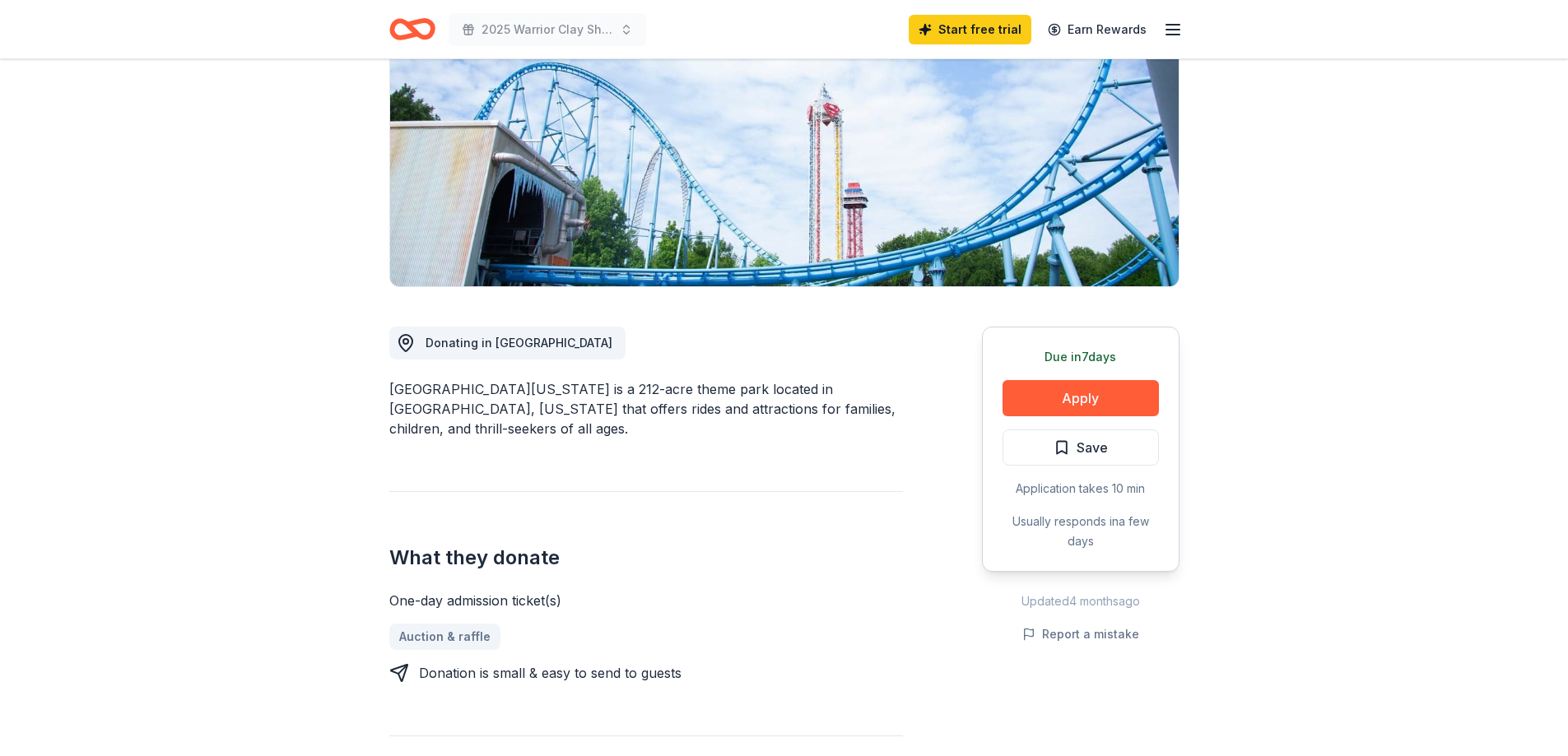
scroll to position [247, 0]
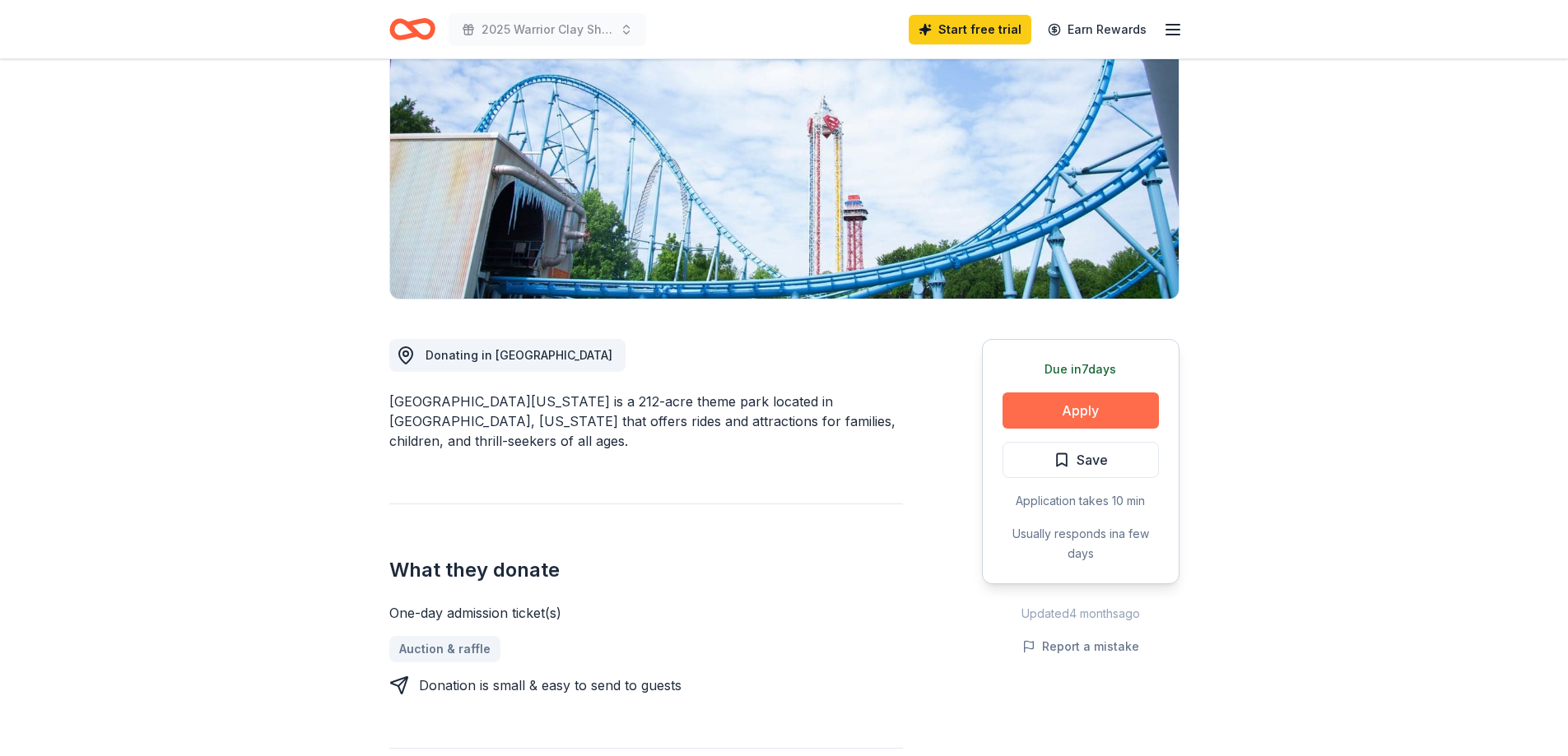
click at [1067, 423] on button "Apply" at bounding box center [1081, 410] width 156 height 36
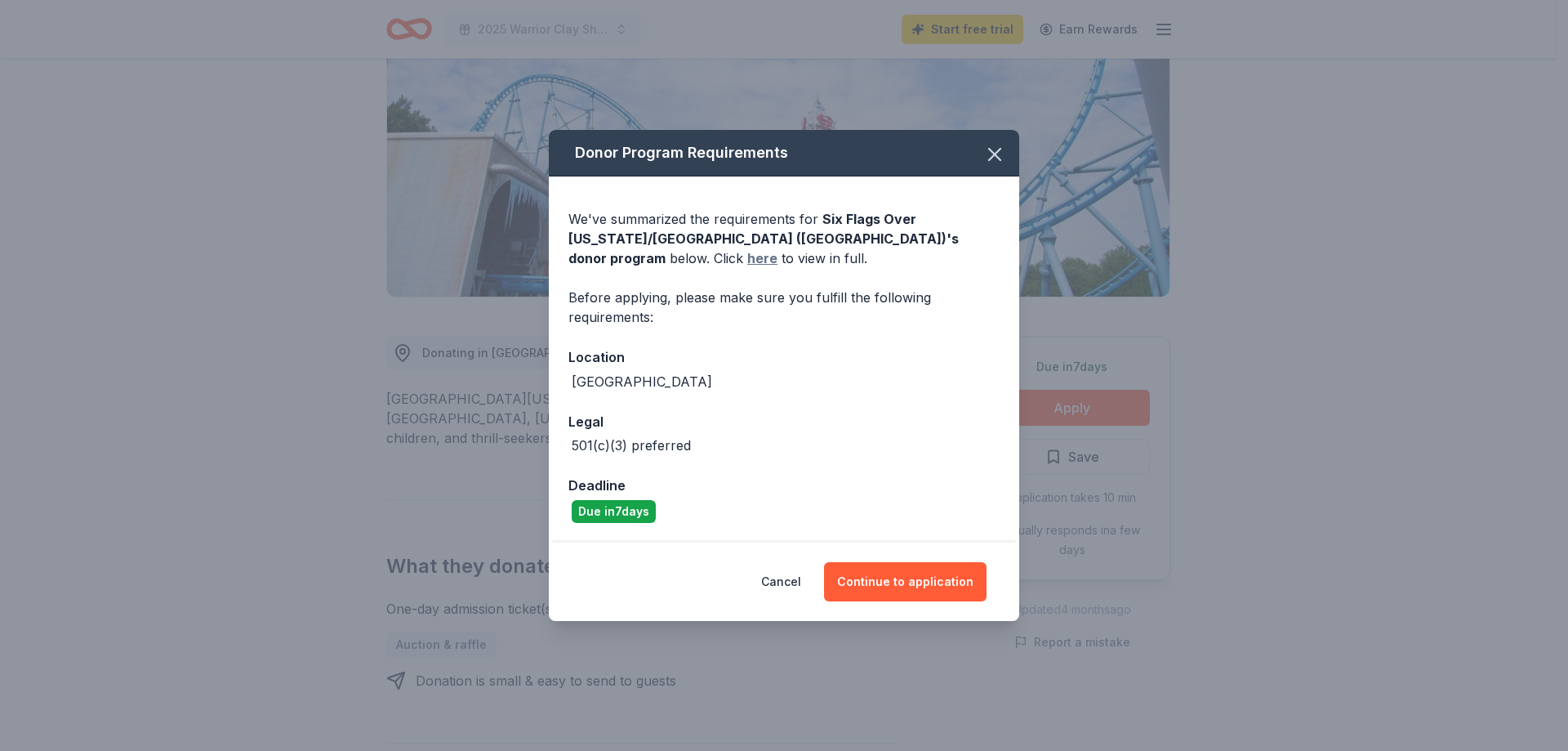
click at [747, 263] on link "here" at bounding box center [762, 258] width 30 height 20
click at [775, 579] on button "Cancel" at bounding box center [781, 581] width 40 height 39
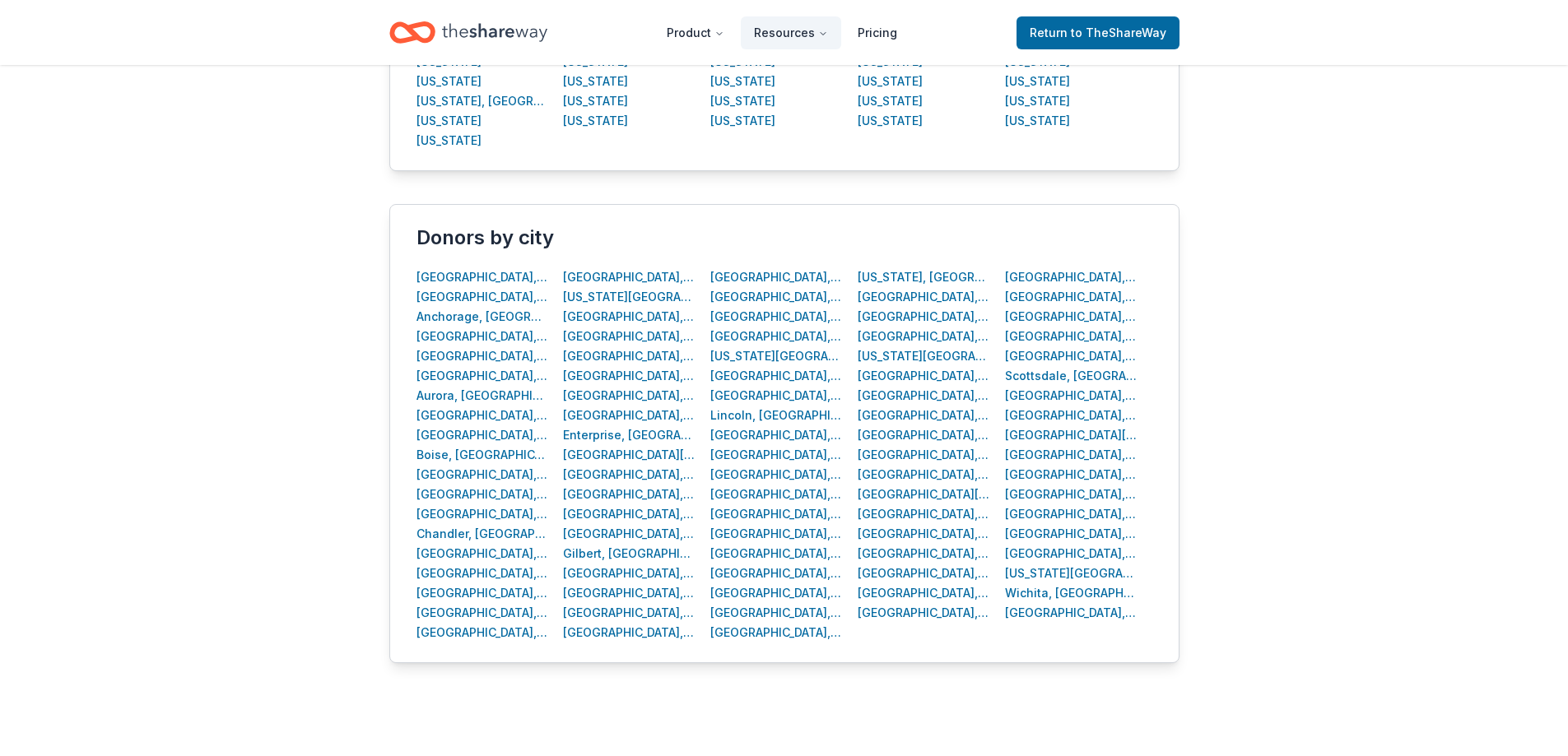
scroll to position [576, 0]
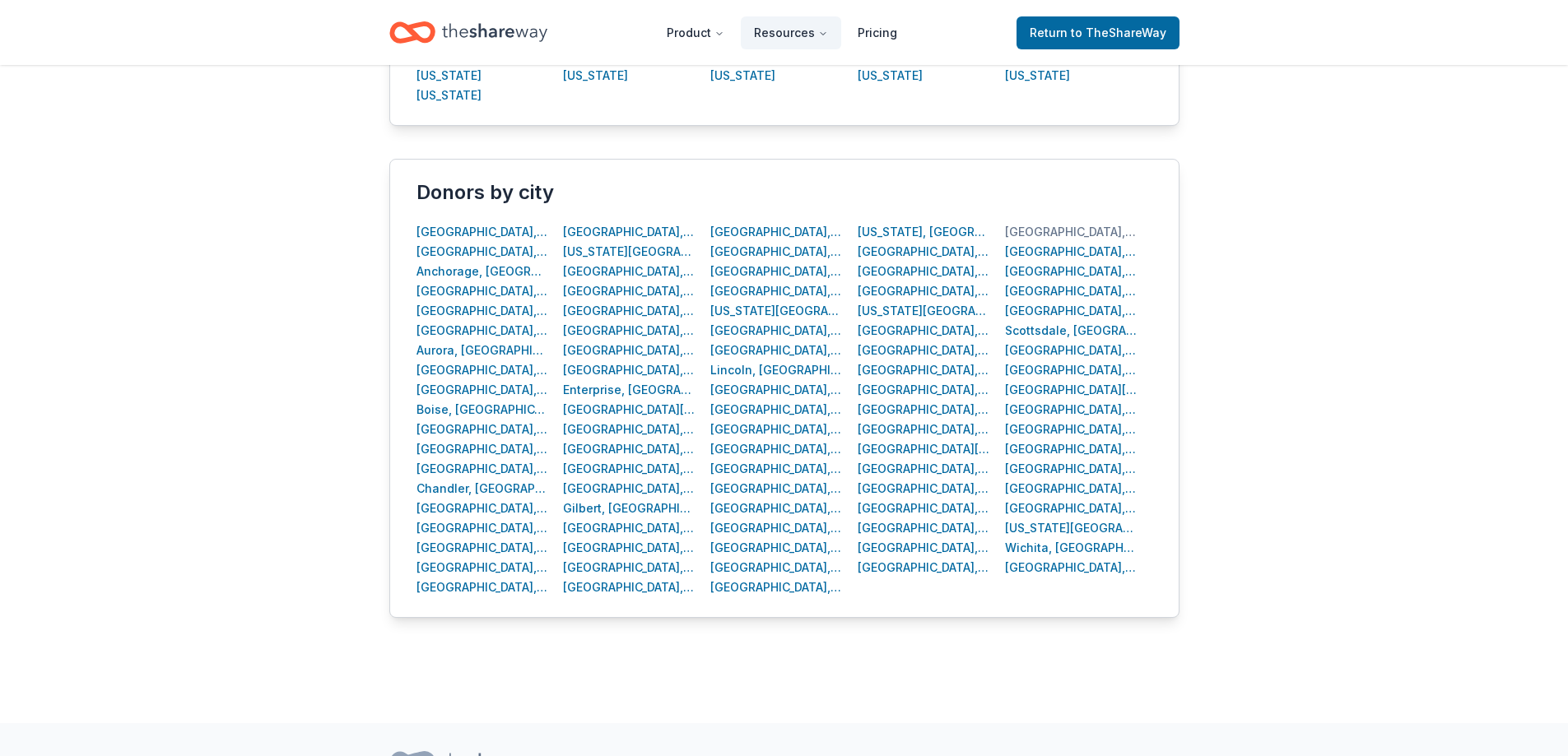
click at [1041, 231] on div "[GEOGRAPHIC_DATA], [GEOGRAPHIC_DATA]" at bounding box center [1072, 231] width 133 height 20
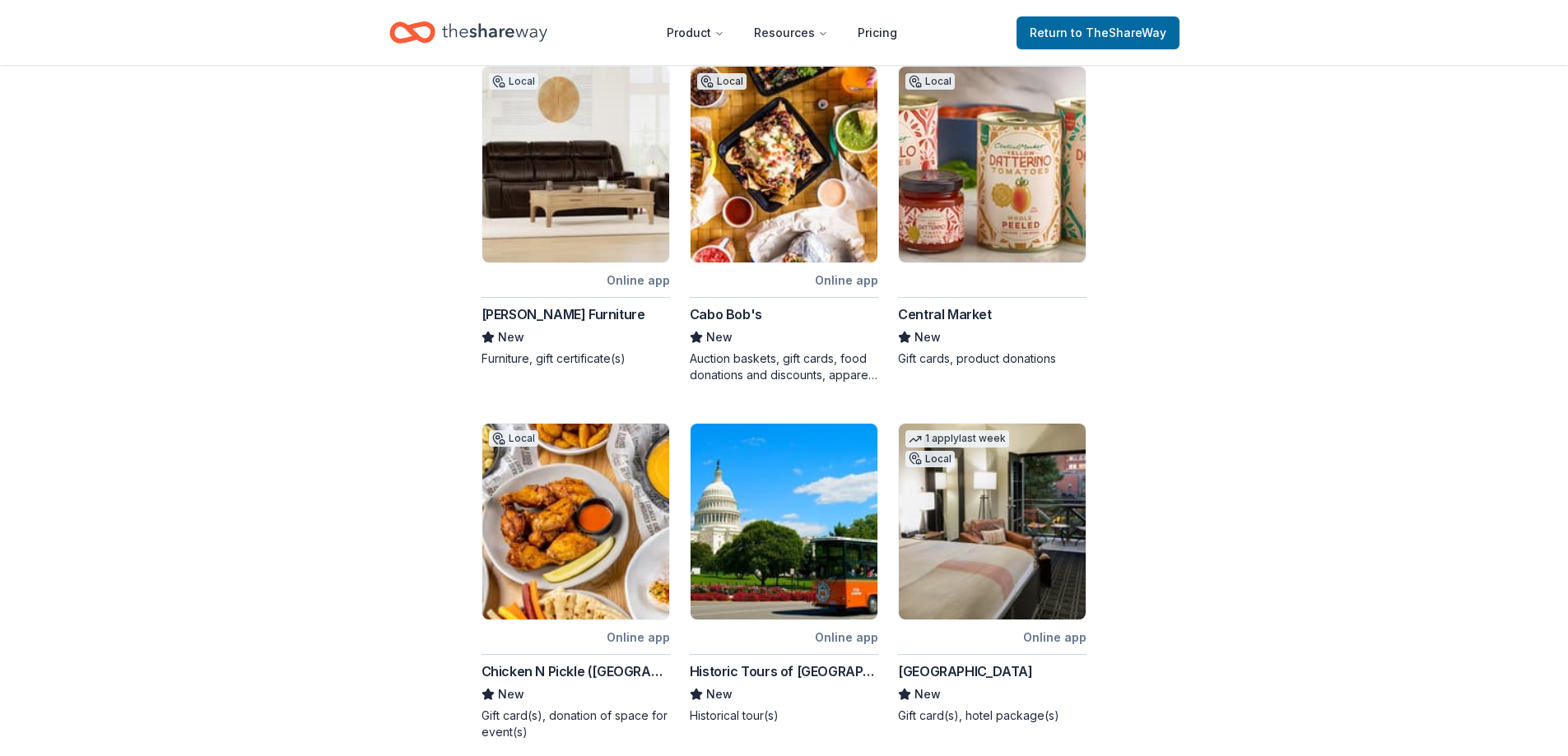
scroll to position [740, 0]
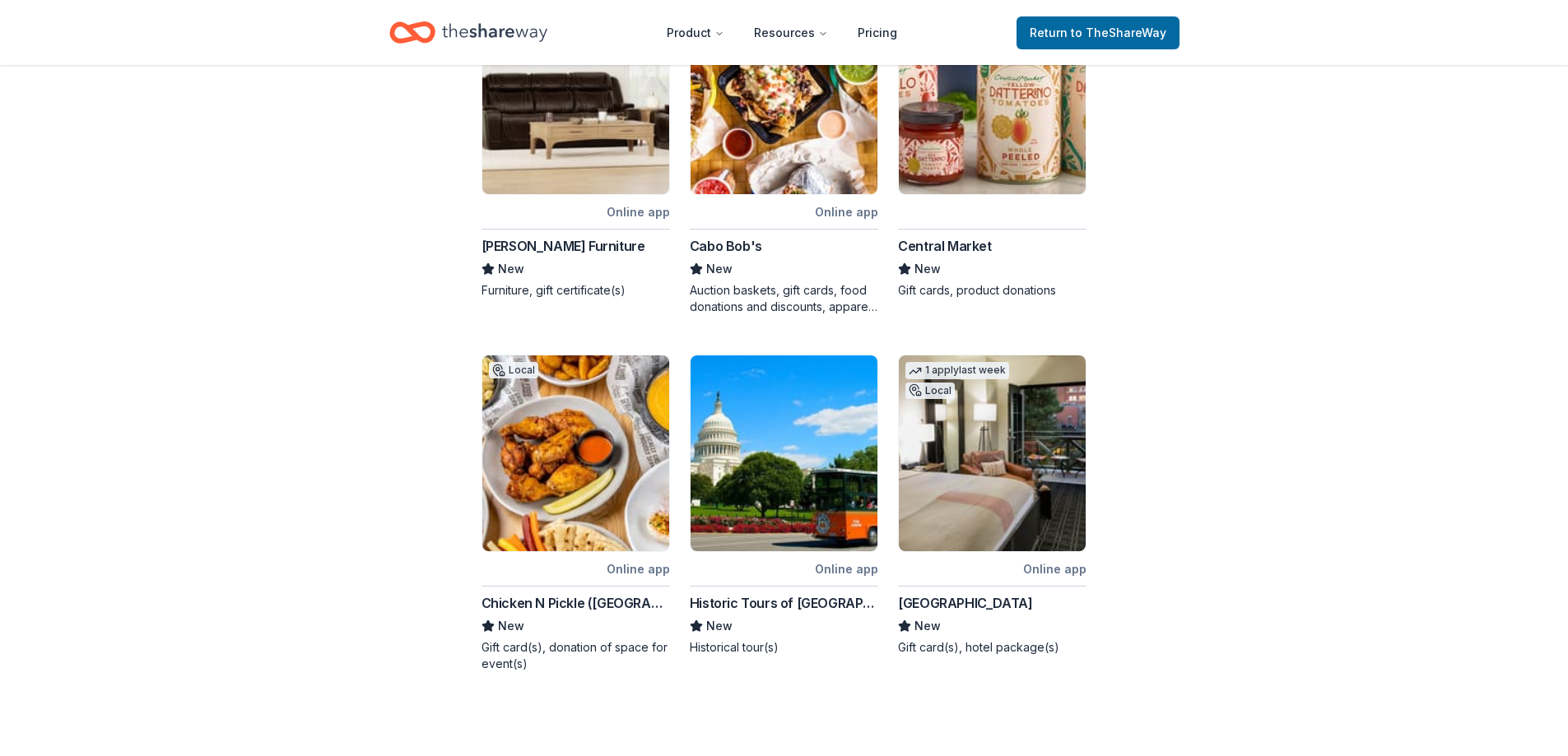
click at [984, 593] on div "[GEOGRAPHIC_DATA]" at bounding box center [965, 602] width 135 height 20
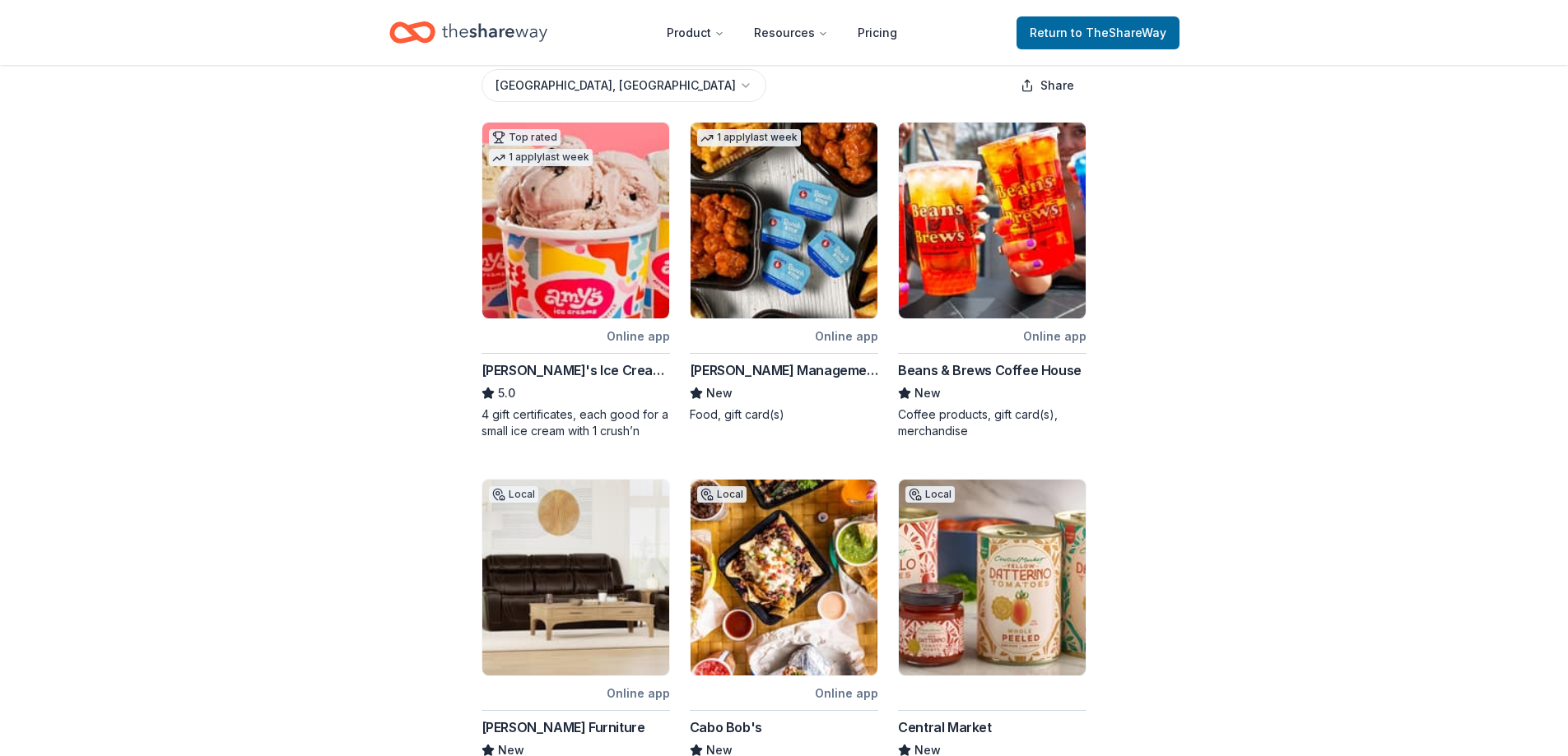
scroll to position [247, 0]
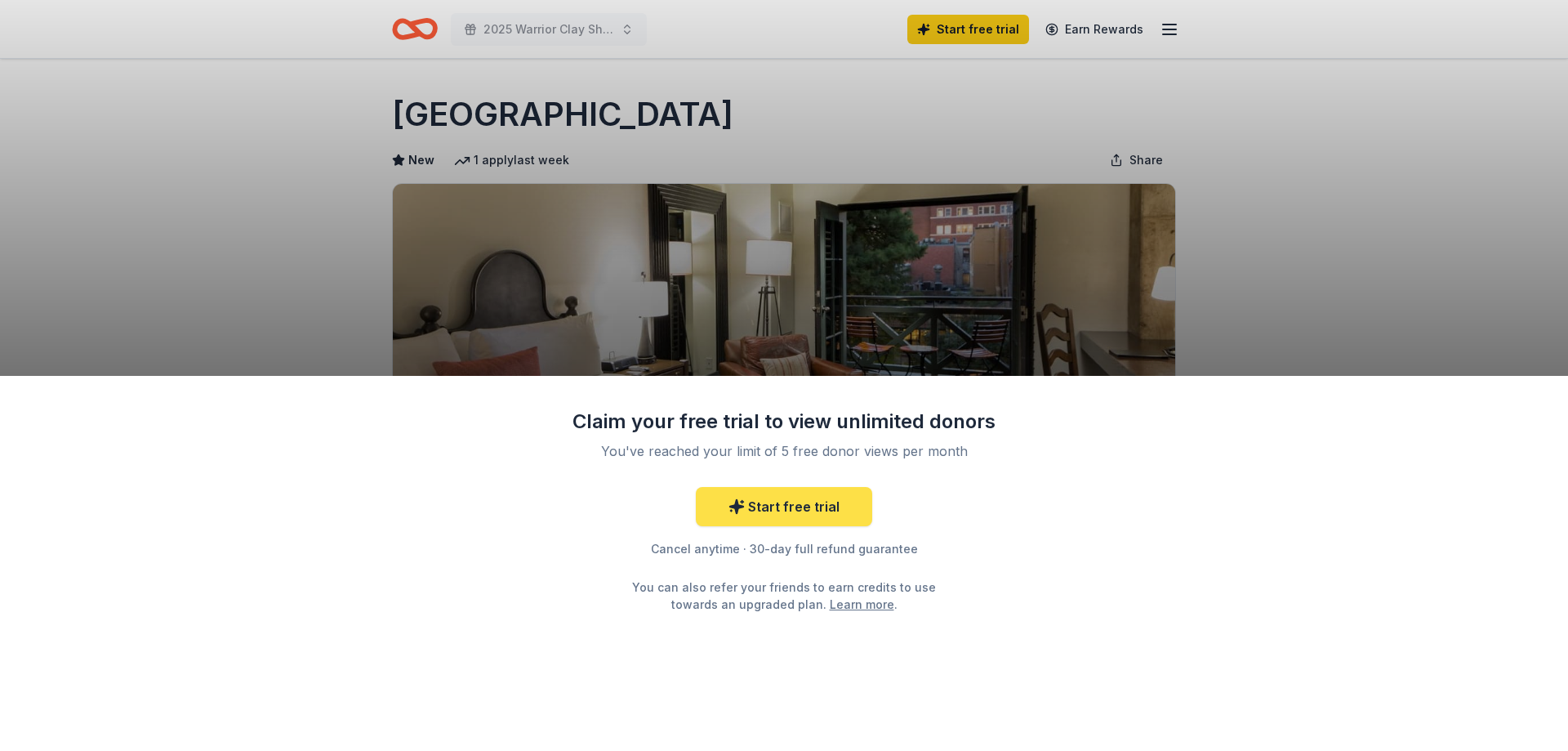
click at [829, 501] on link "Start free trial" at bounding box center [784, 506] width 177 height 39
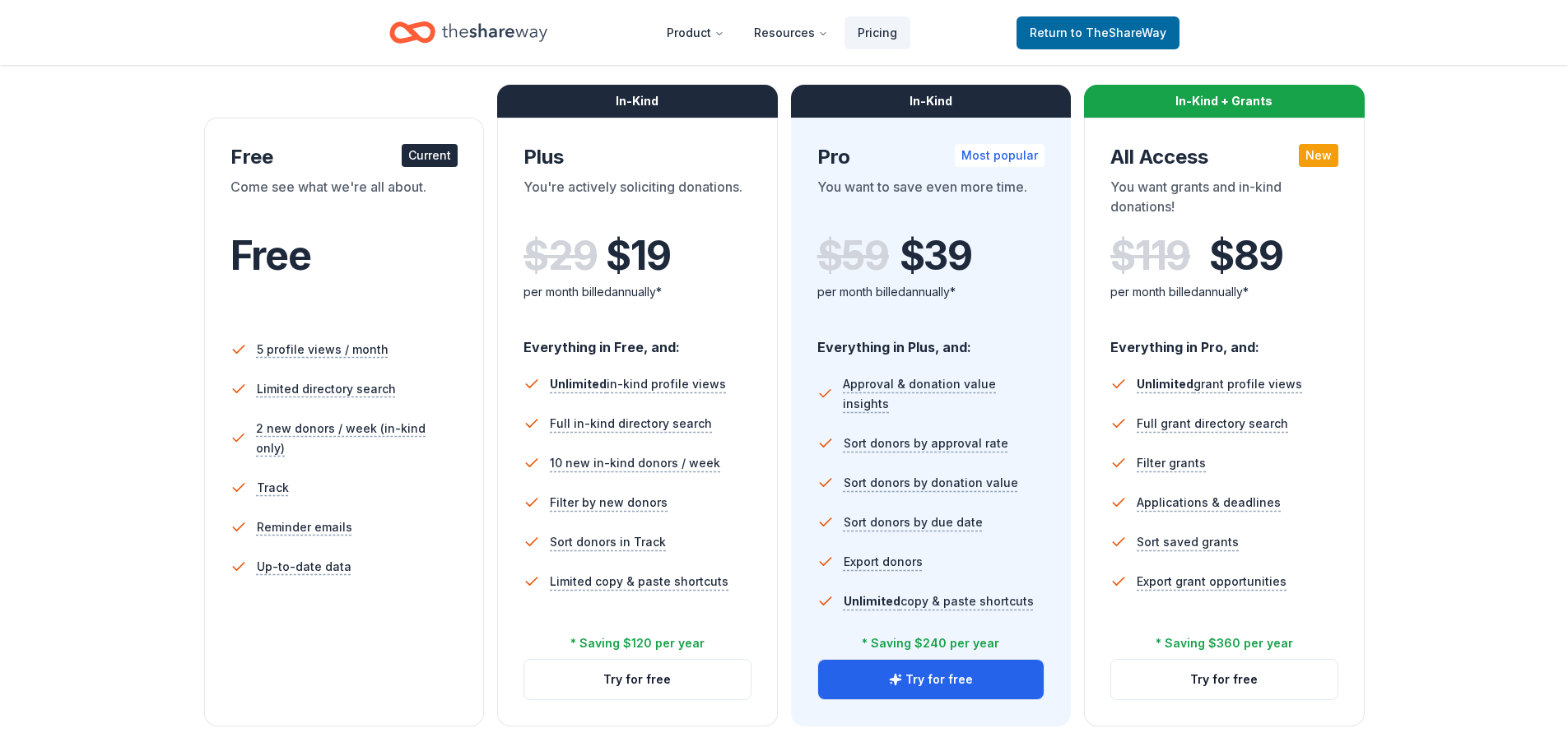
scroll to position [247, 0]
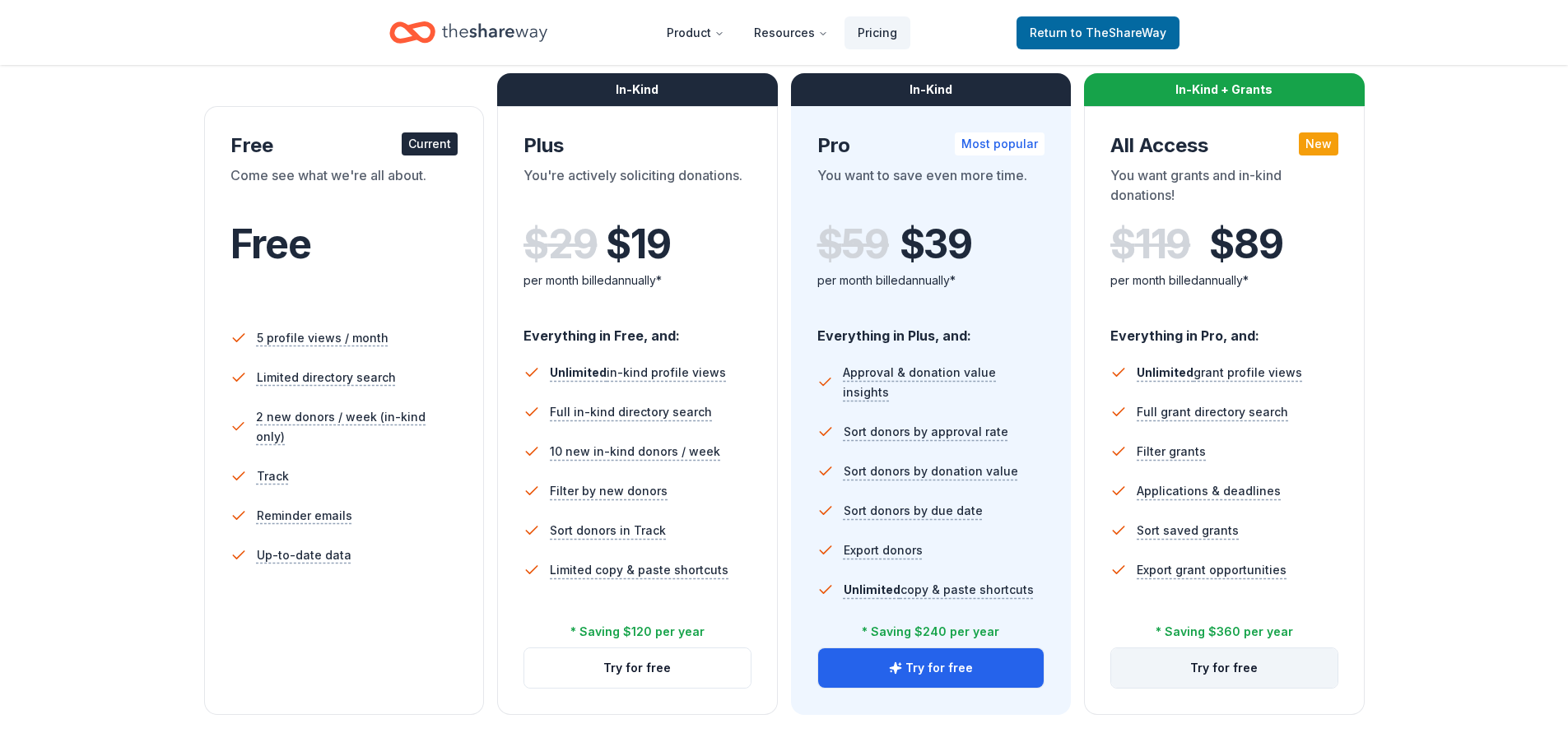
click at [1263, 679] on button "Try for free" at bounding box center [1224, 668] width 226 height 39
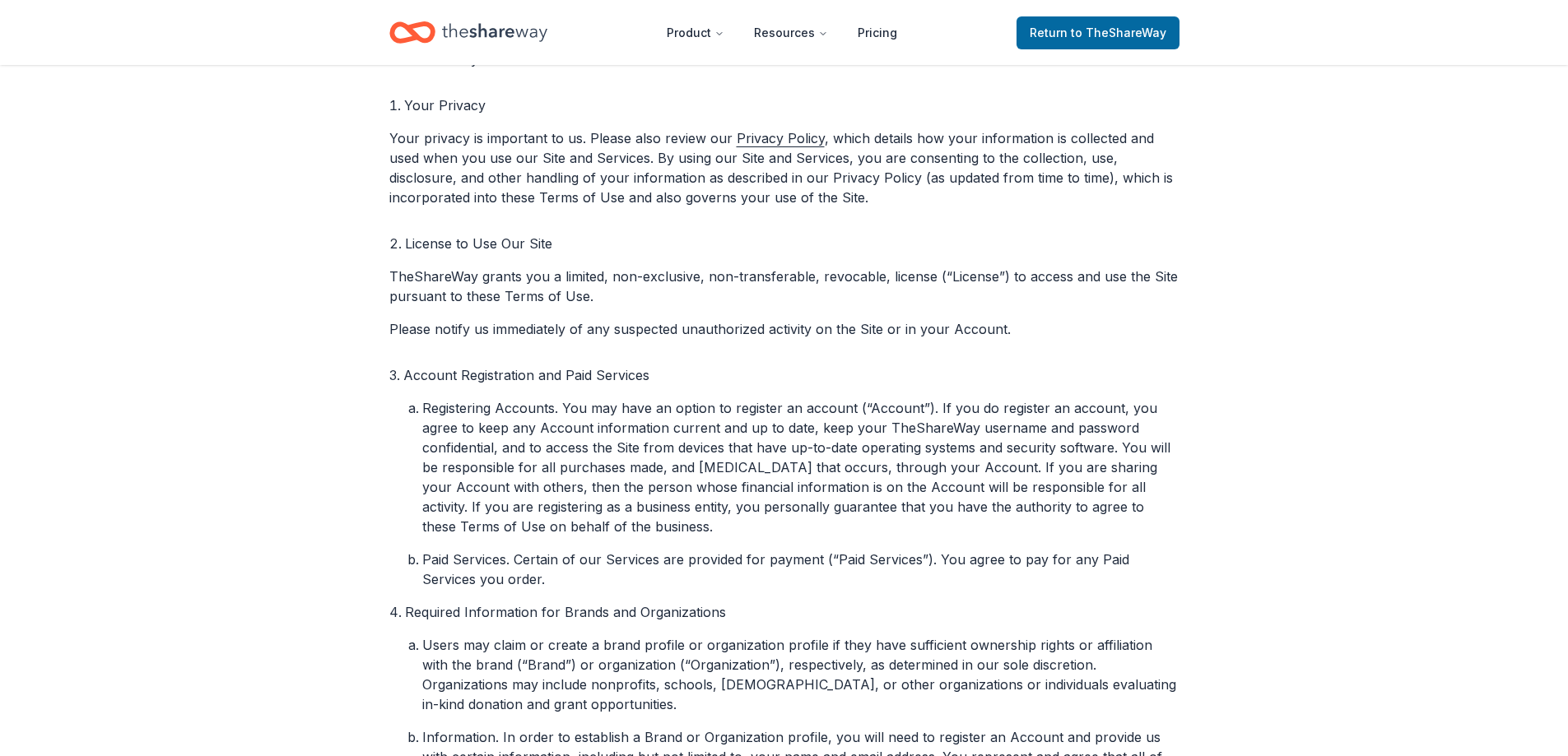
scroll to position [576, 0]
